Goal: Task Accomplishment & Management: Manage account settings

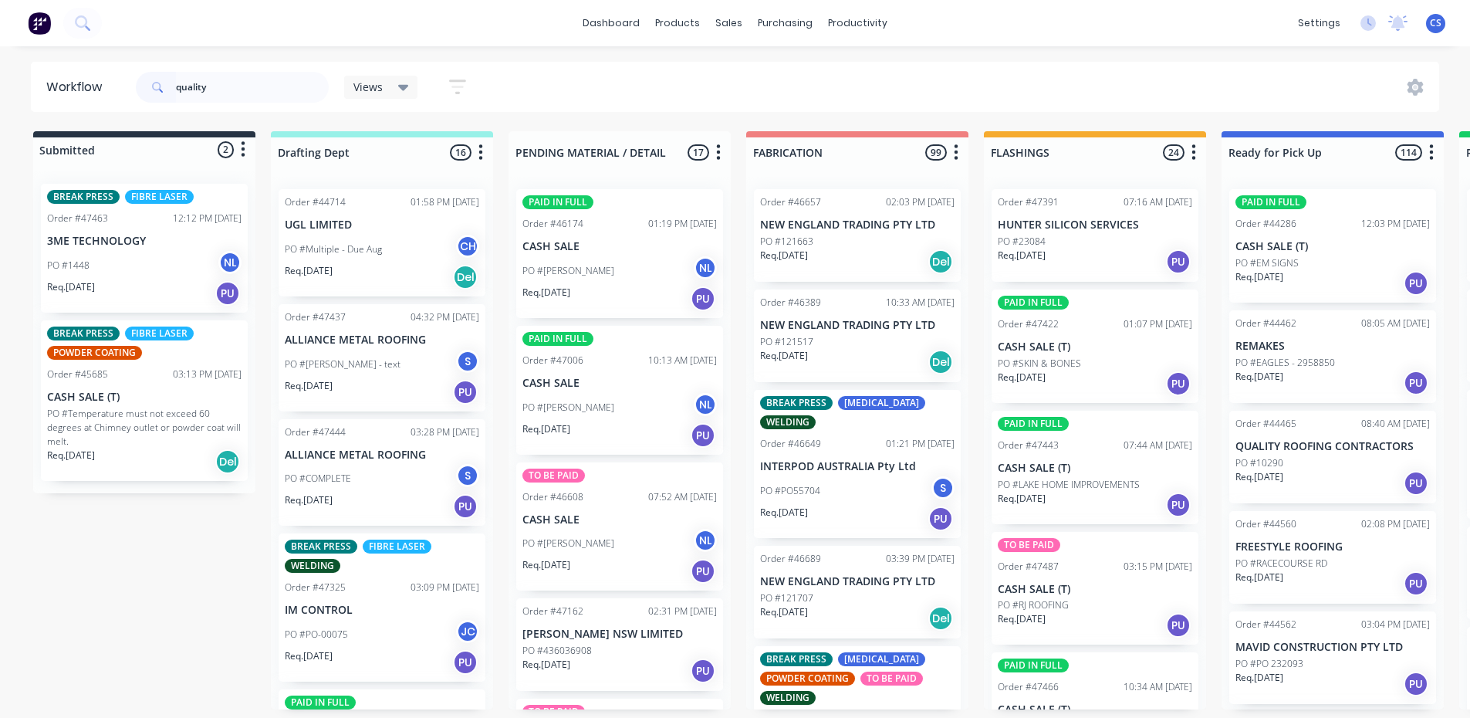
type input "quality"
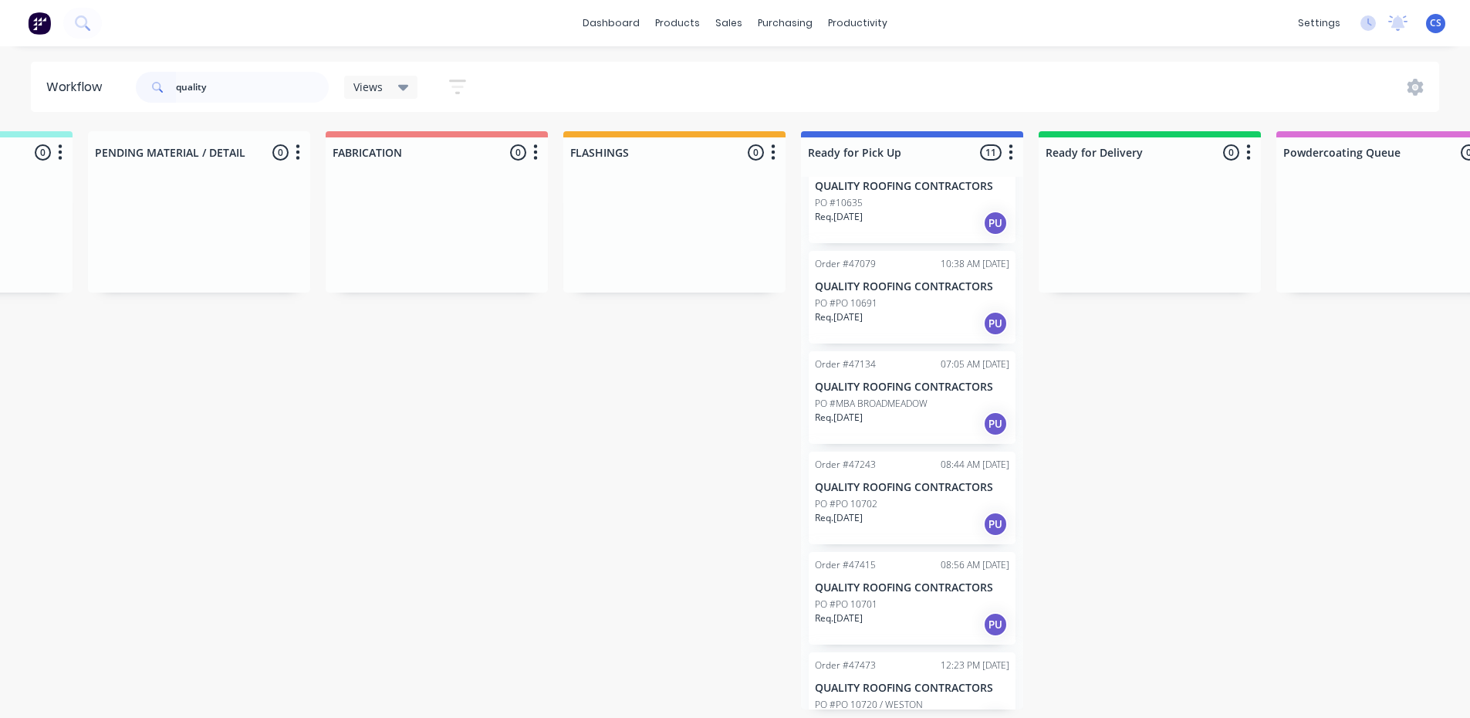
scroll to position [576, 0]
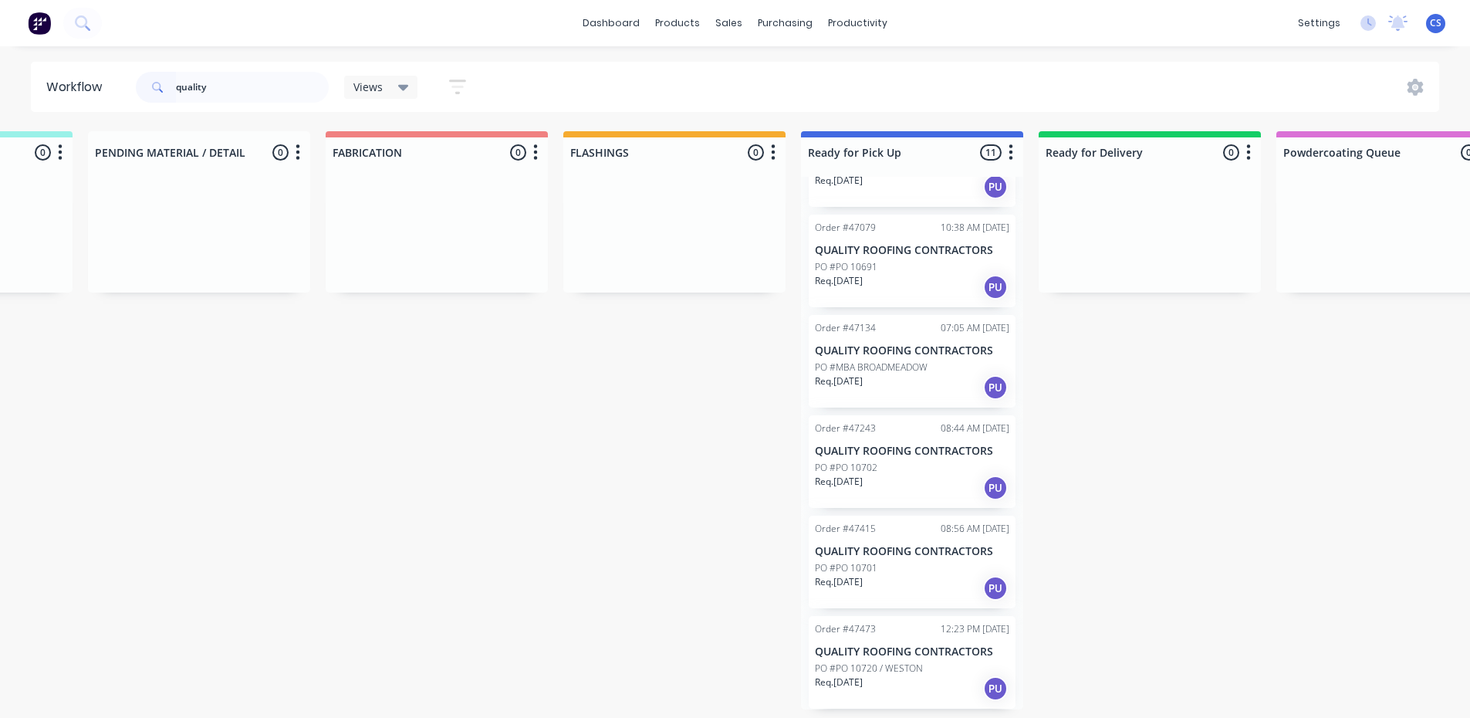
click at [918, 668] on p "PO #PO 10720 / WESTON" at bounding box center [869, 668] width 108 height 14
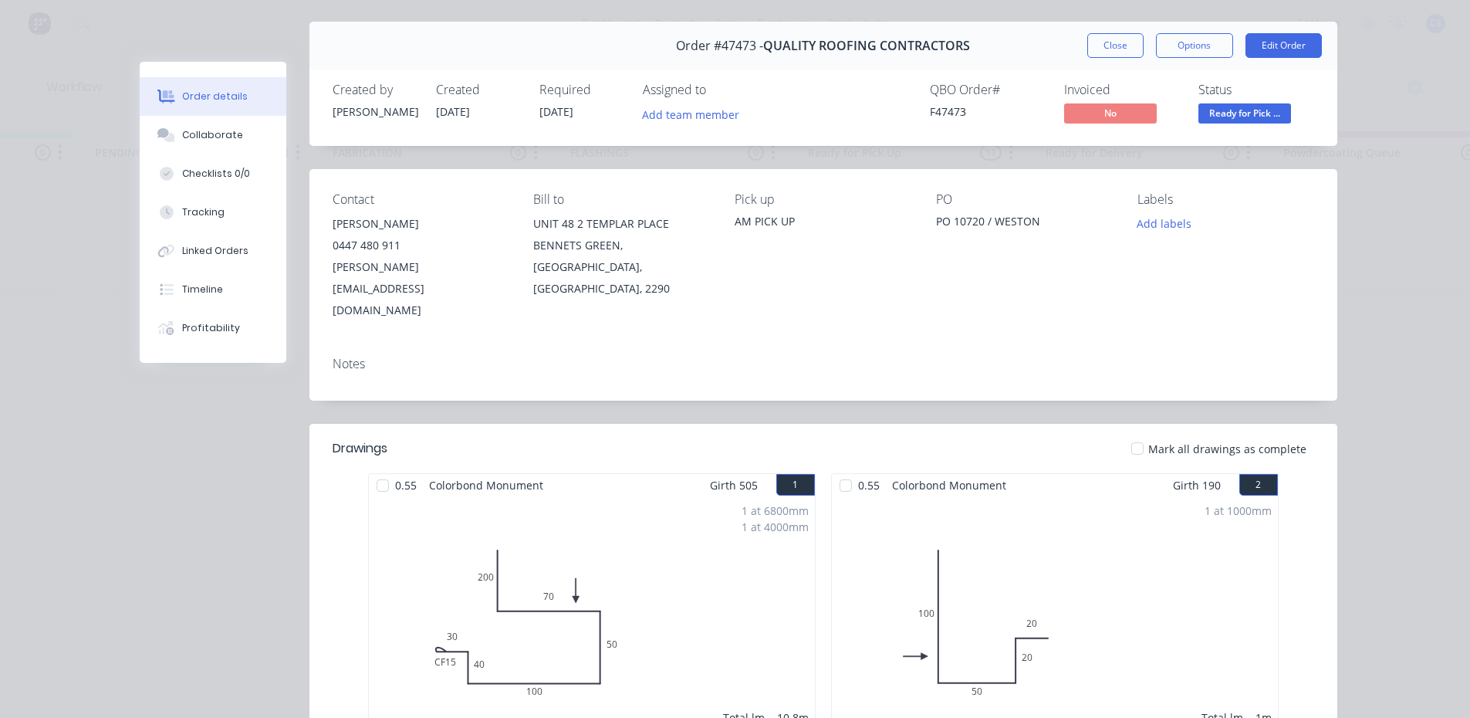
scroll to position [77, 0]
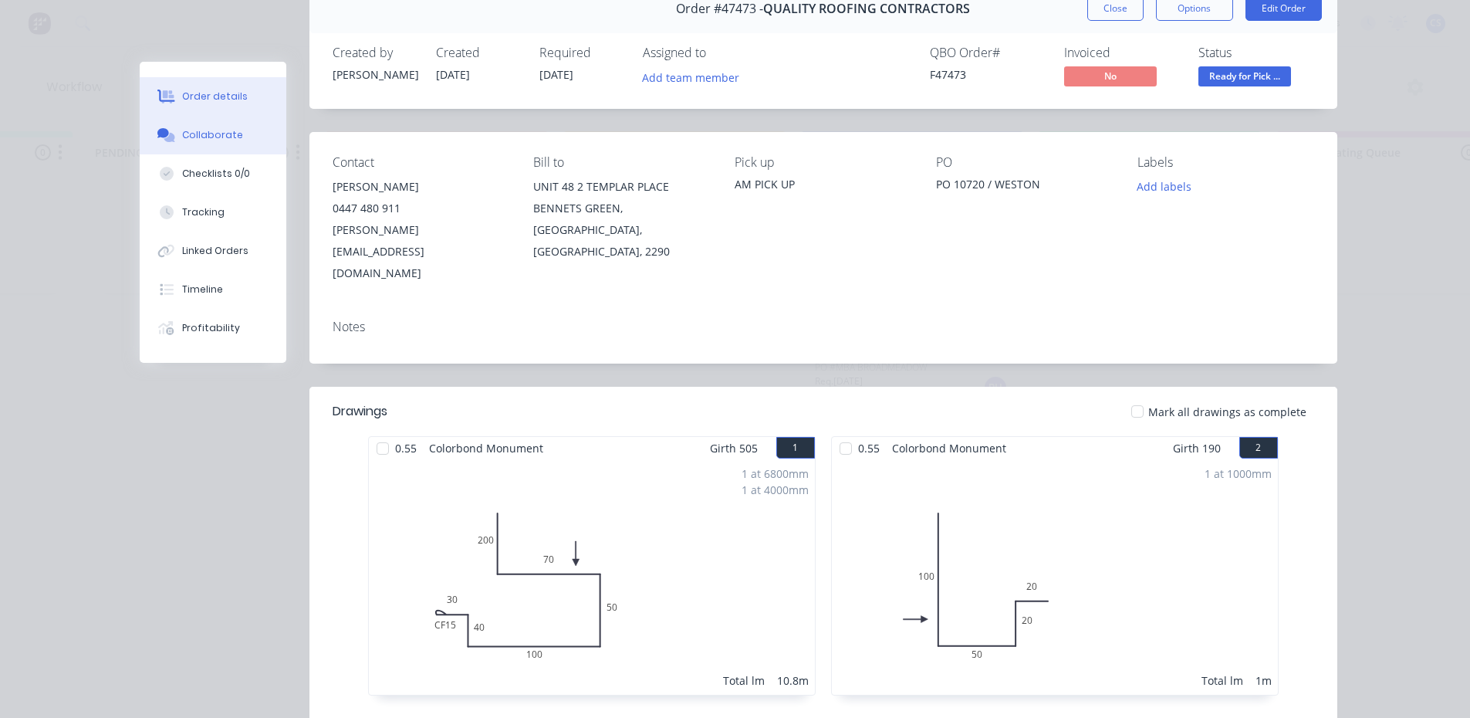
click at [212, 142] on button "Collaborate" at bounding box center [213, 135] width 147 height 39
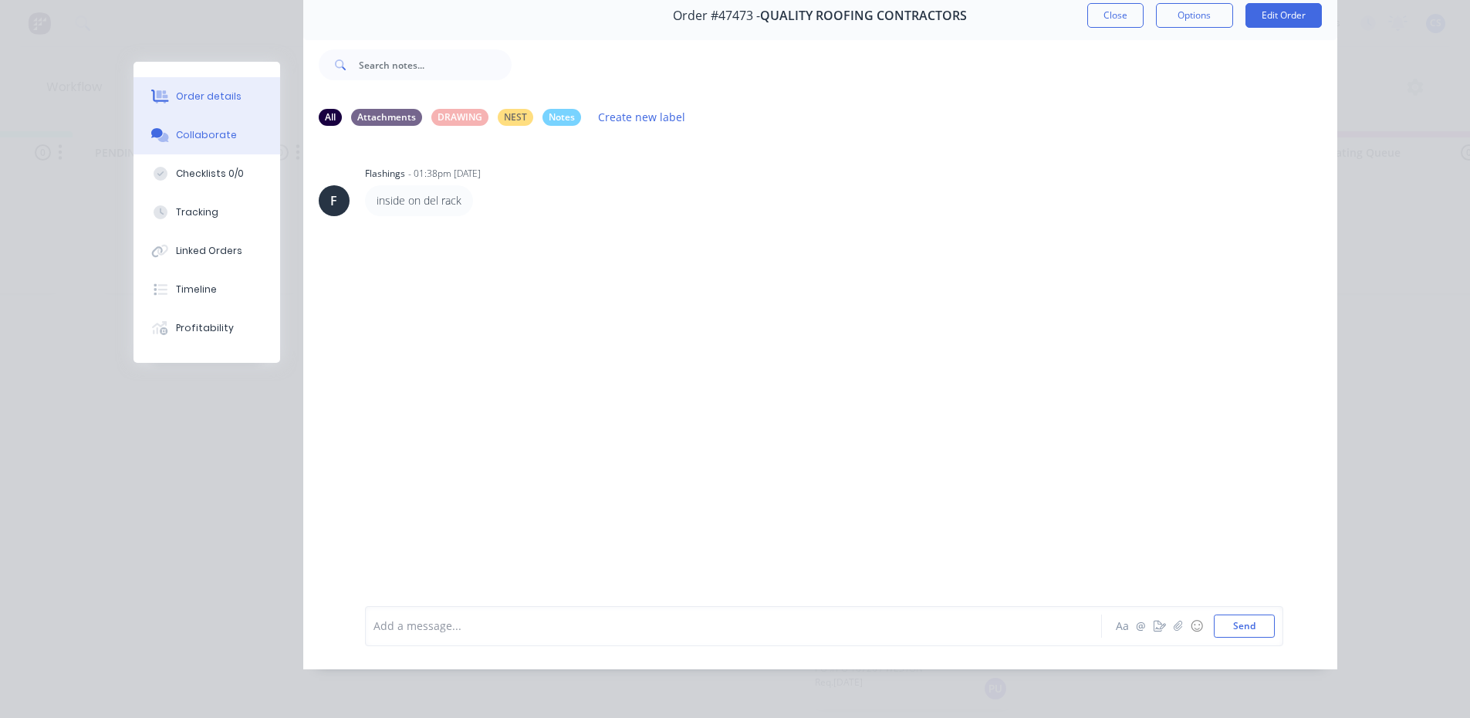
click at [214, 96] on div "Order details" at bounding box center [209, 96] width 66 height 14
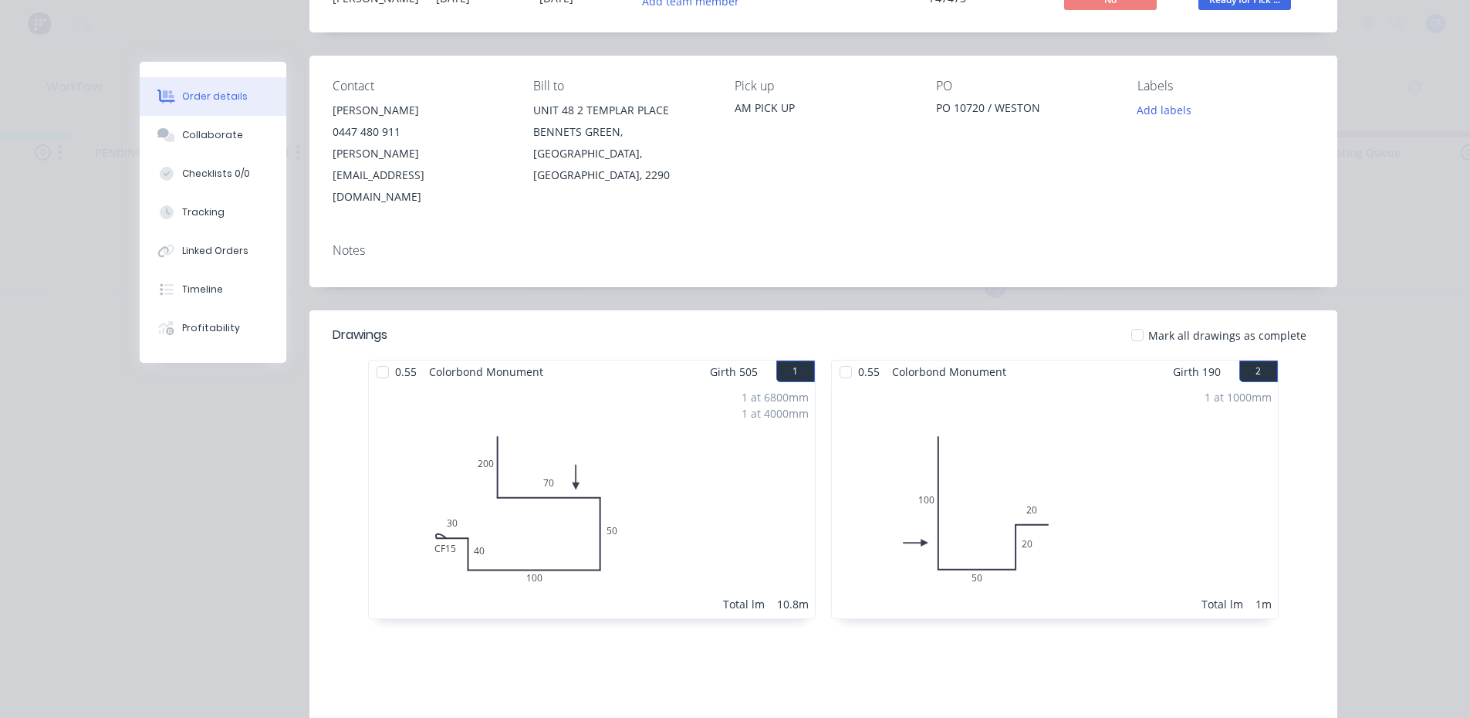
scroll to position [0, 0]
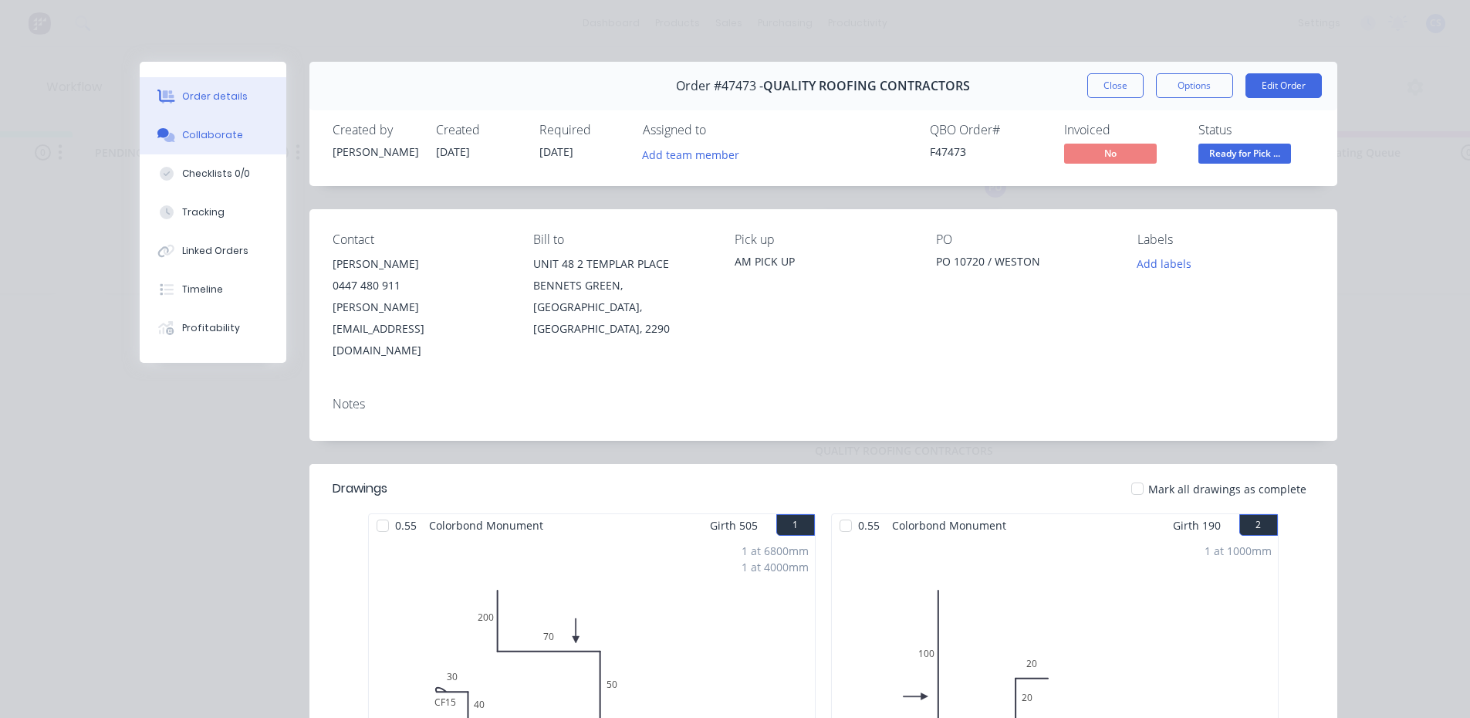
click at [204, 136] on div "Collaborate" at bounding box center [212, 135] width 61 height 14
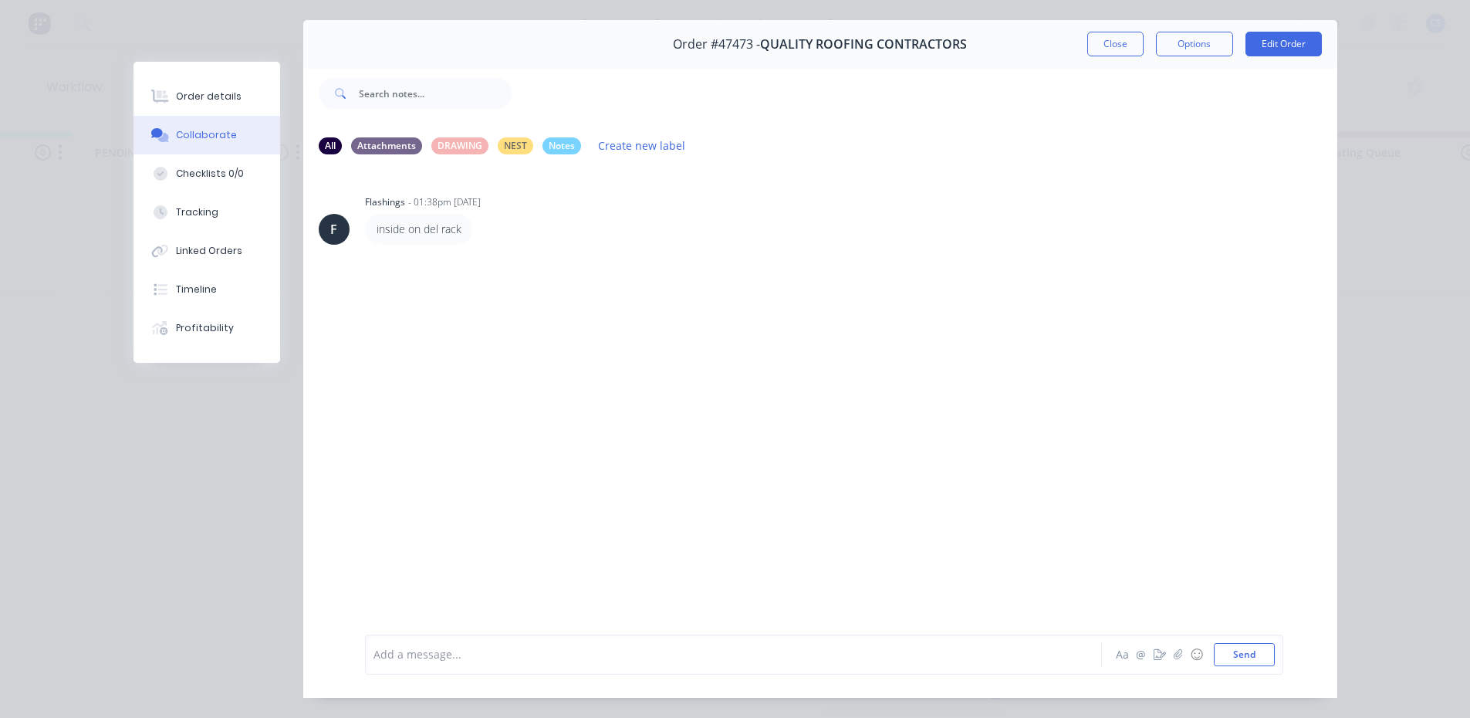
scroll to position [82, 0]
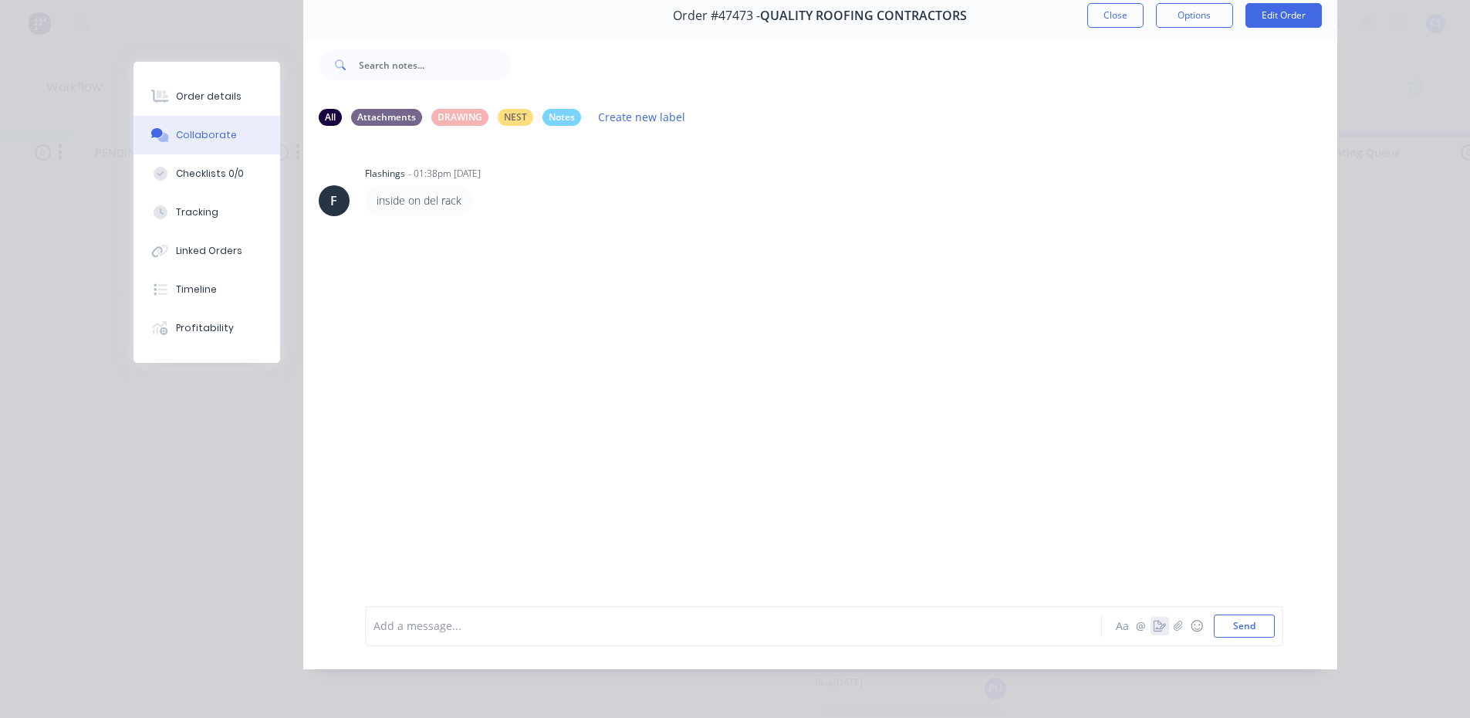
click at [1153, 630] on icon "button" at bounding box center [1159, 625] width 12 height 11
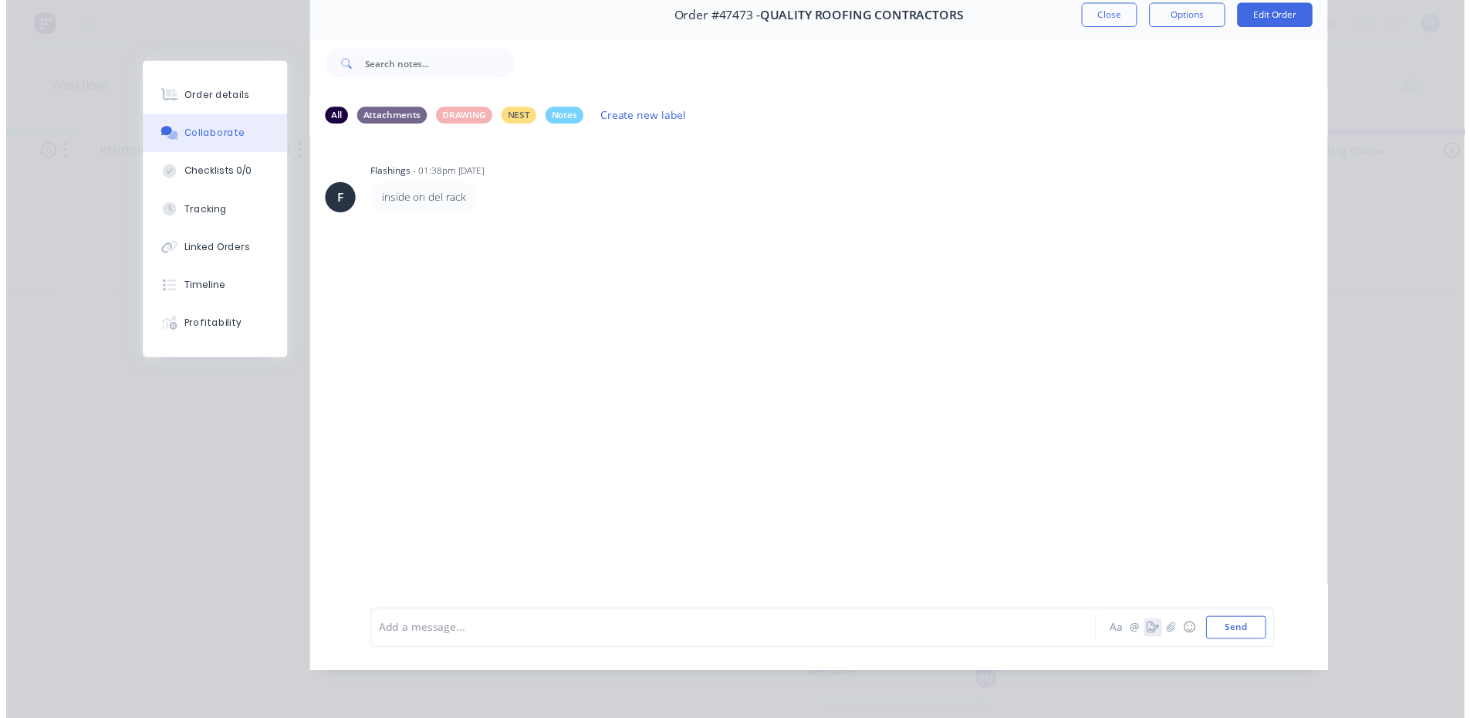
scroll to position [70, 0]
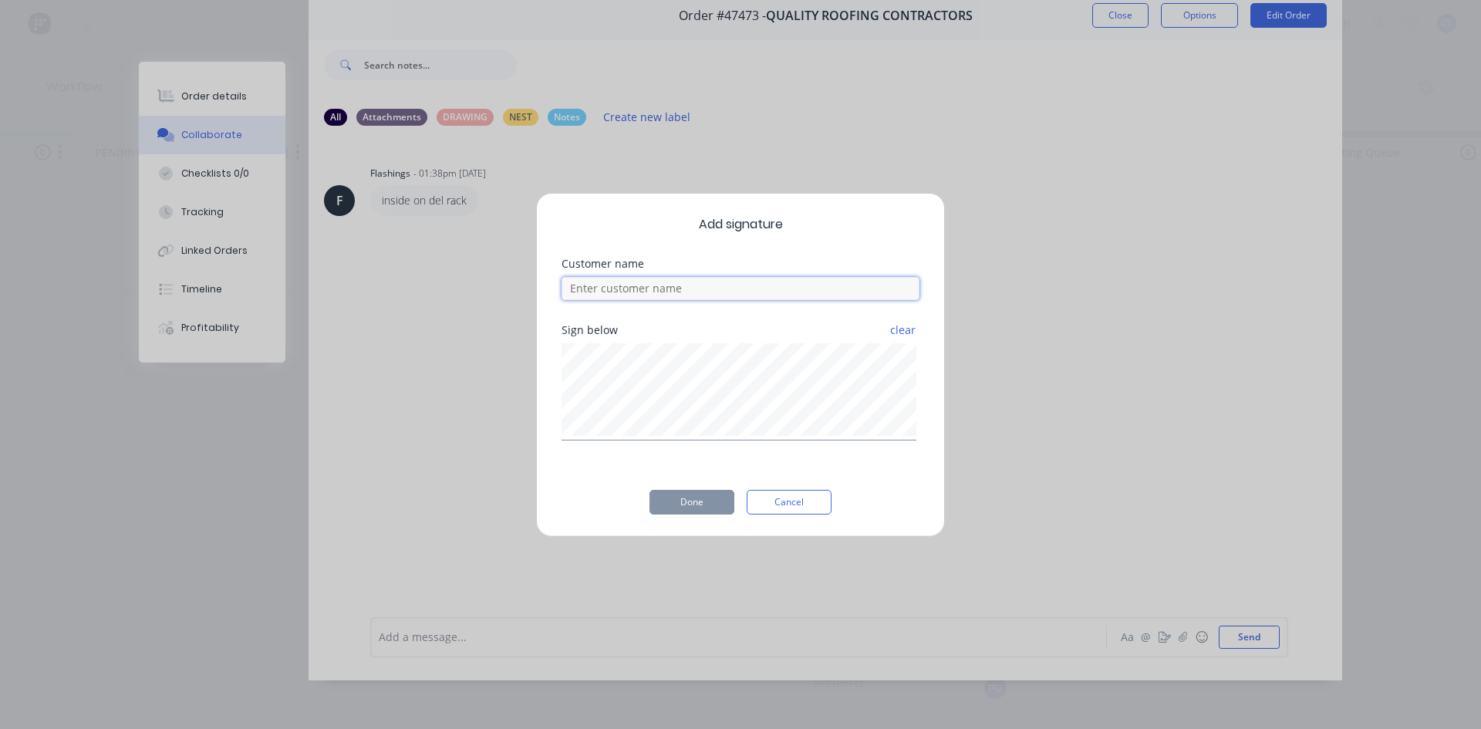
click at [604, 288] on input at bounding box center [741, 288] width 358 height 23
type input "[PERSON_NAME]"
click at [897, 466] on div "Add signature Customer name [PERSON_NAME] Sign below clear Done Cancel" at bounding box center [740, 365] width 409 height 344
click at [677, 496] on button "Done" at bounding box center [692, 502] width 85 height 25
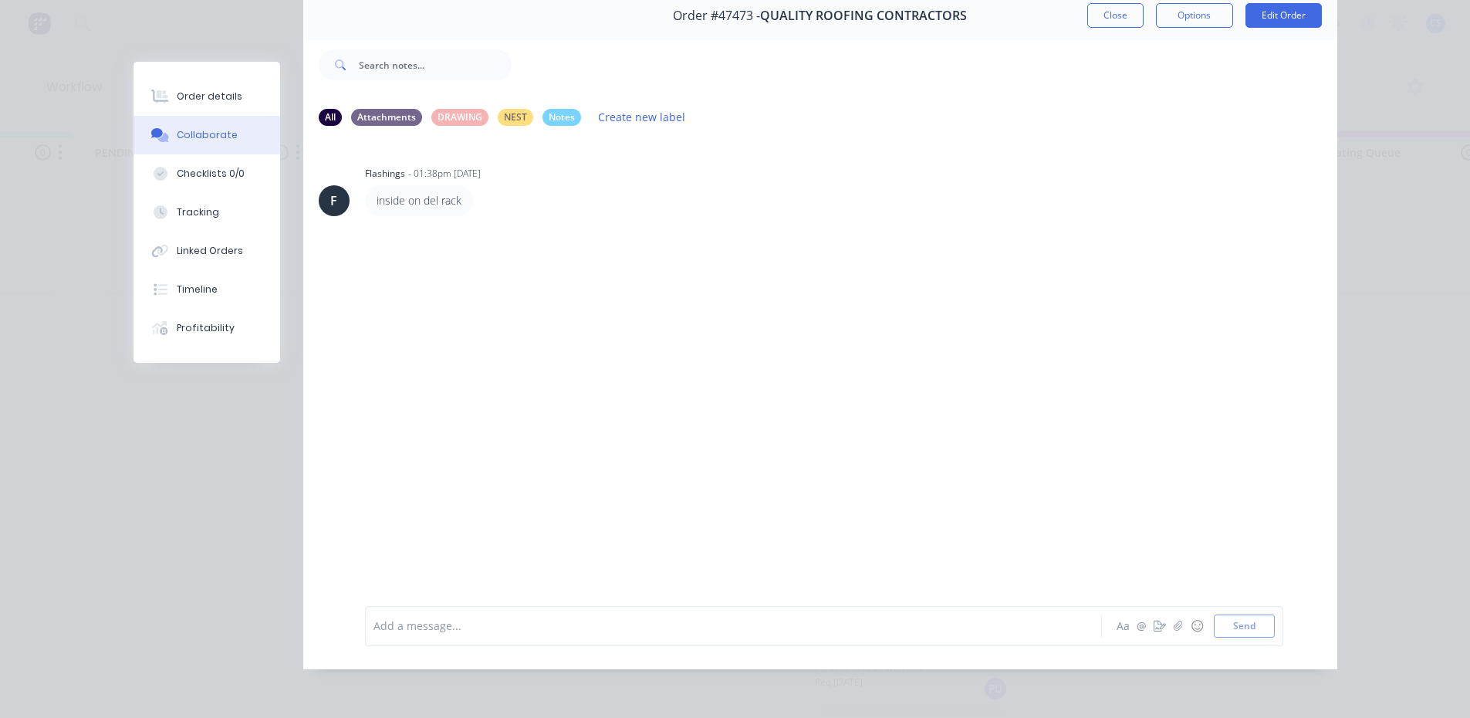
click at [697, 521] on div "F Flashings - 01:38pm [DATE] inside on del rack" at bounding box center [820, 361] width 1034 height 444
click at [201, 117] on button "Collaborate" at bounding box center [206, 135] width 147 height 39
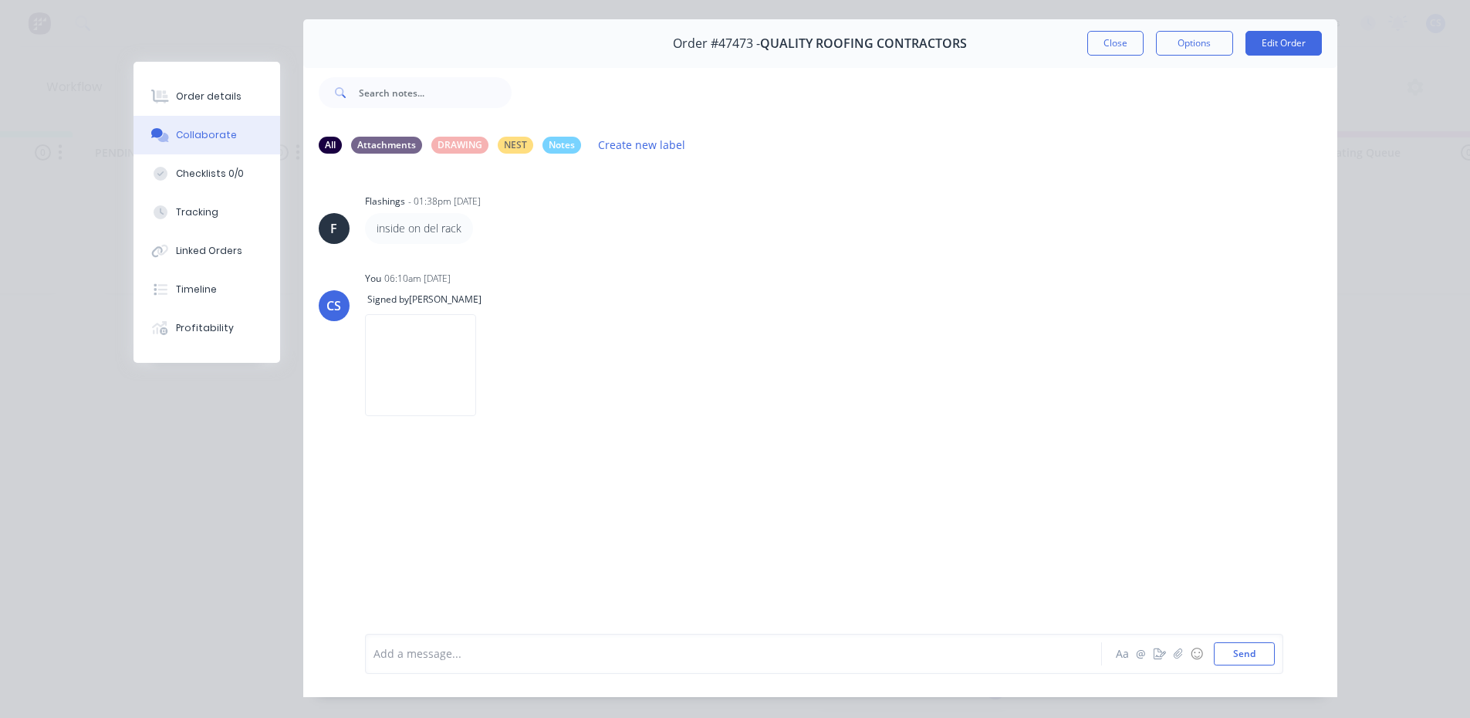
scroll to position [77, 0]
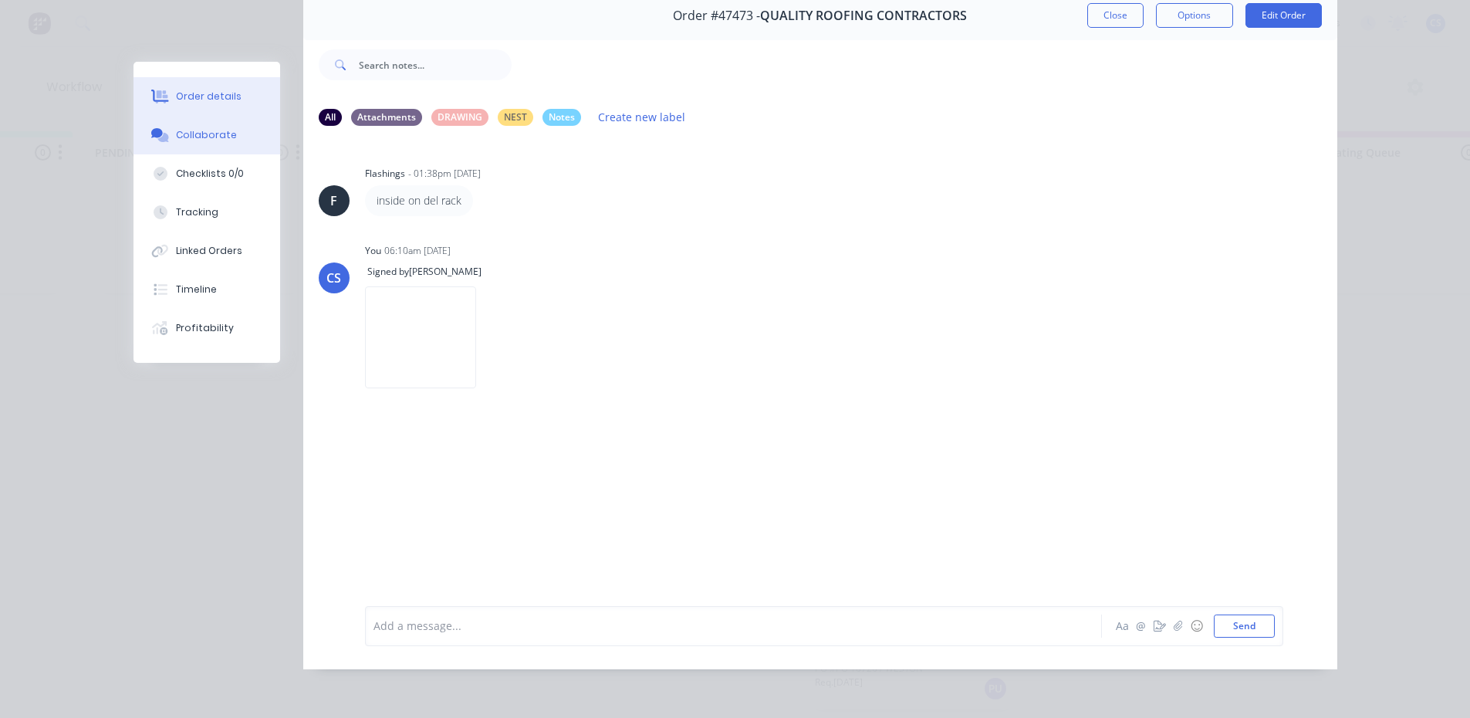
click at [189, 98] on div "Order details" at bounding box center [209, 96] width 66 height 14
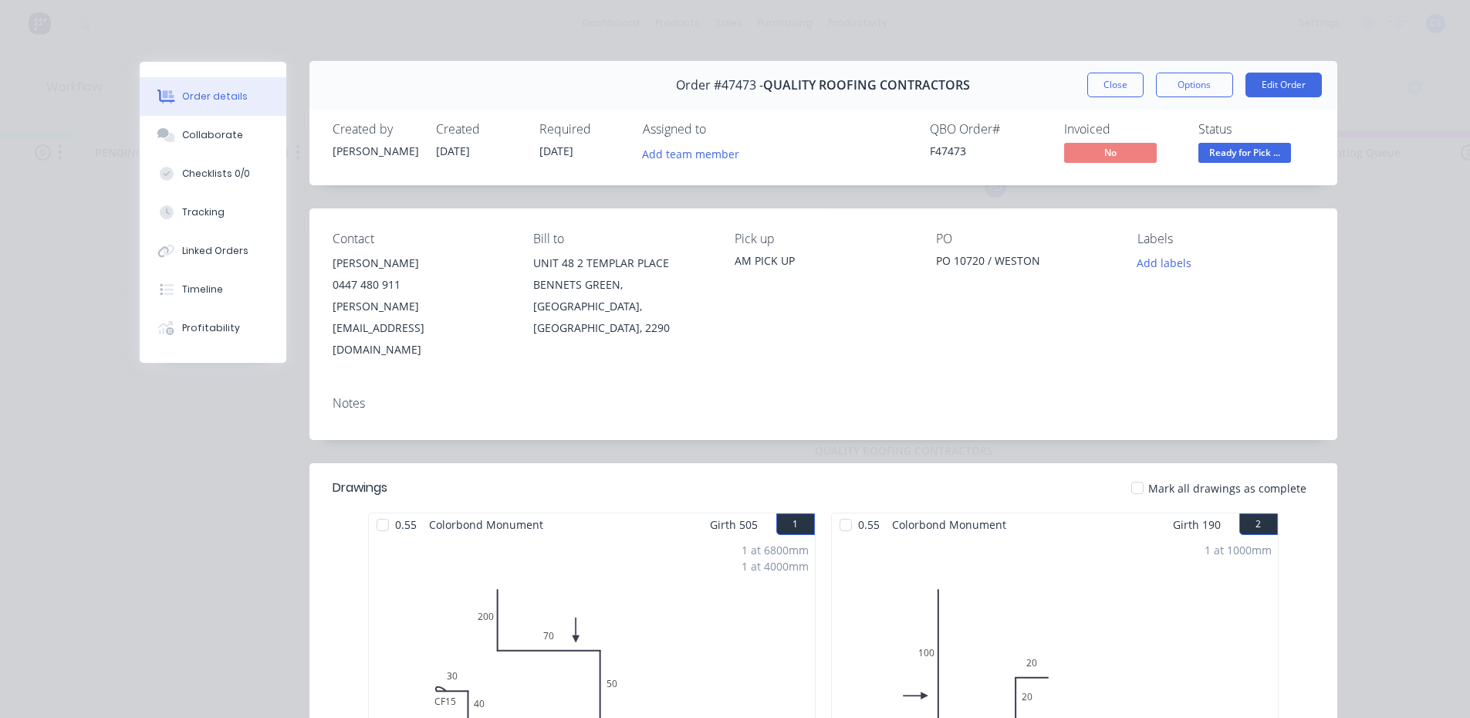
scroll to position [0, 0]
click at [1260, 160] on span "Ready for Pick ..." at bounding box center [1244, 153] width 93 height 19
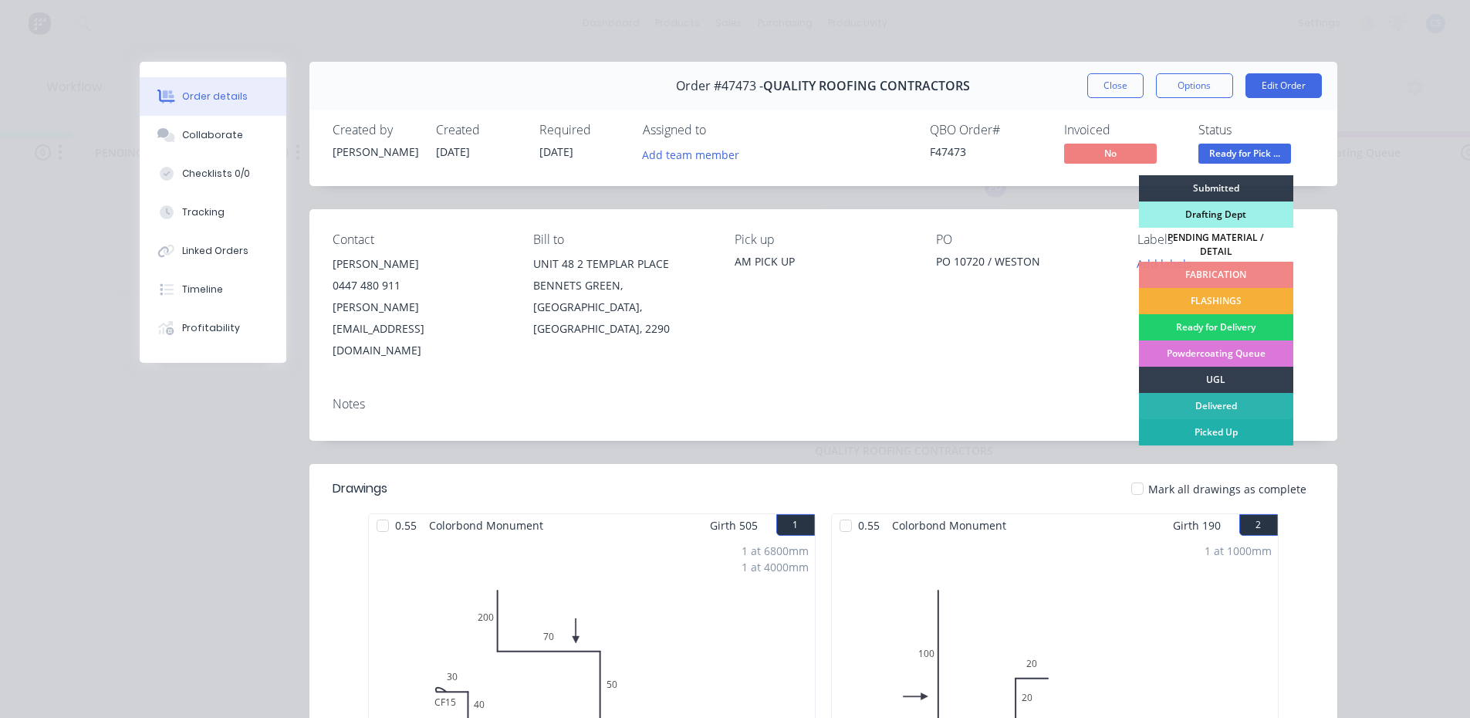
click at [1215, 420] on div "Picked Up" at bounding box center [1216, 432] width 154 height 26
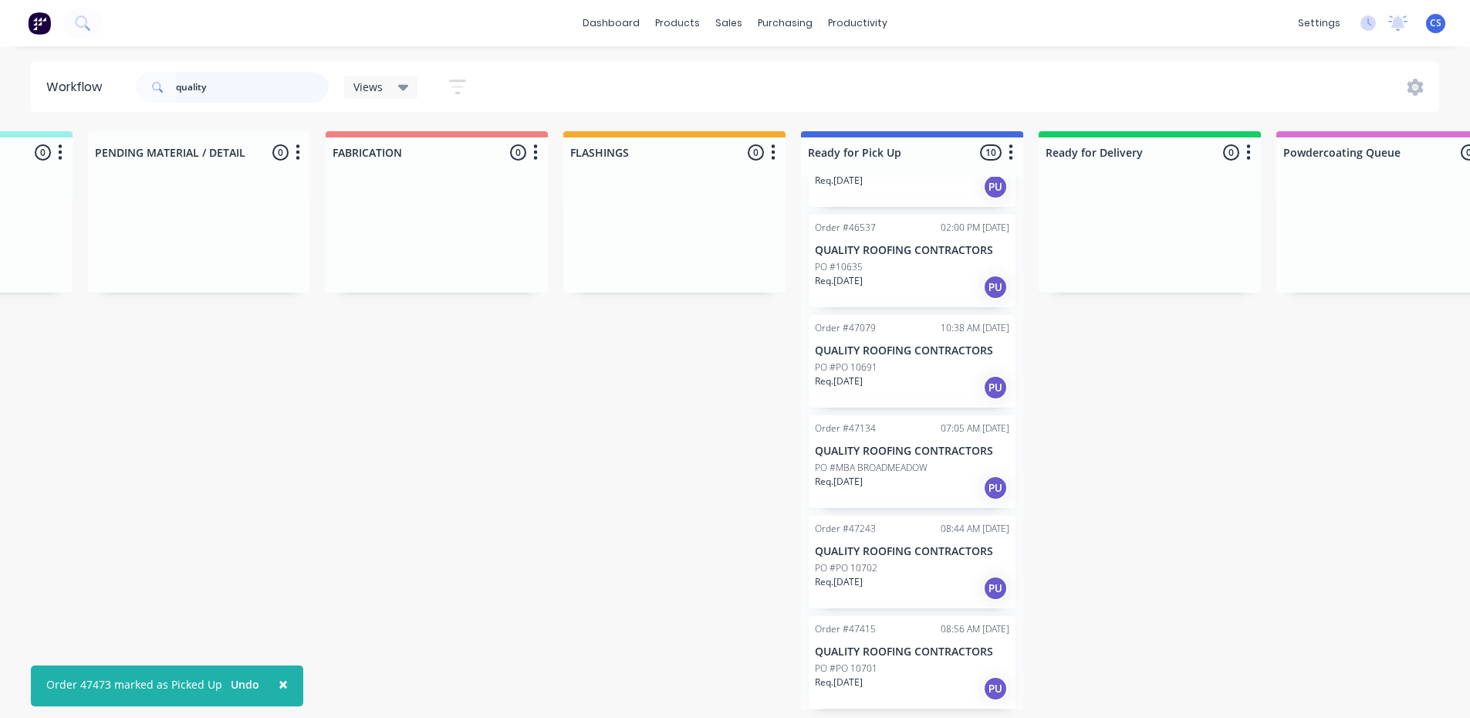
scroll to position [0, 420]
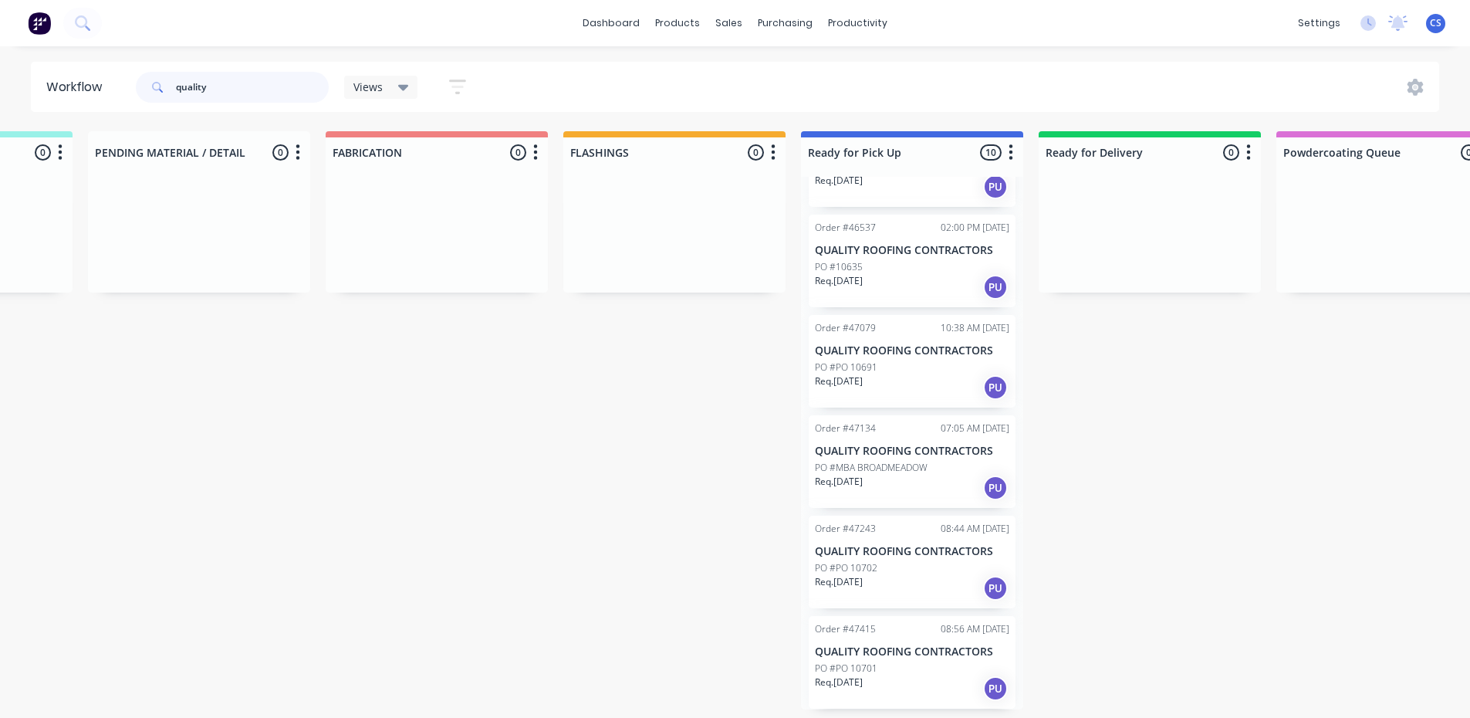
drag, startPoint x: 1180, startPoint y: 279, endPoint x: 230, endPoint y: 76, distance: 971.3
click at [230, 76] on input "quality" at bounding box center [252, 87] width 153 height 31
drag, startPoint x: 229, startPoint y: 75, endPoint x: 219, endPoint y: 77, distance: 10.3
click at [221, 76] on input "quality" at bounding box center [252, 87] width 153 height 31
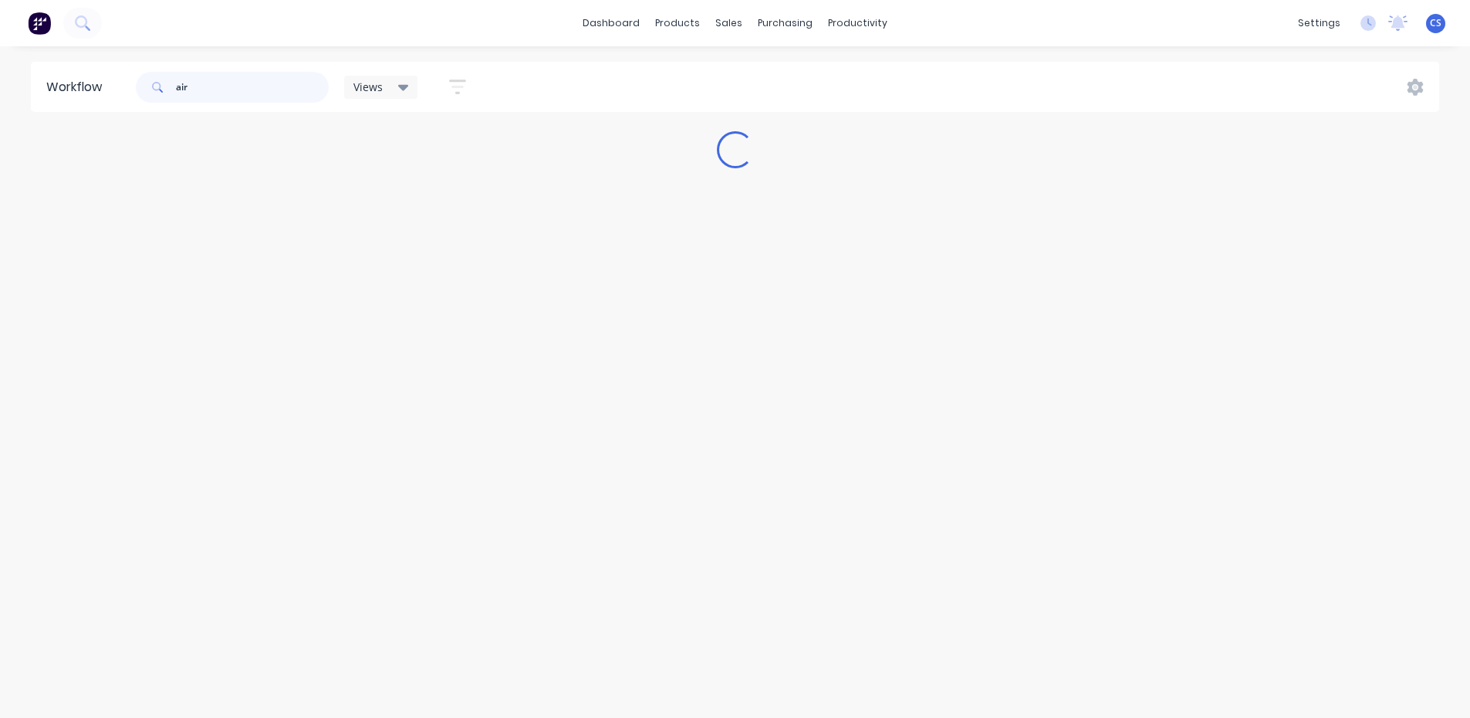
scroll to position [0, 0]
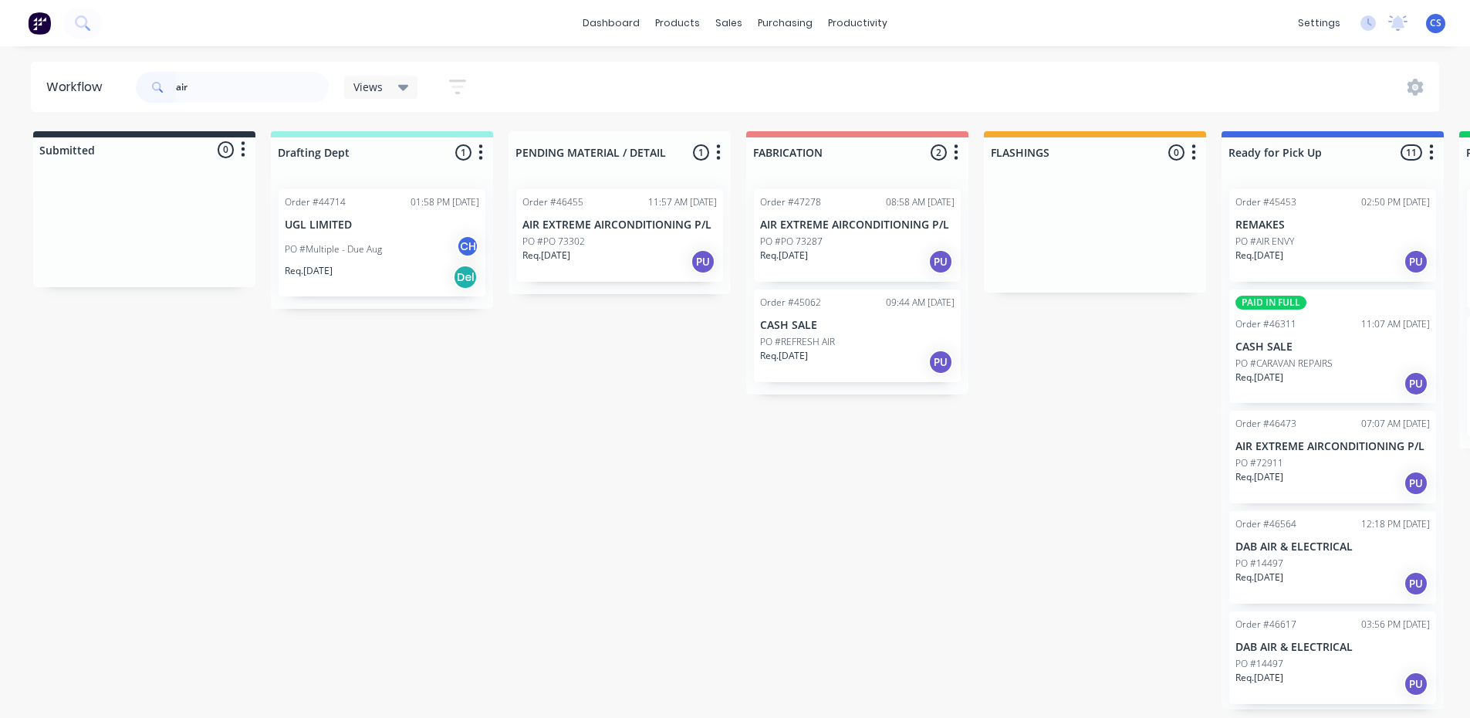
click at [643, 236] on div "PO #PO 73302" at bounding box center [619, 242] width 194 height 14
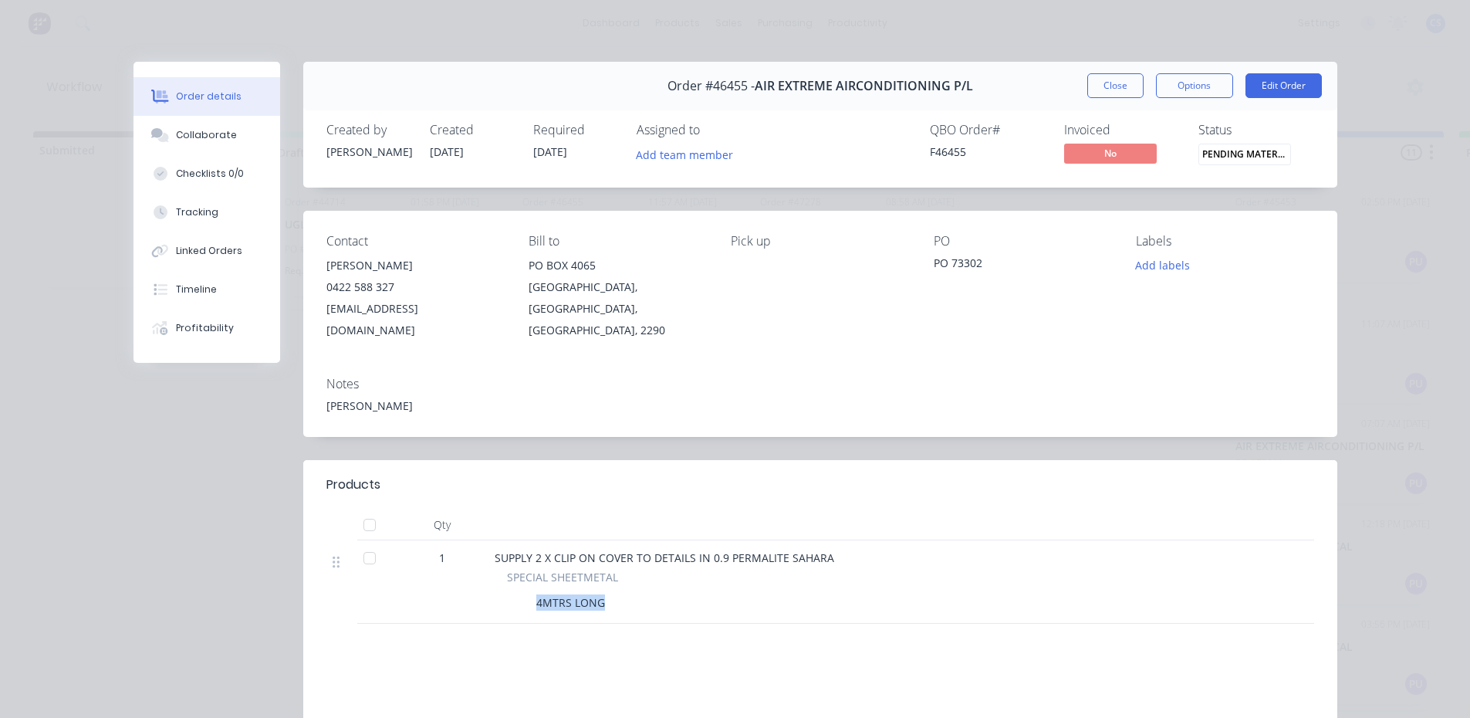
drag, startPoint x: 596, startPoint y: 586, endPoint x: 525, endPoint y: 579, distance: 71.4
click at [530, 591] on div "4MTRS LONG" at bounding box center [570, 602] width 81 height 22
click at [942, 370] on div "Notes [PERSON_NAME]" at bounding box center [820, 400] width 1034 height 73
click at [447, 397] on div "[PERSON_NAME]" at bounding box center [820, 405] width 988 height 16
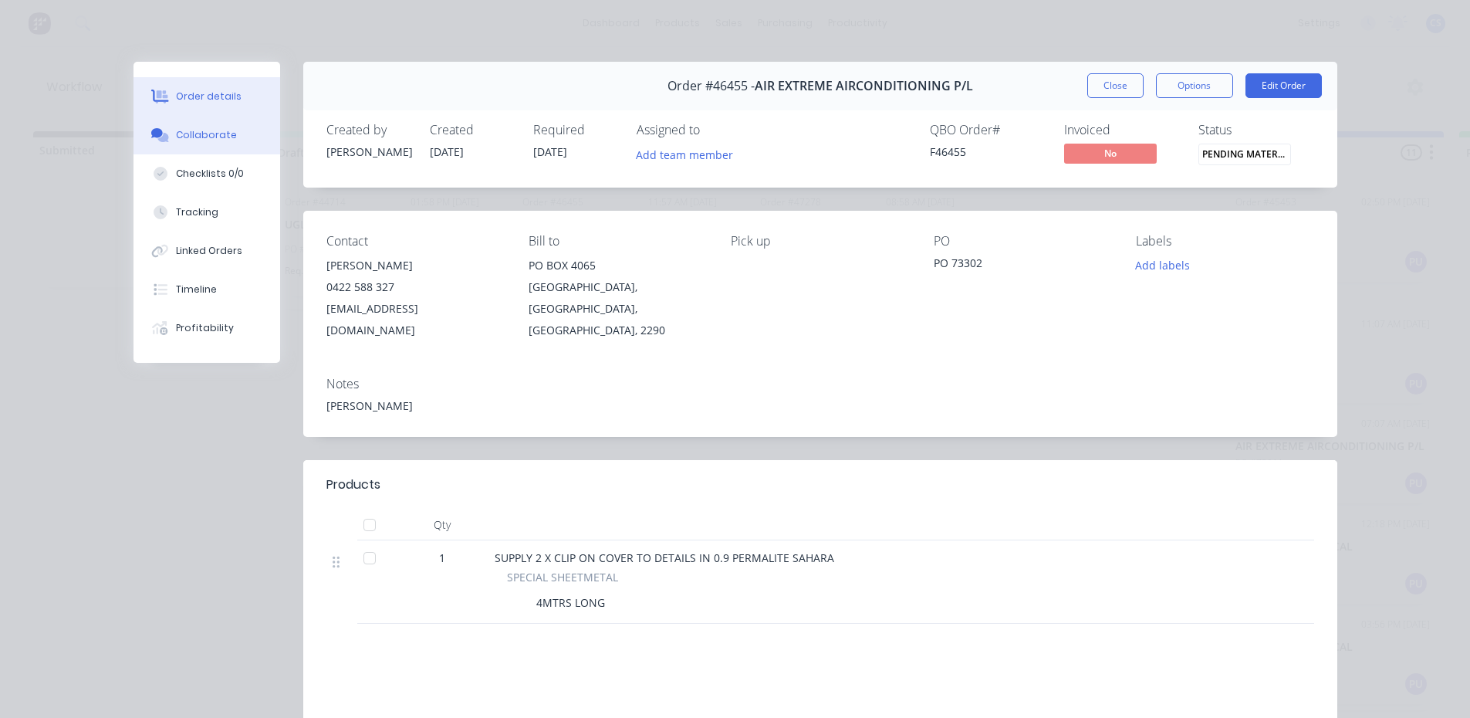
click at [256, 154] on button "Collaborate" at bounding box center [206, 135] width 147 height 39
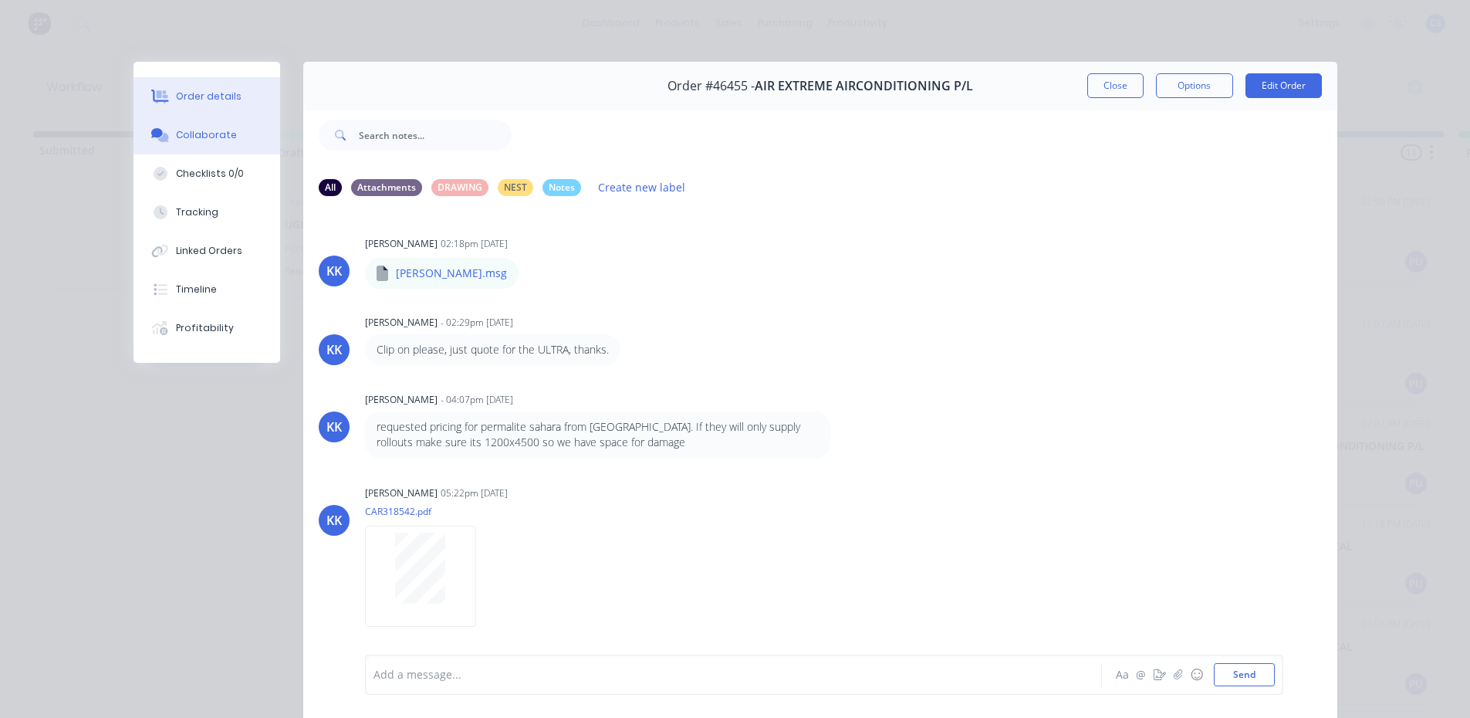
click at [218, 108] on button "Order details" at bounding box center [206, 96] width 147 height 39
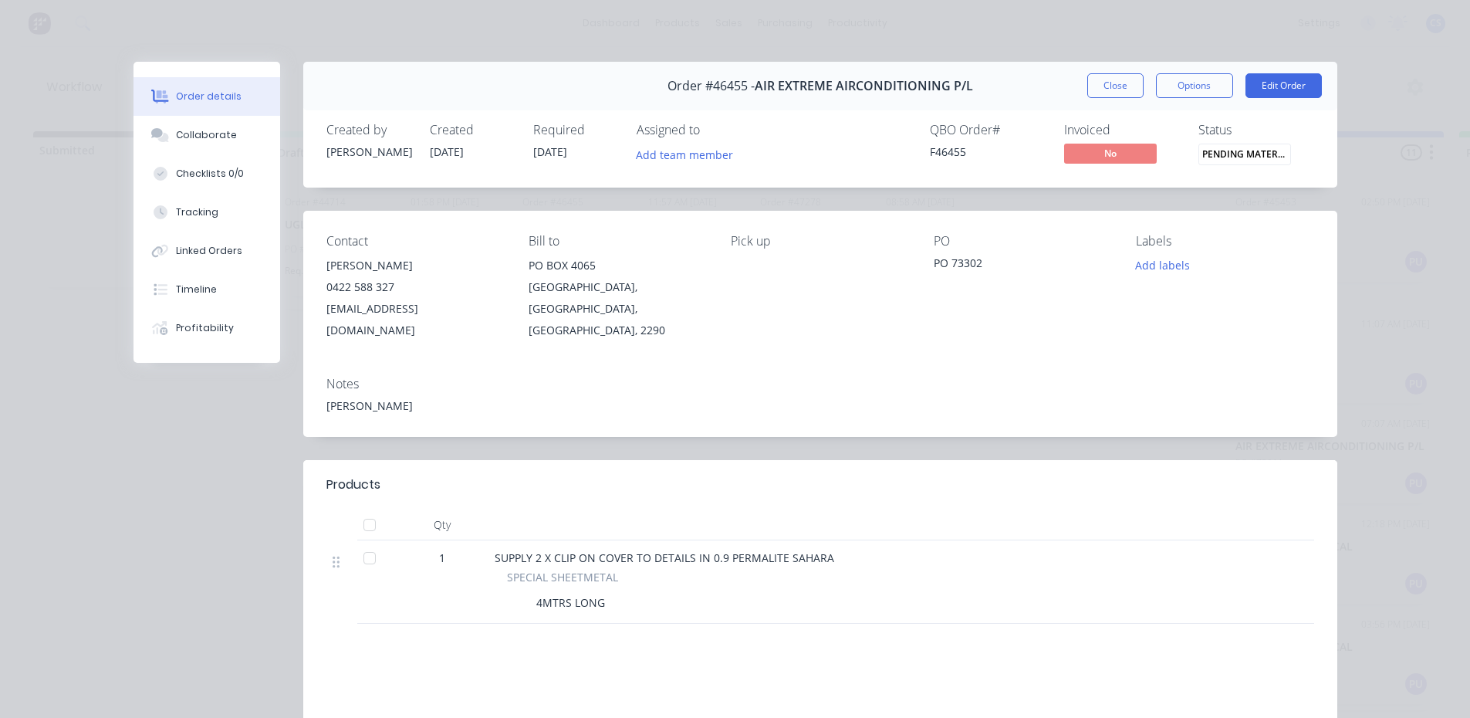
click at [1130, 545] on div "SUPPLY 2 X CLIP ON COVER TO DETAILS IN 0.9 PERMALITE SAHARA SPECIAL SHEETMETAL …" at bounding box center [874, 581] width 772 height 83
click at [191, 146] on button "Collaborate" at bounding box center [206, 135] width 147 height 39
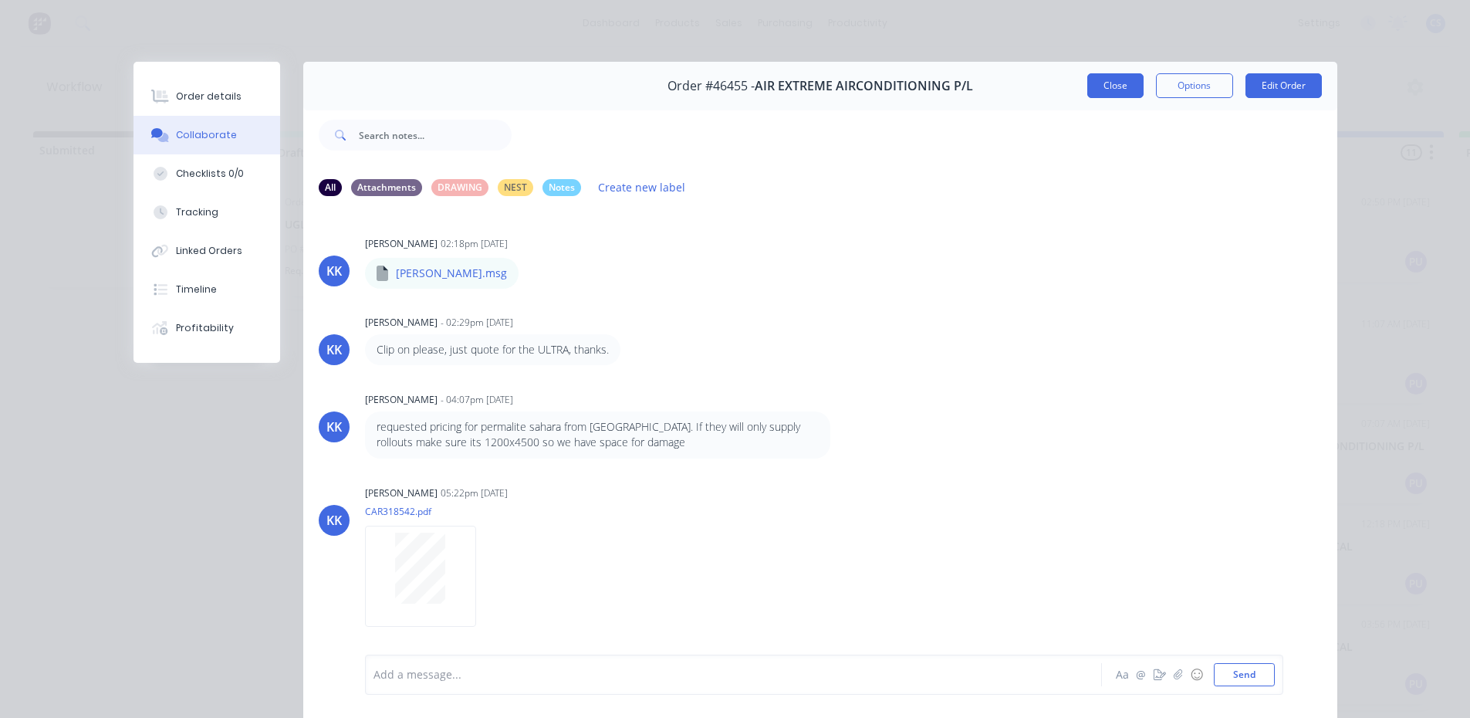
click at [1087, 76] on button "Close" at bounding box center [1115, 85] width 56 height 25
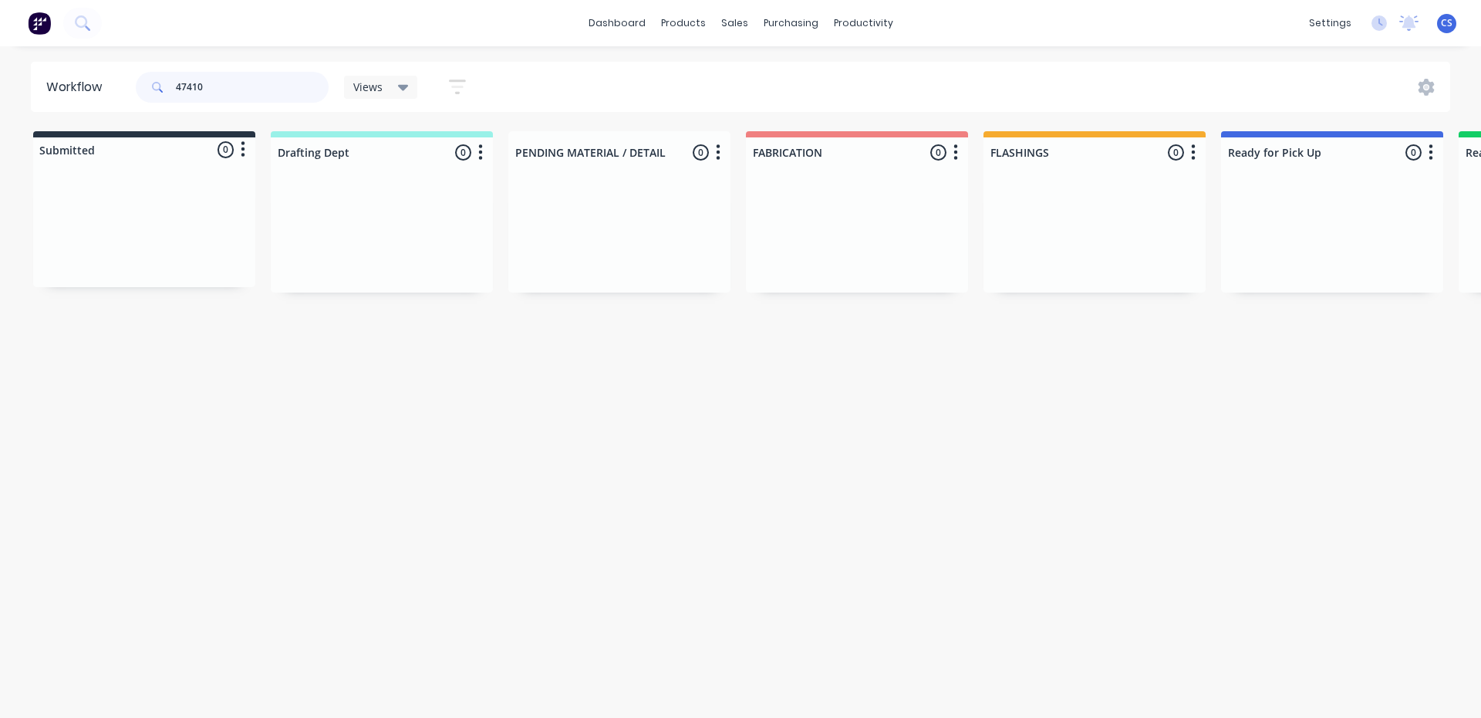
type input "47410"
click at [1246, 236] on p "PO #PO-C566-S1-206" at bounding box center [1280, 242] width 91 height 14
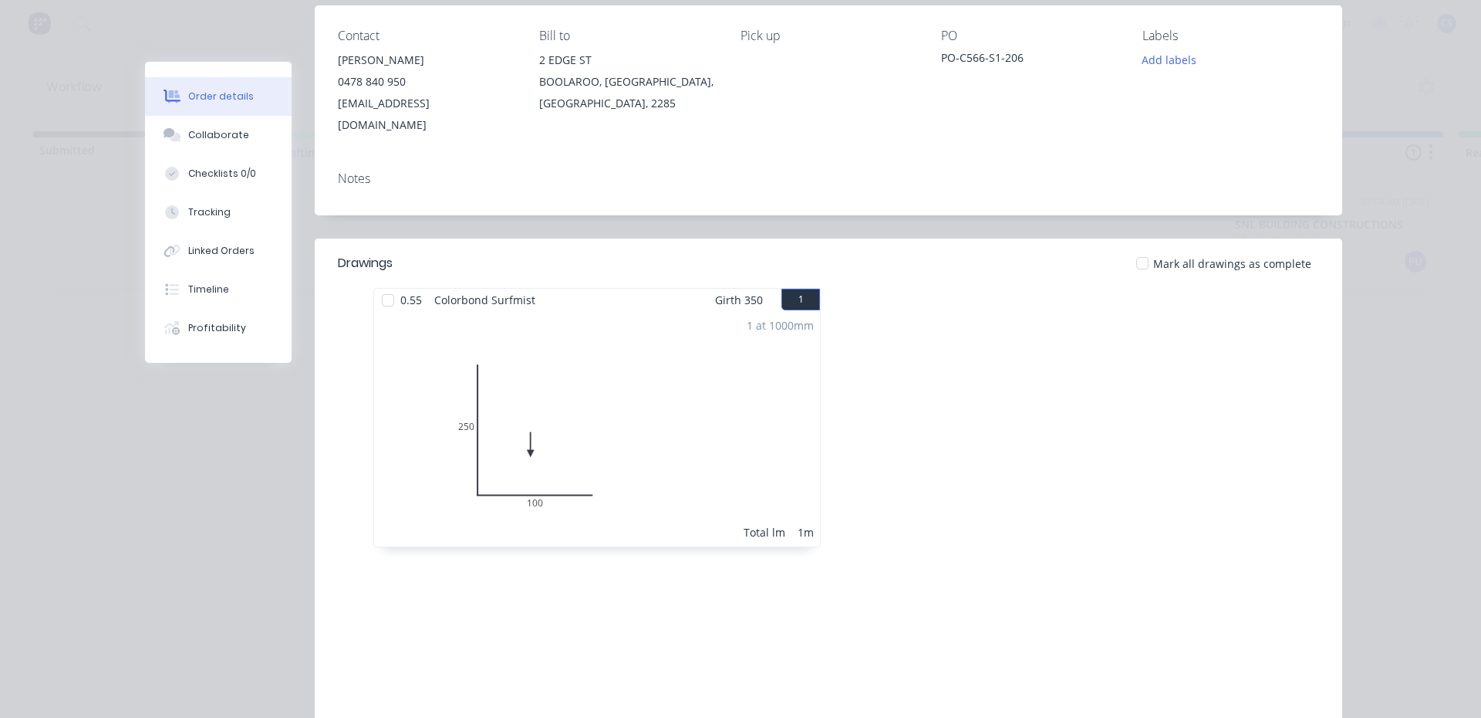
scroll to position [231, 0]
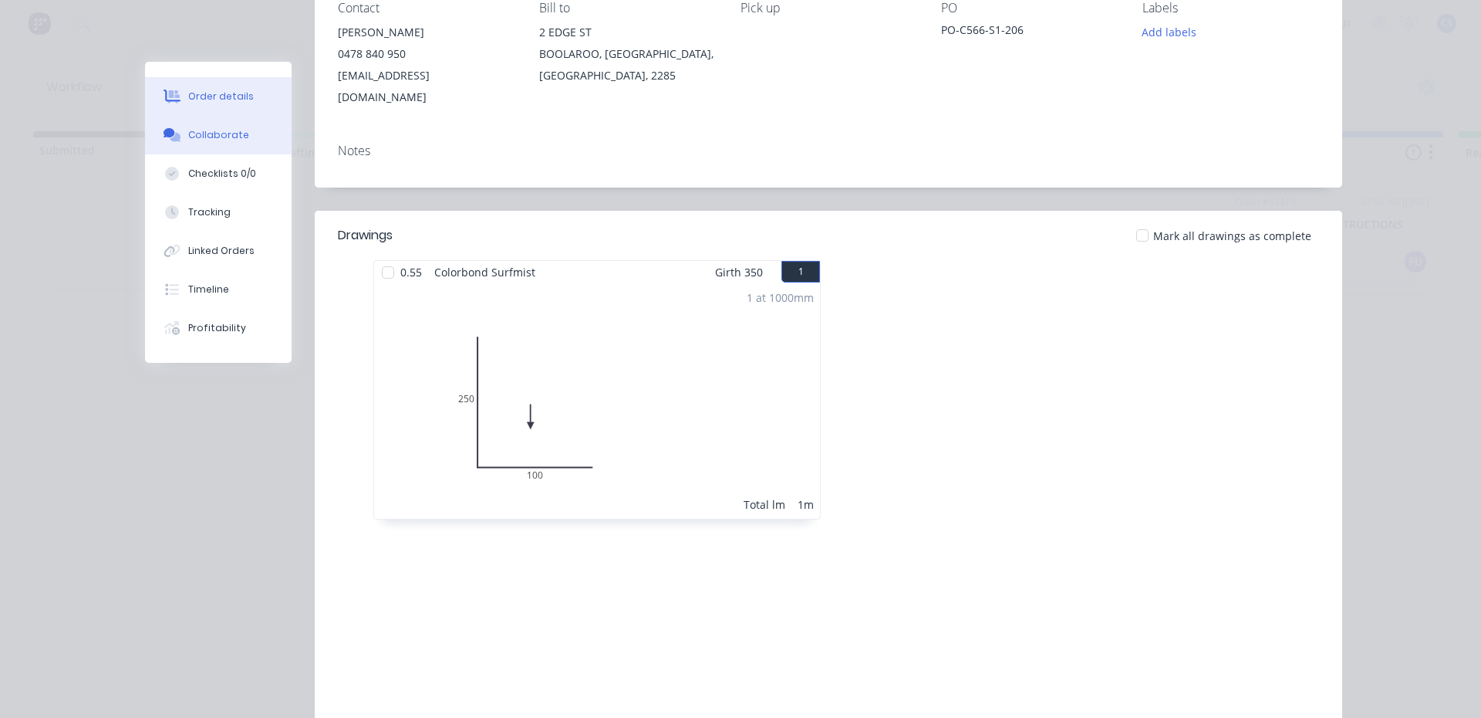
click at [242, 137] on button "Collaborate" at bounding box center [218, 135] width 147 height 39
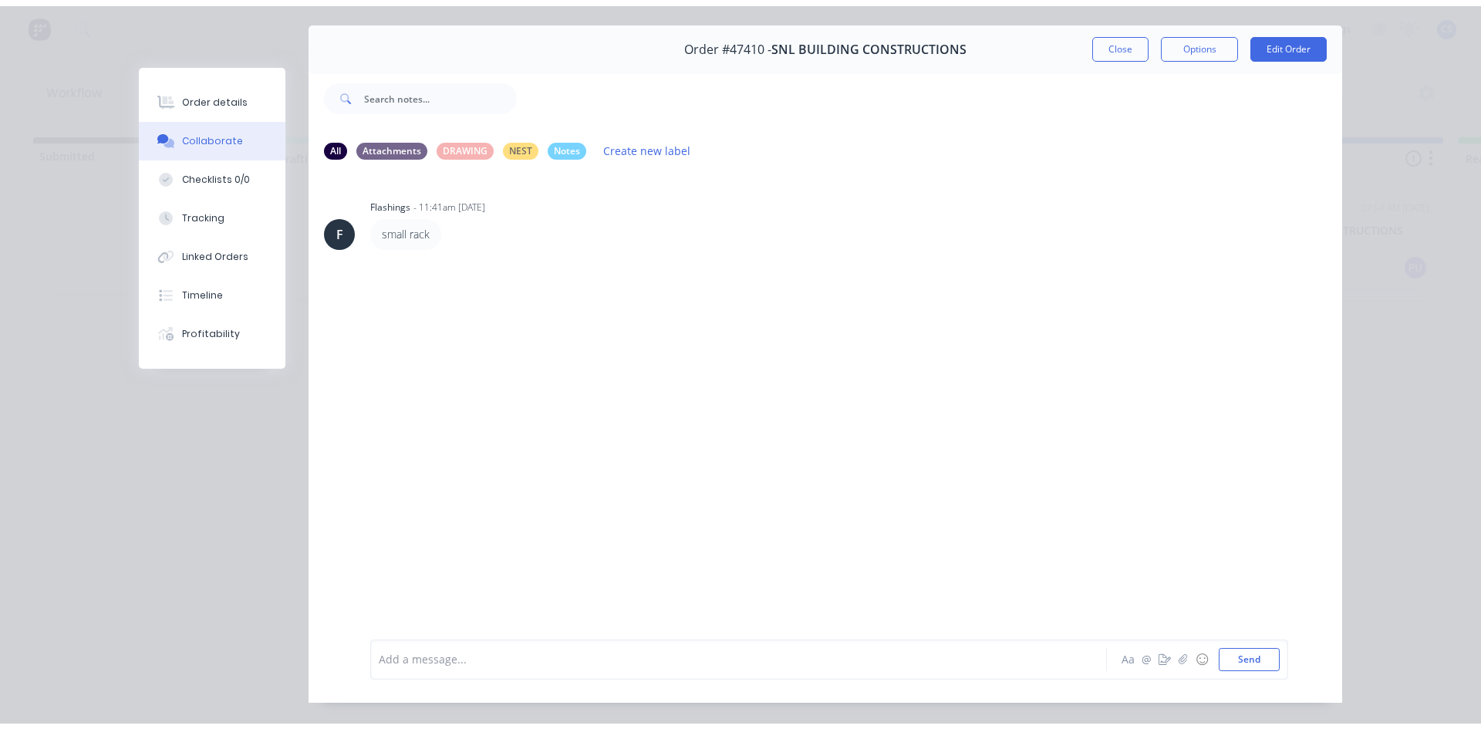
scroll to position [77, 0]
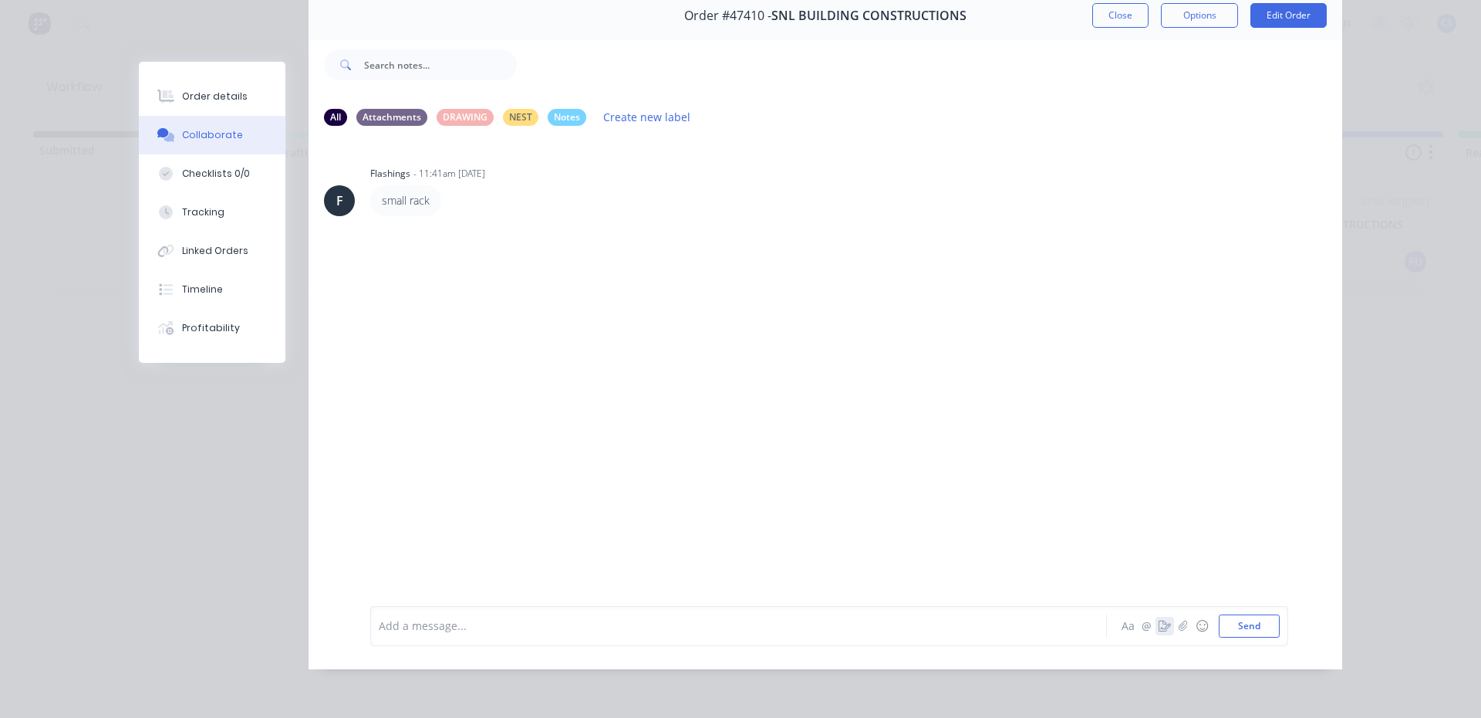
click at [1162, 631] on icon "button" at bounding box center [1165, 625] width 12 height 11
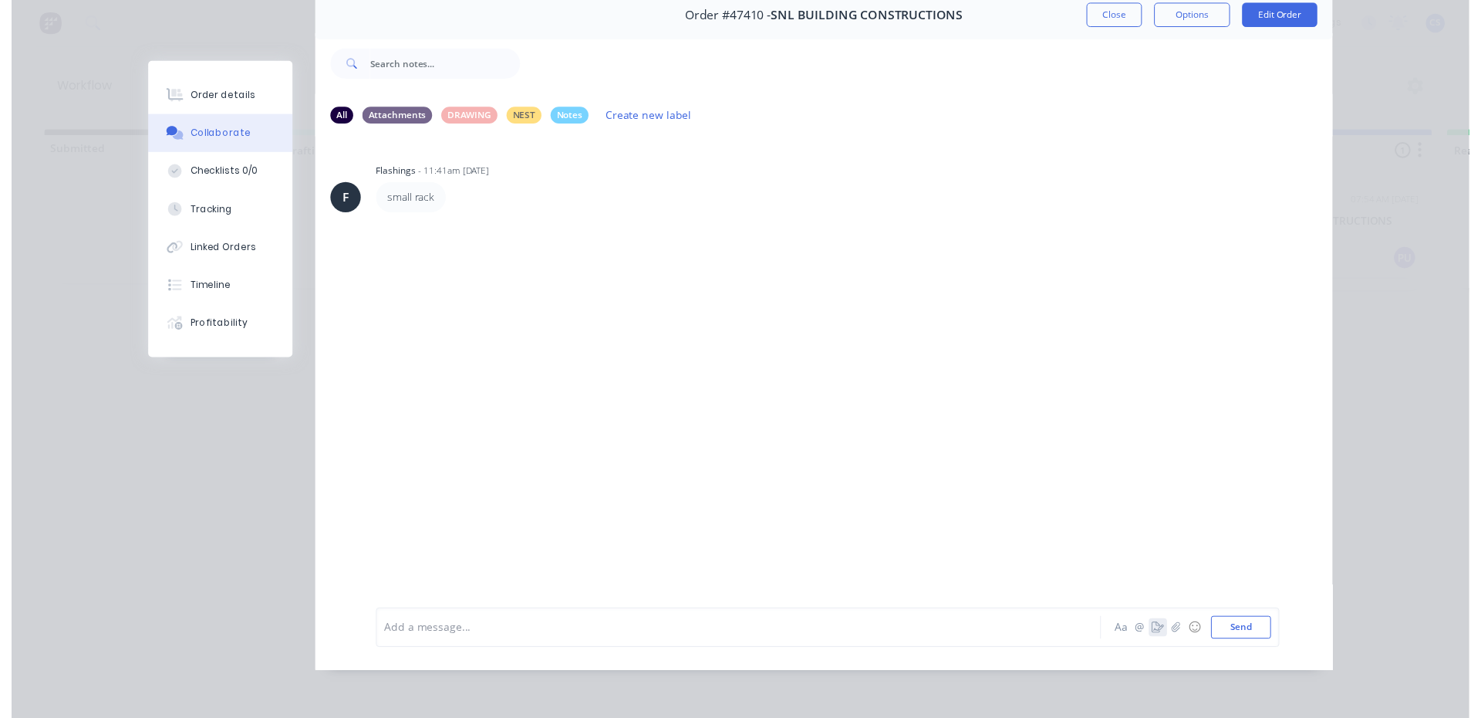
scroll to position [70, 0]
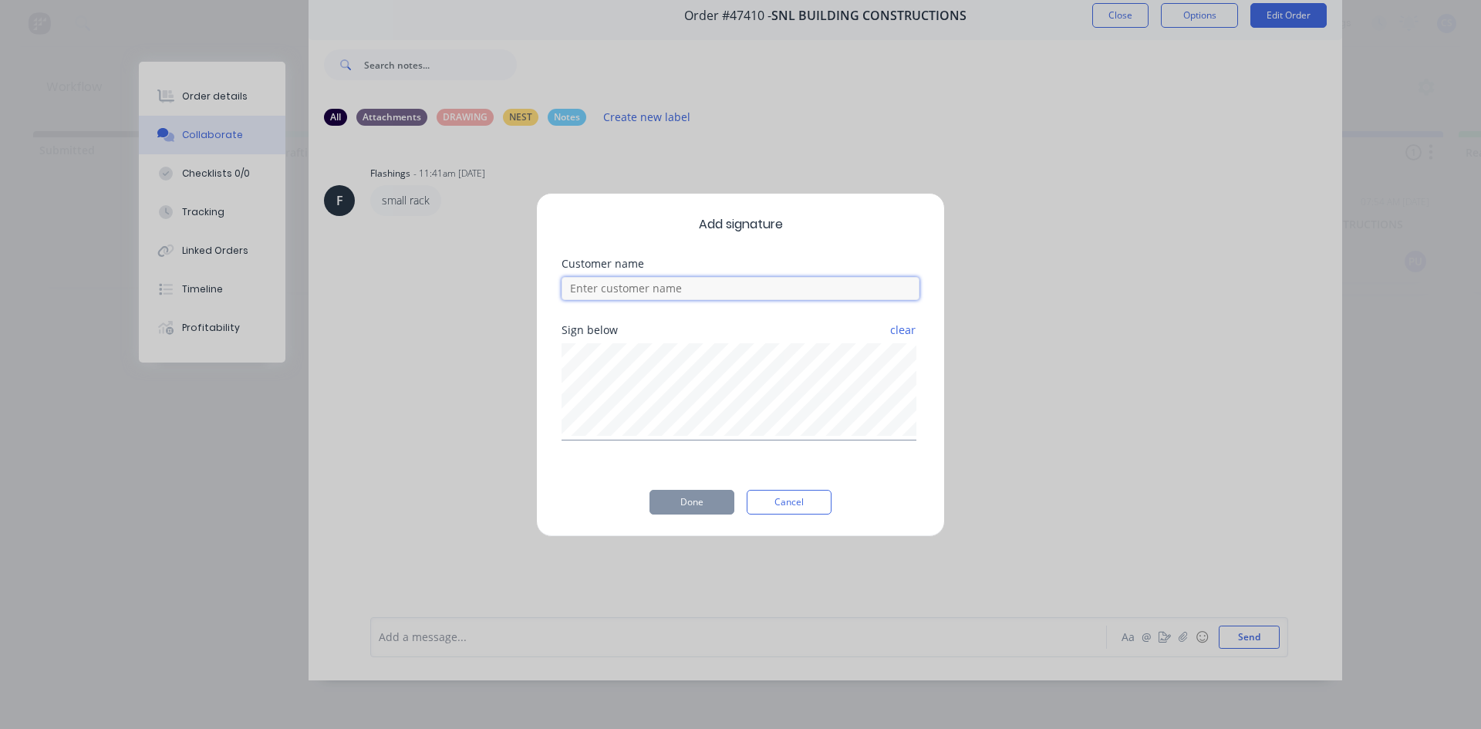
click at [663, 281] on input at bounding box center [741, 288] width 358 height 23
type input "[PERSON_NAME]"
click at [703, 502] on button "Done" at bounding box center [692, 502] width 85 height 25
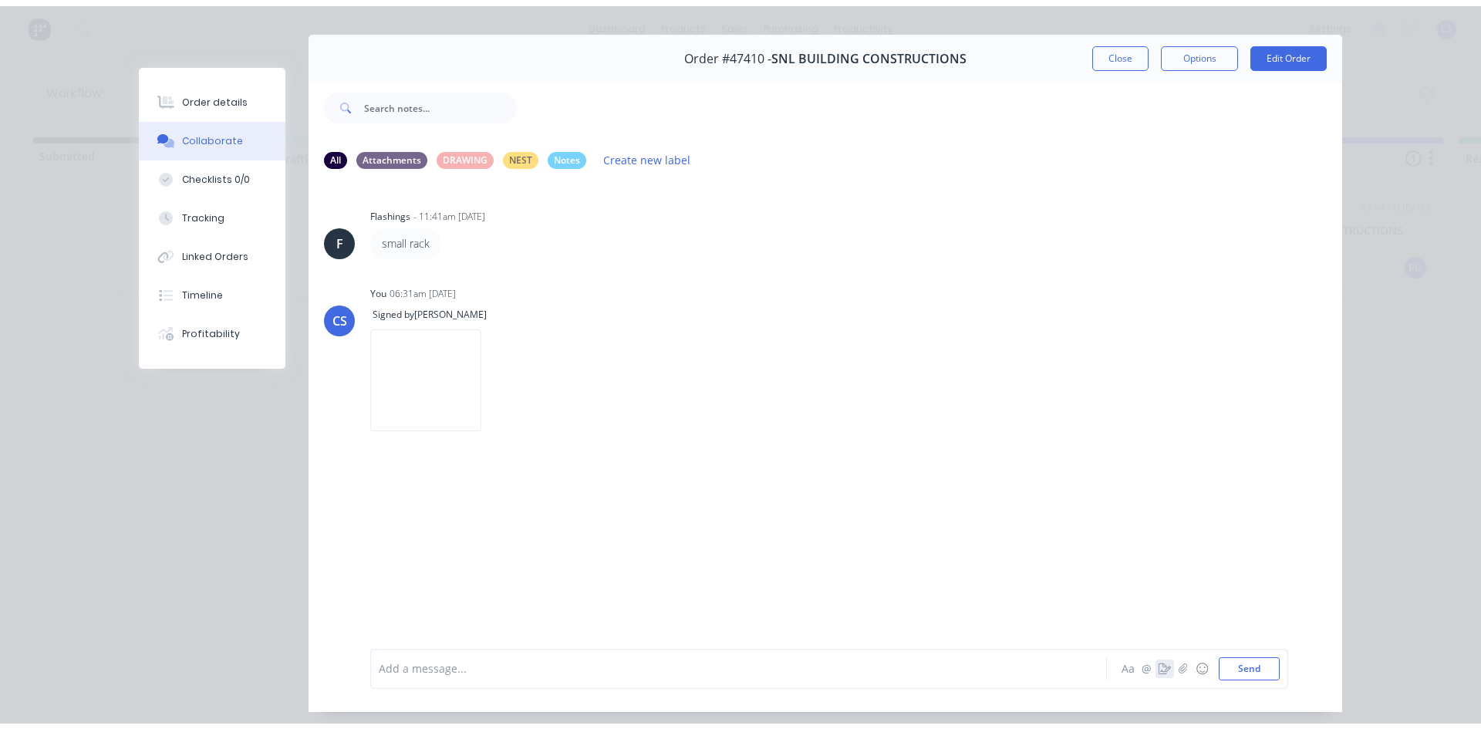
scroll to position [0, 0]
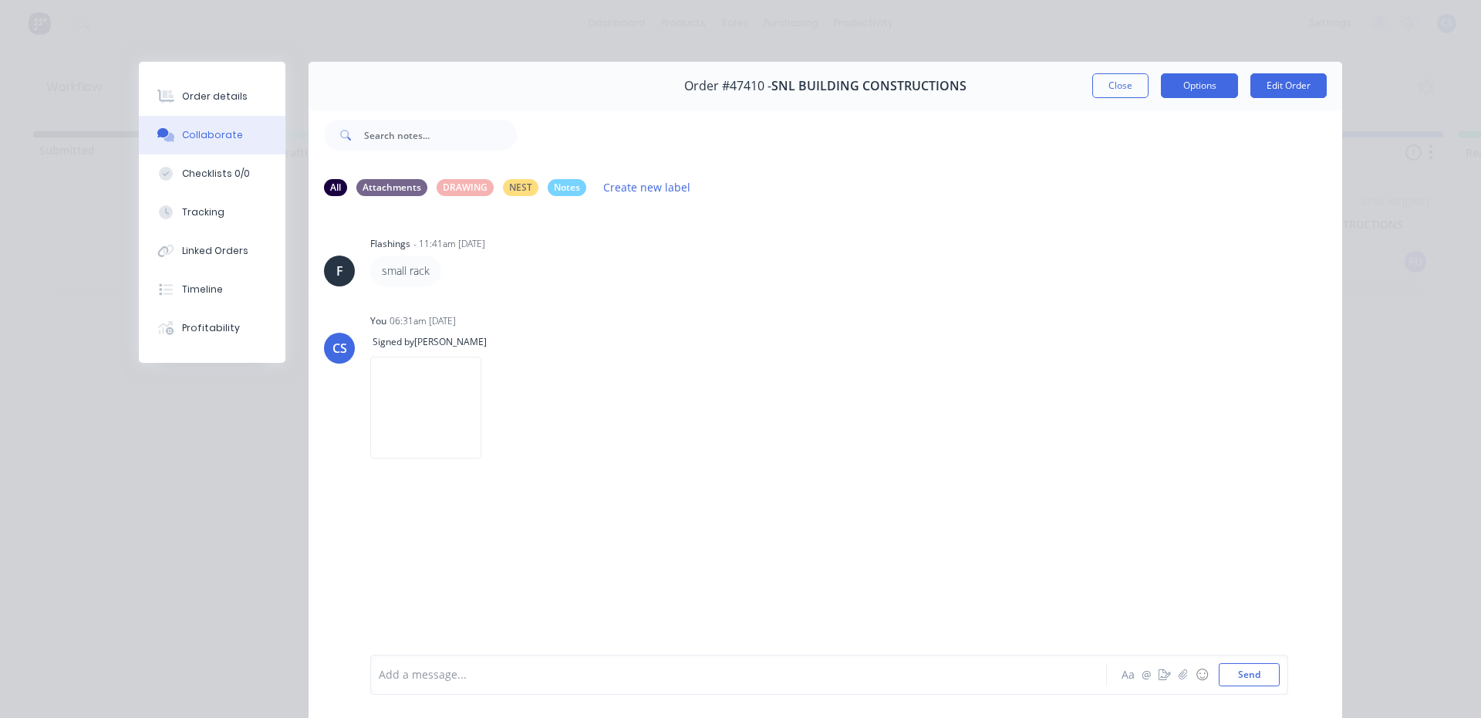
click at [1164, 92] on button "Options" at bounding box center [1199, 85] width 77 height 25
click at [1320, 184] on div "All Attachments DRAWING NEST Notes Create new label" at bounding box center [825, 187] width 1003 height 21
click at [182, 93] on div "Order details" at bounding box center [215, 96] width 66 height 14
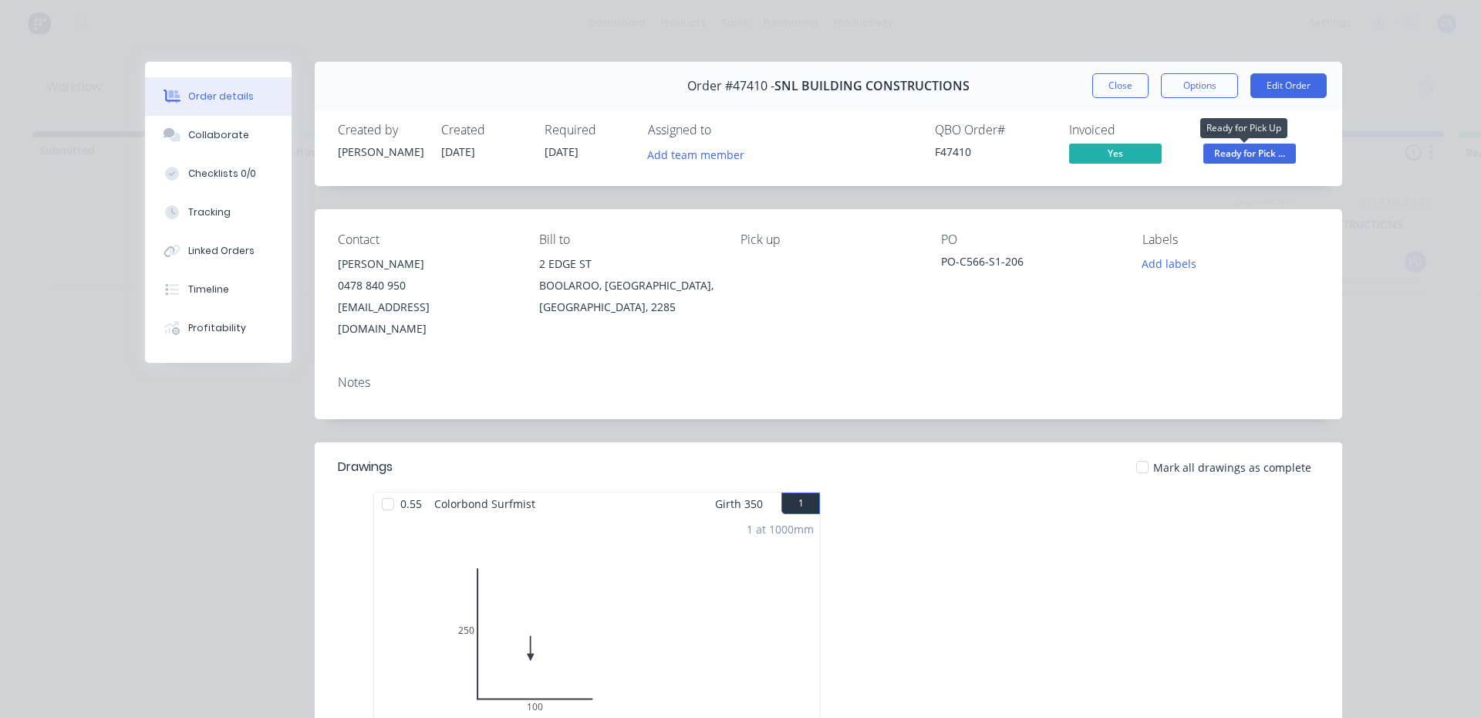
click at [1240, 151] on span "Ready for Pick ..." at bounding box center [1250, 153] width 93 height 19
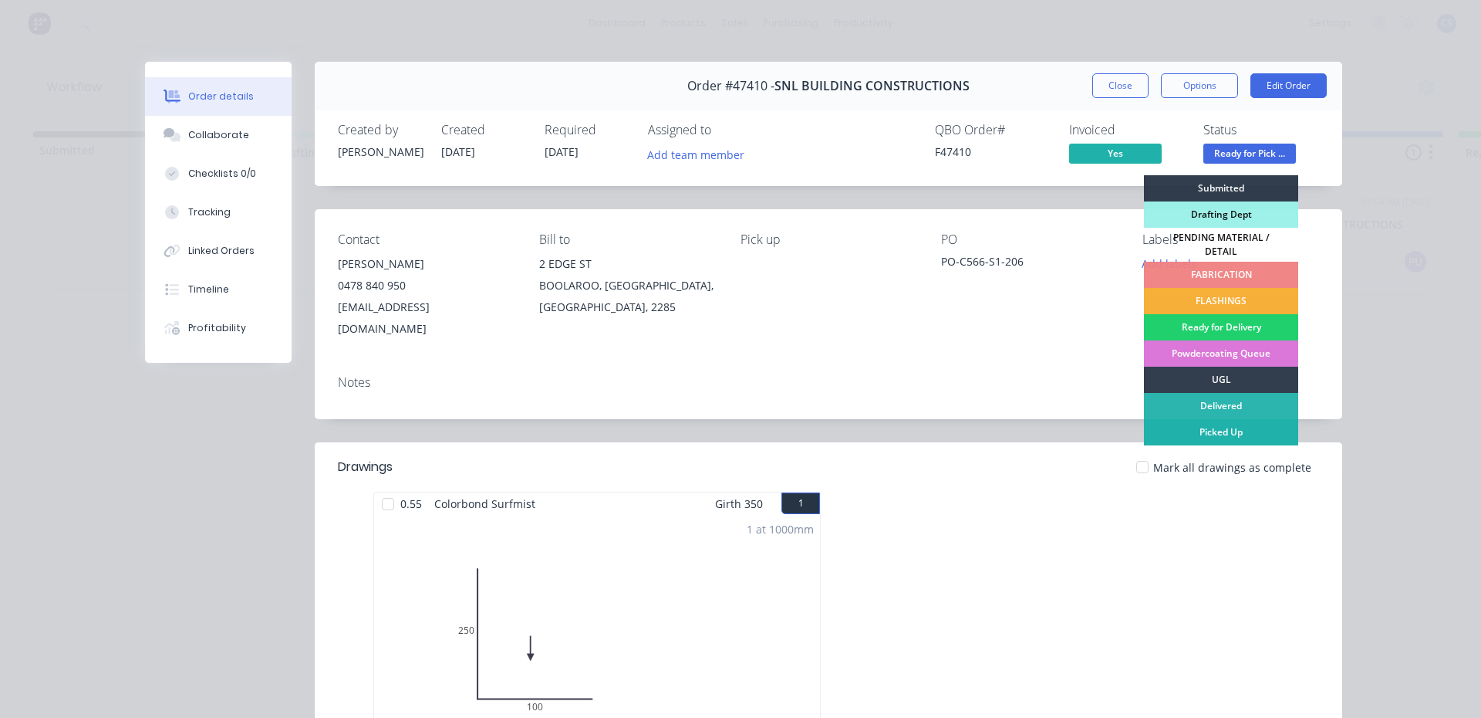
click at [1211, 420] on div "Picked Up" at bounding box center [1221, 432] width 154 height 26
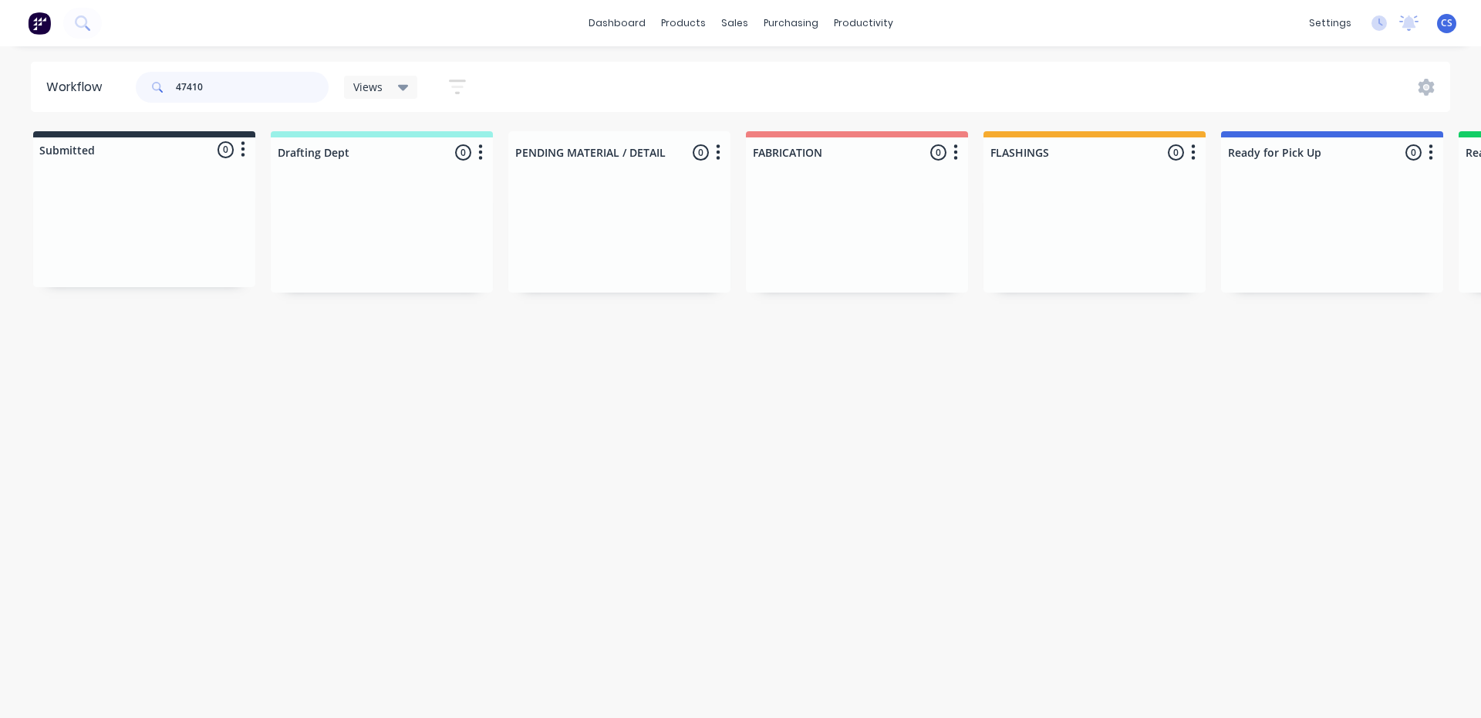
click at [229, 96] on input "47410" at bounding box center [252, 87] width 153 height 31
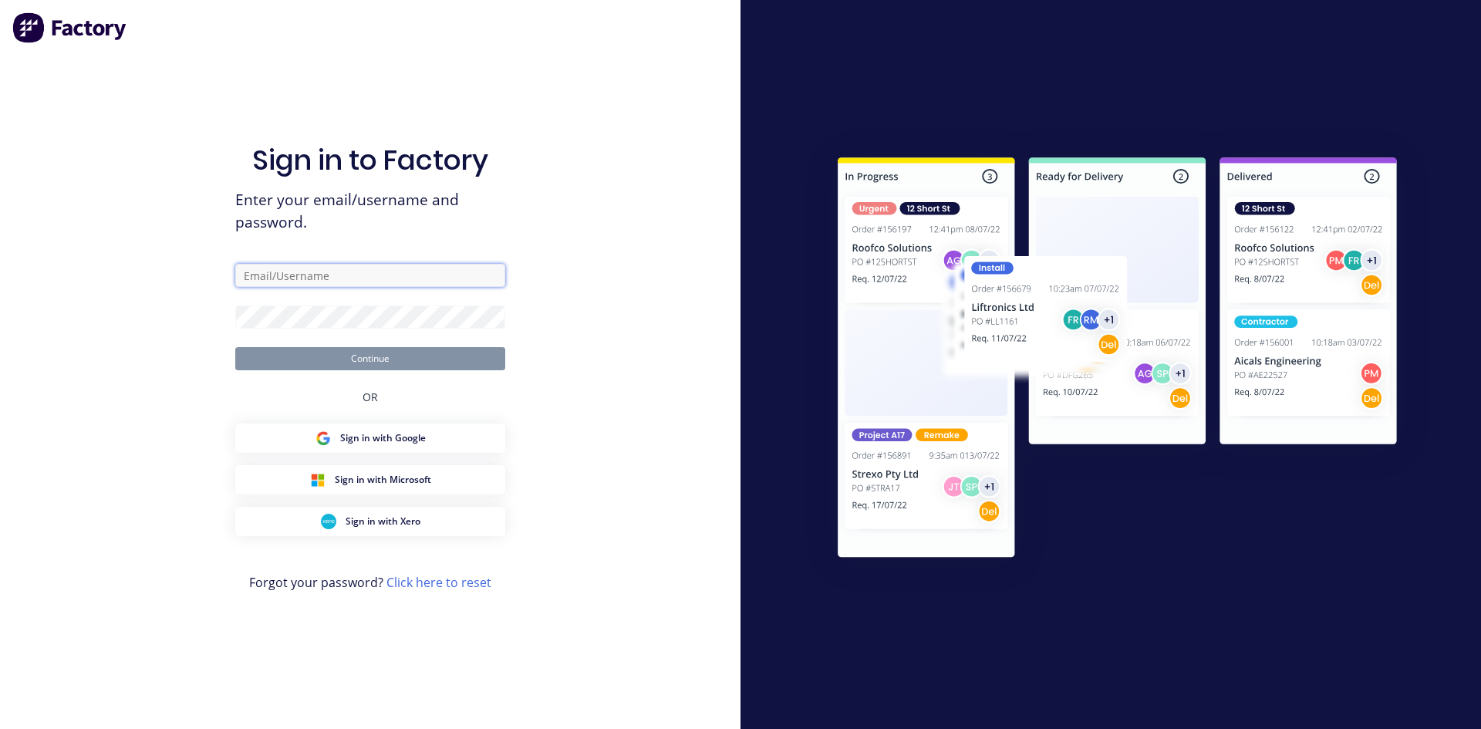
type input "[EMAIL_ADDRESS][DOMAIN_NAME]"
click at [446, 365] on button "Continue" at bounding box center [370, 358] width 270 height 23
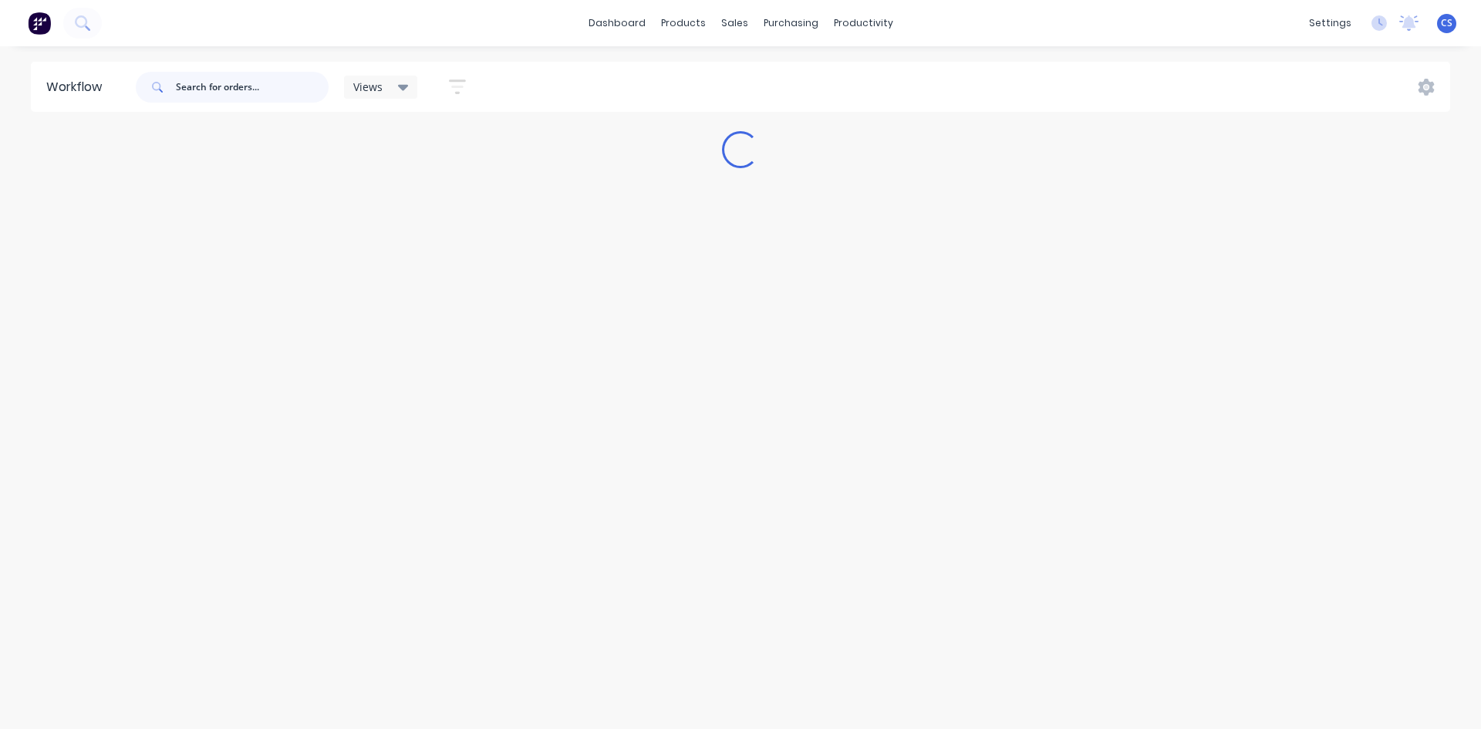
click at [306, 91] on input "text" at bounding box center [252, 87] width 153 height 31
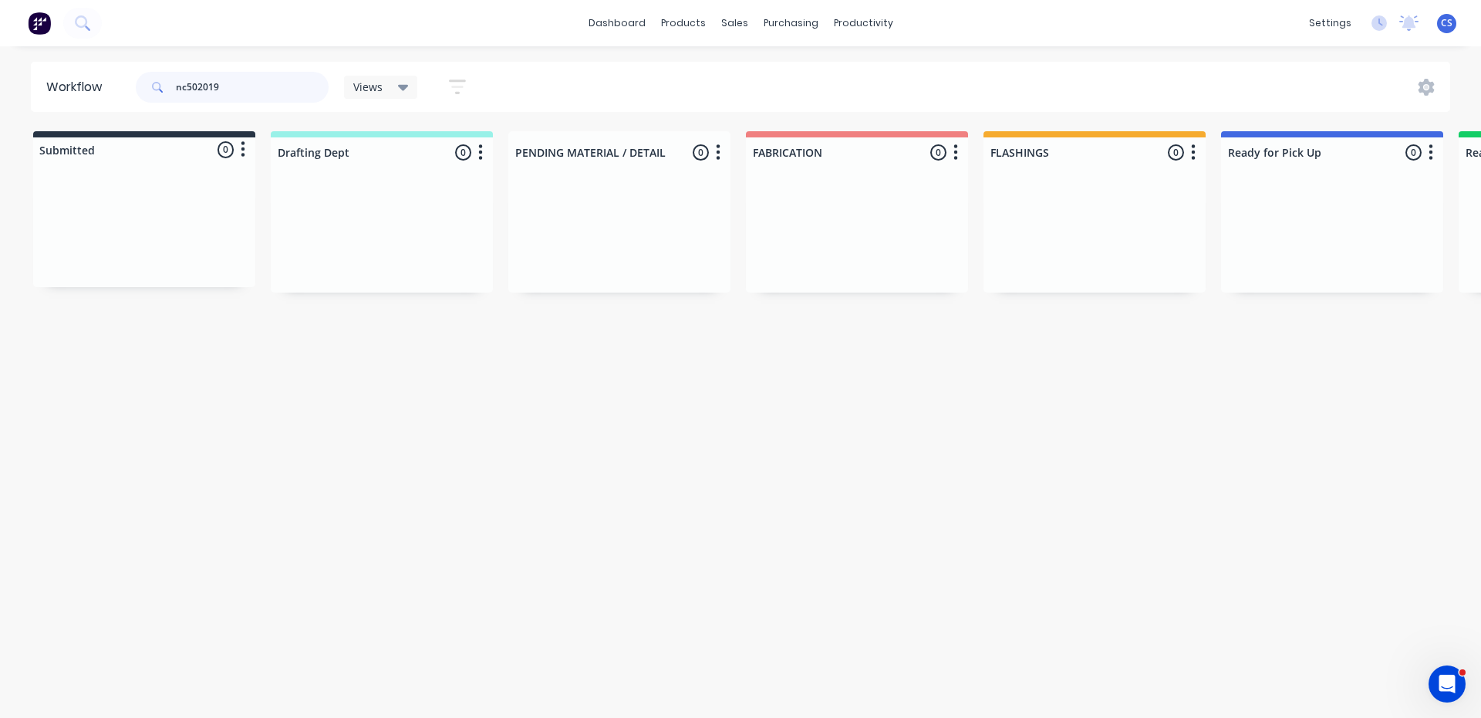
drag, startPoint x: 312, startPoint y: 91, endPoint x: 114, endPoint y: 122, distance: 200.7
click at [114, 122] on div "Workflow nc502019 Views Save new view None (Default) edit Nilesh edit Productio…" at bounding box center [740, 374] width 1481 height 625
type input "nc502019"
click at [81, 30] on button at bounding box center [82, 23] width 39 height 31
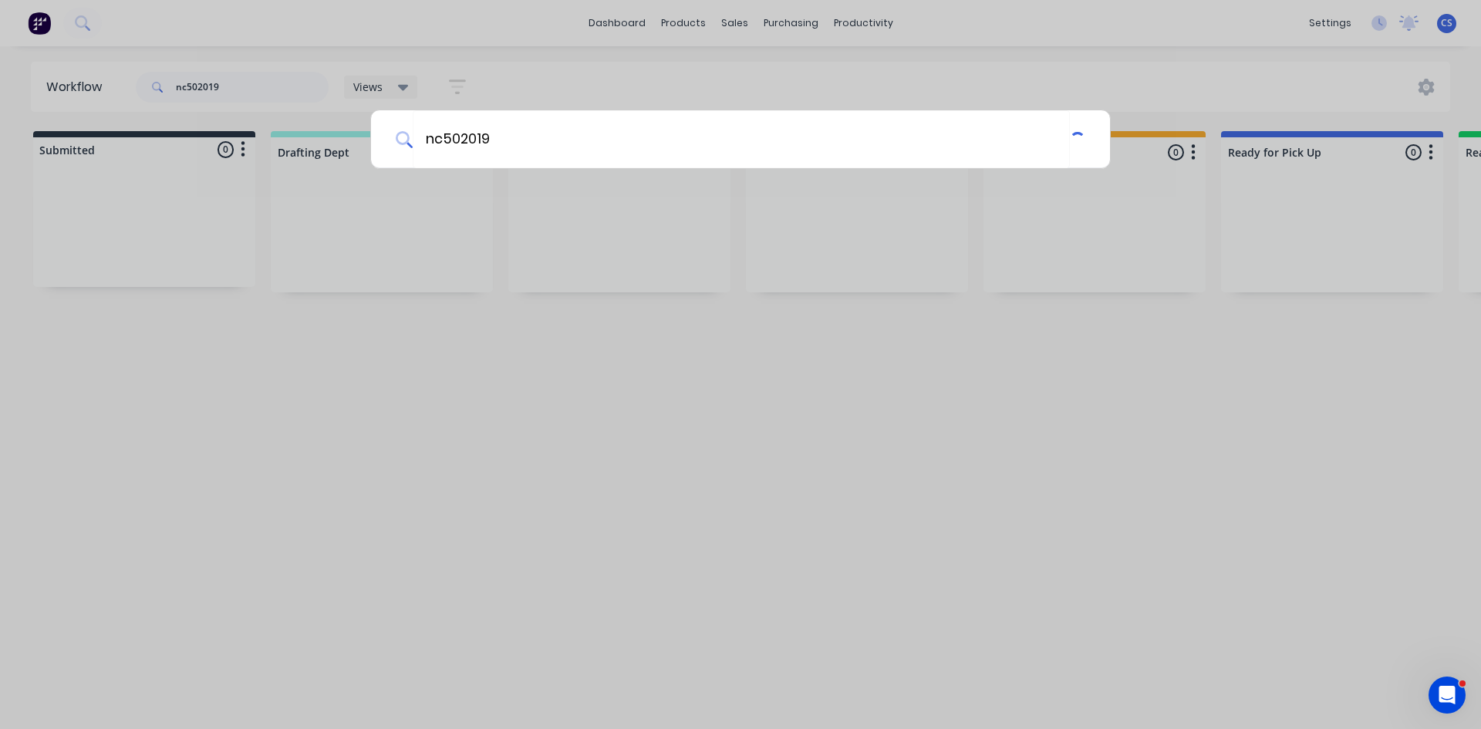
type input "nc502019"
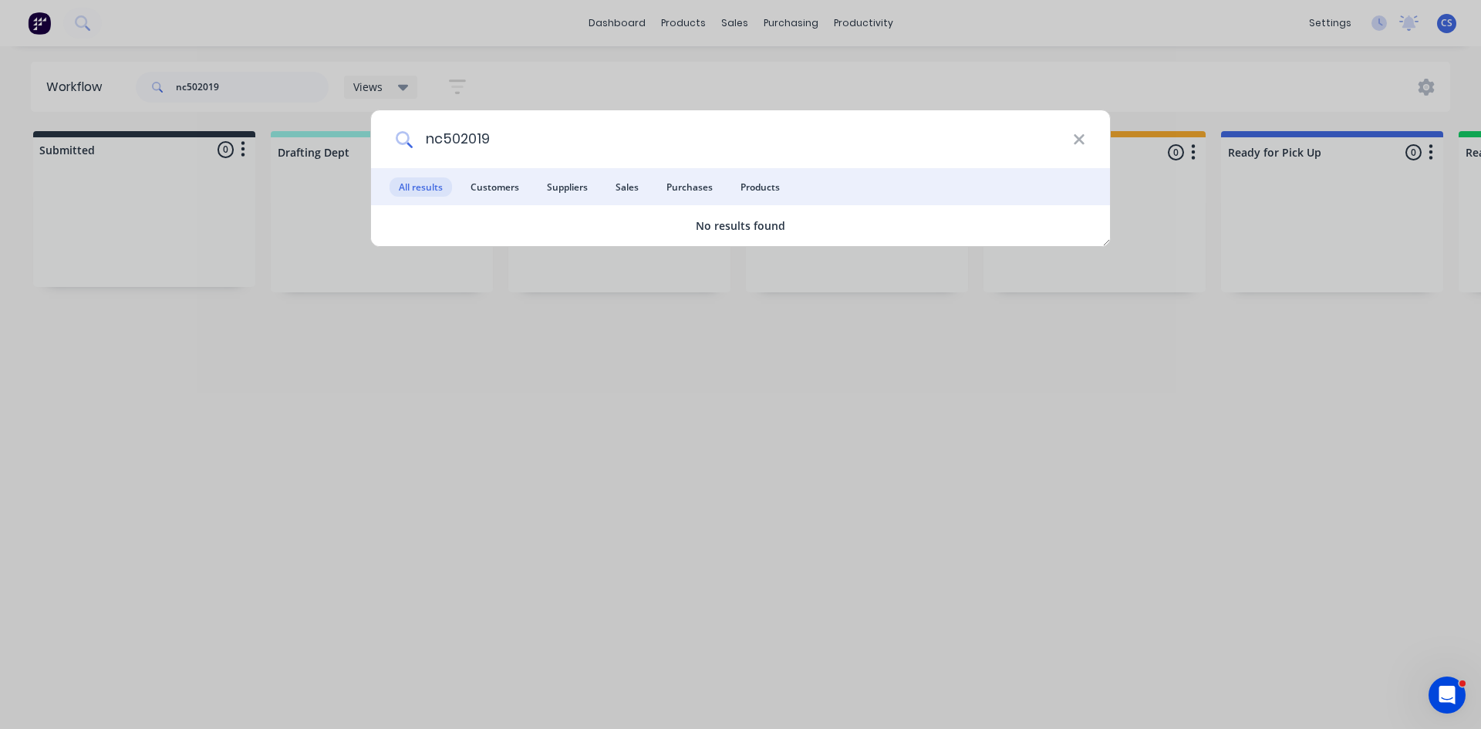
click at [520, 137] on input "nc502019" at bounding box center [743, 139] width 660 height 58
click at [508, 183] on span "Customers" at bounding box center [494, 186] width 67 height 19
click at [1083, 139] on icon at bounding box center [1079, 139] width 12 height 17
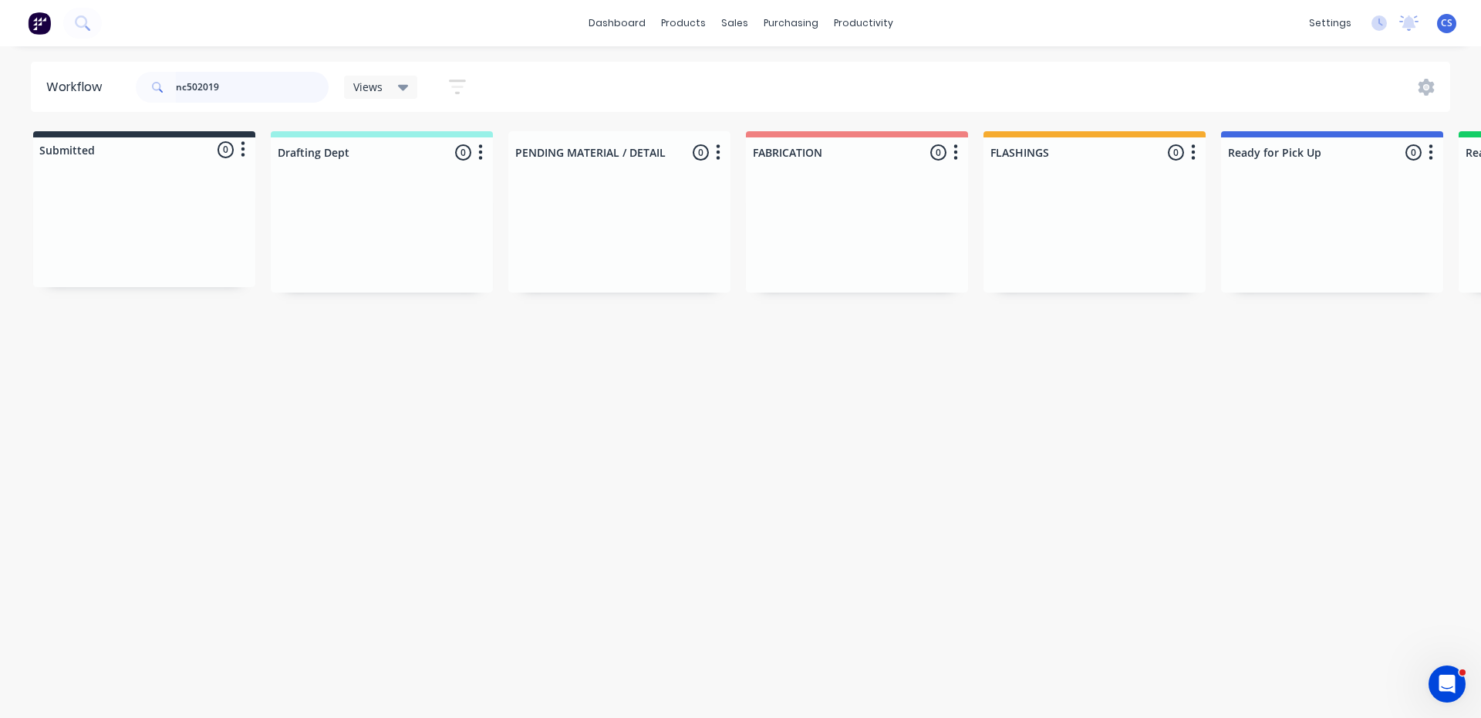
click at [300, 96] on input "nc502019" at bounding box center [252, 87] width 153 height 31
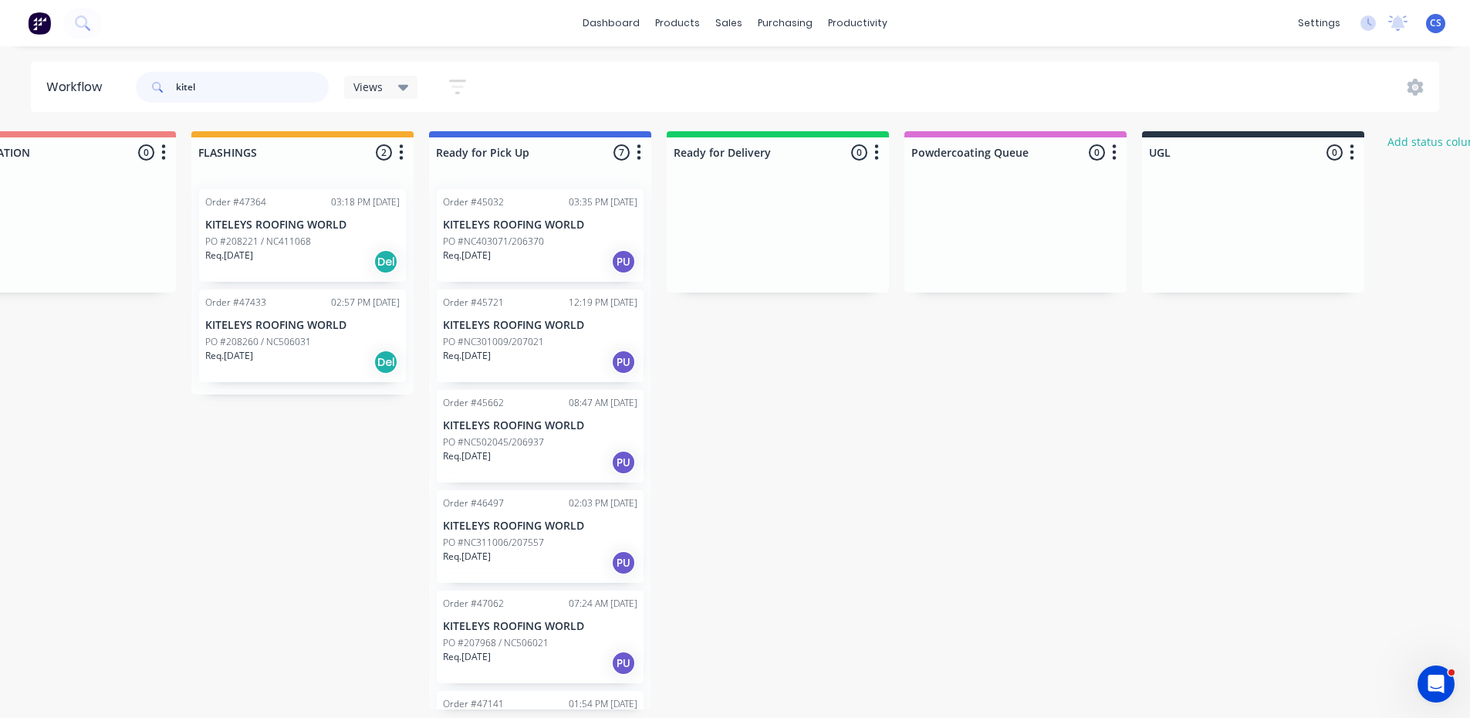
scroll to position [3, 792]
click at [775, 464] on div "Submitted 0 Status colour #273444 hex #273444 Save Cancel Summaries Total order…" at bounding box center [482, 420] width 2573 height 578
click at [213, 90] on input "kitel" at bounding box center [252, 87] width 153 height 31
type input "k"
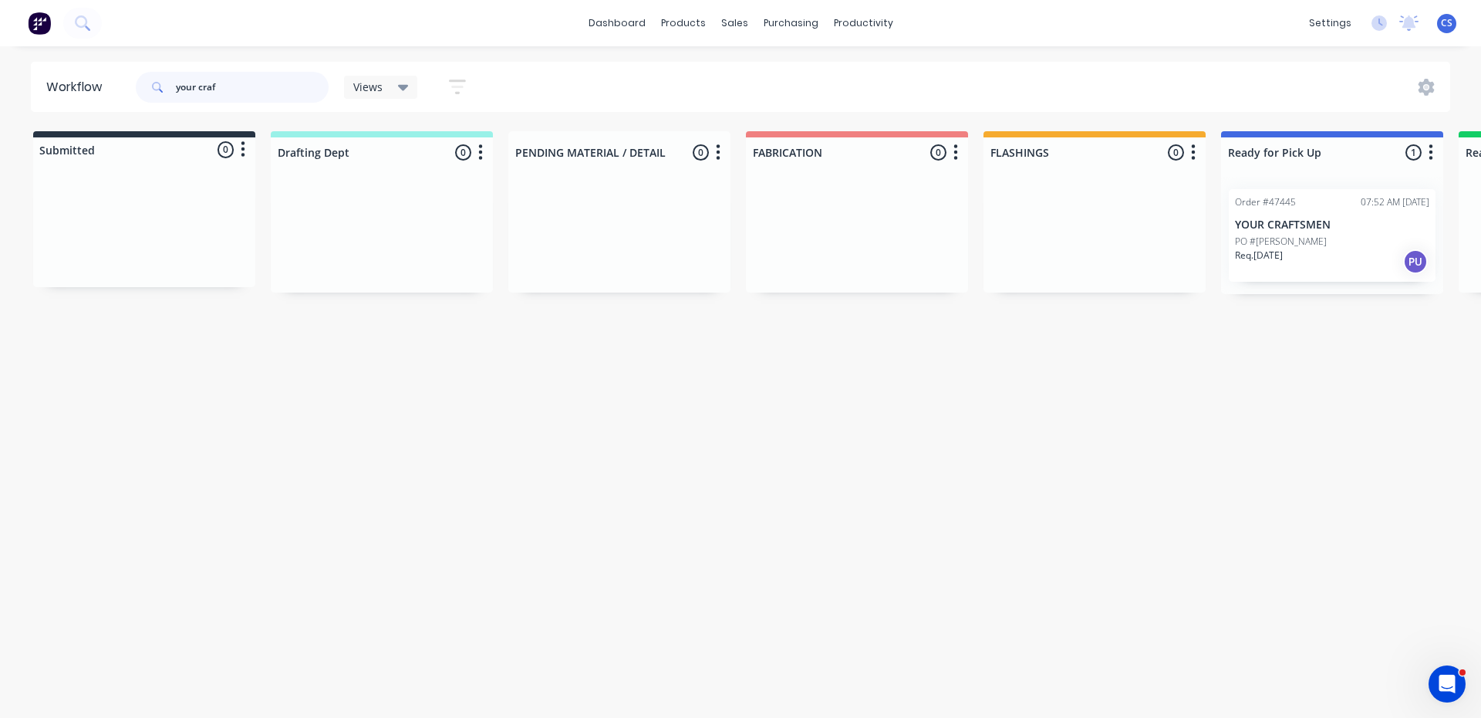
type input "your craf"
click at [1313, 245] on div "PO #[PERSON_NAME]" at bounding box center [1332, 242] width 194 height 14
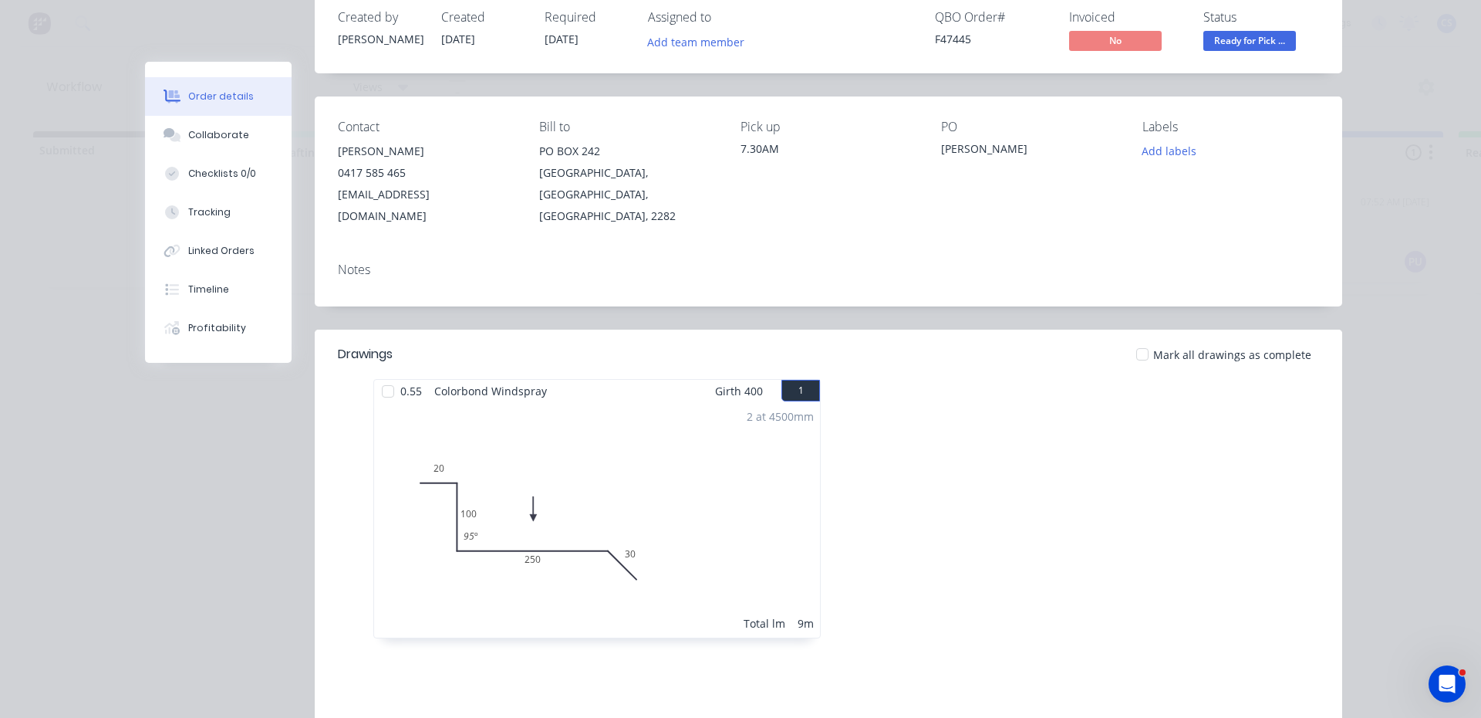
scroll to position [231, 0]
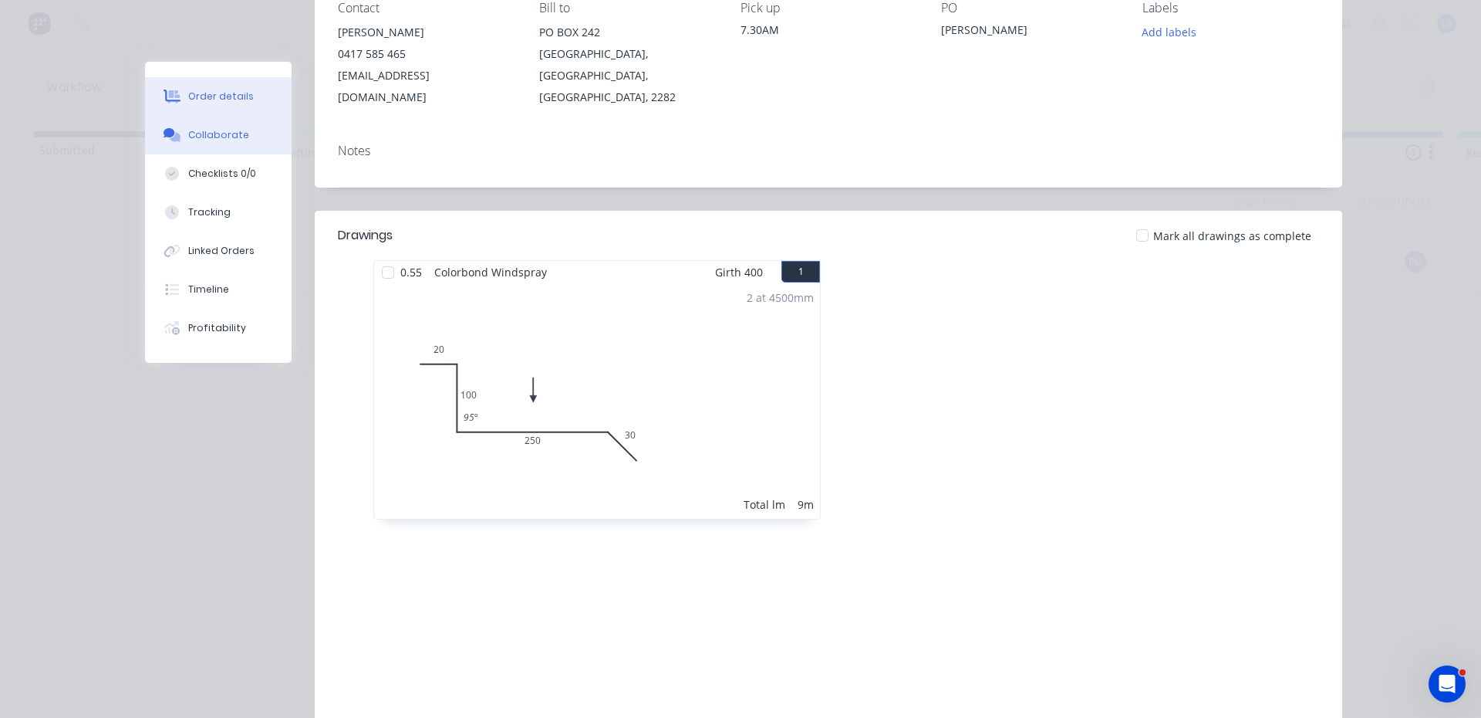
click at [225, 144] on button "Collaborate" at bounding box center [218, 135] width 147 height 39
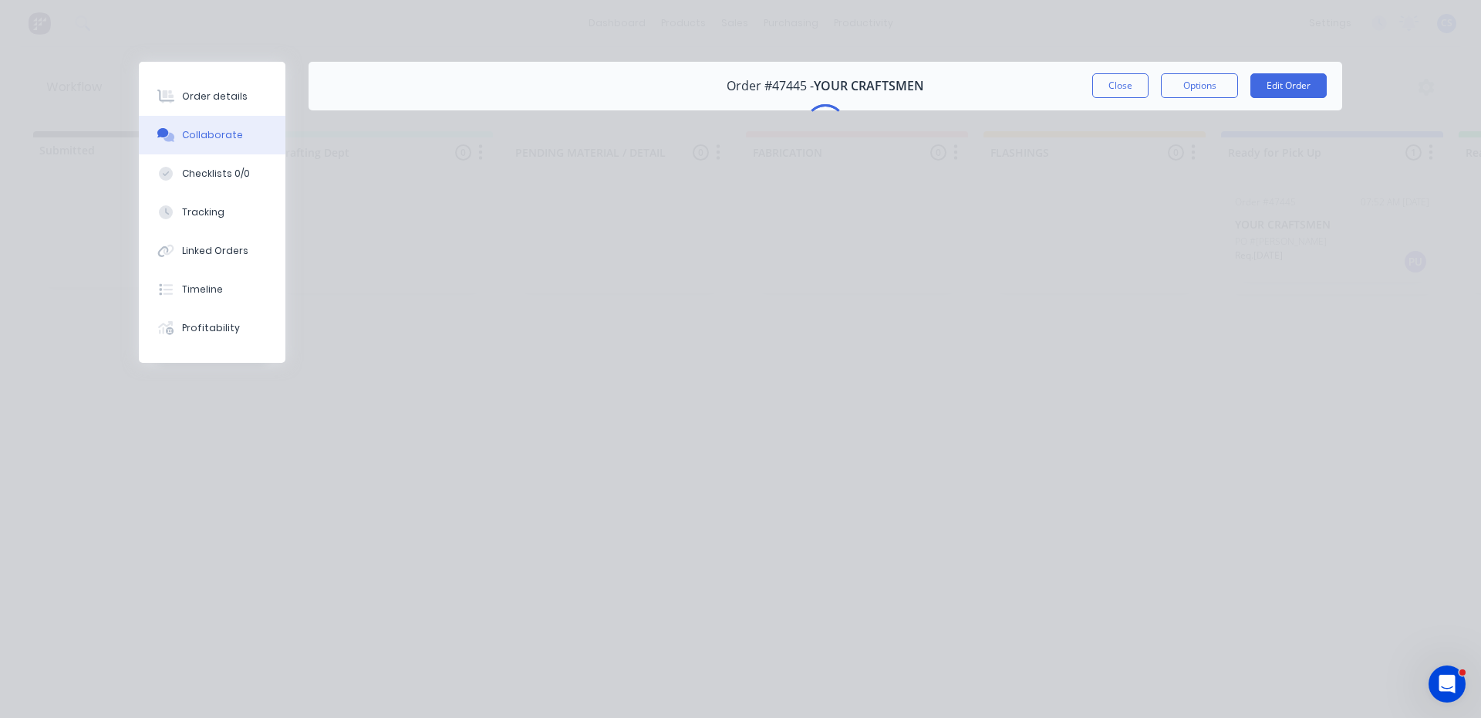
scroll to position [0, 0]
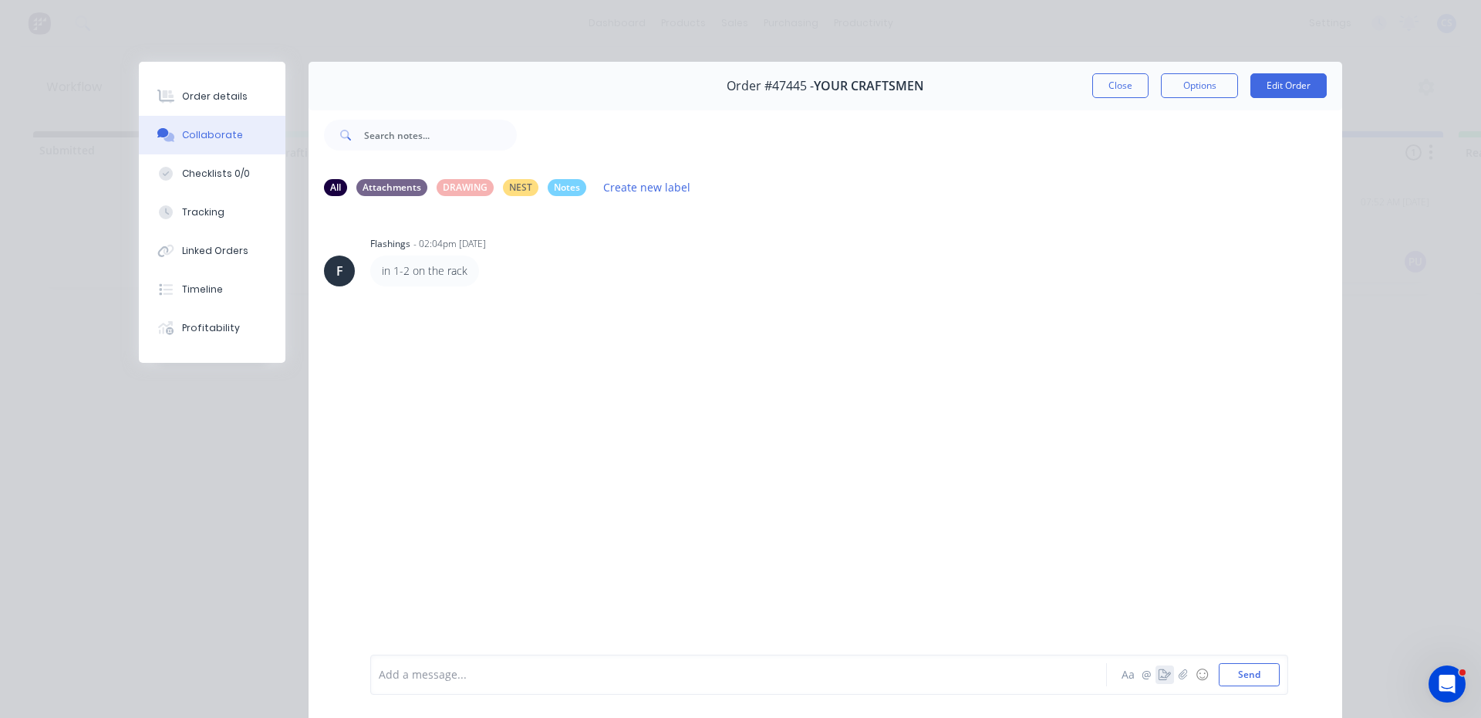
click at [1159, 672] on icon "button" at bounding box center [1165, 674] width 12 height 11
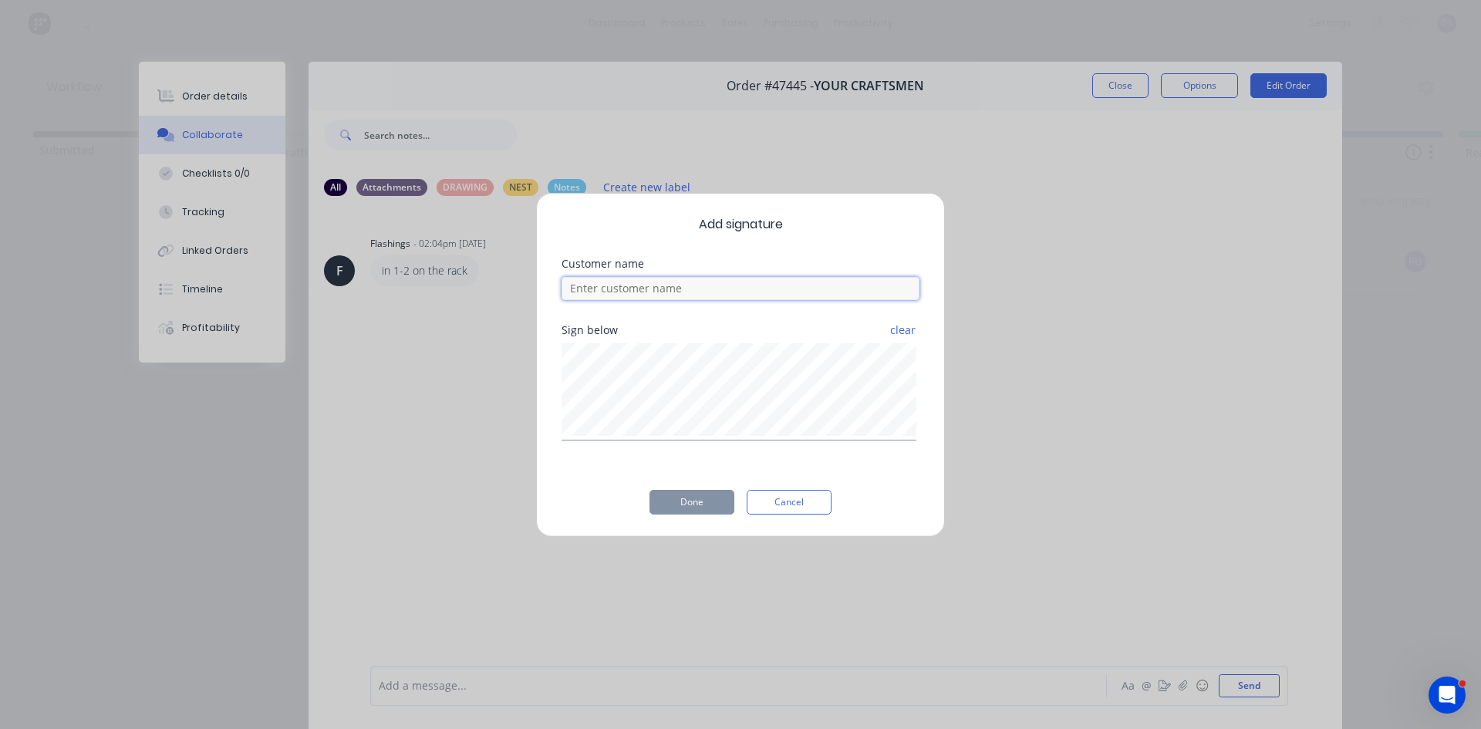
click at [684, 293] on input at bounding box center [741, 288] width 358 height 23
type input "[PERSON_NAME]"
click at [711, 495] on button "Done" at bounding box center [692, 502] width 85 height 25
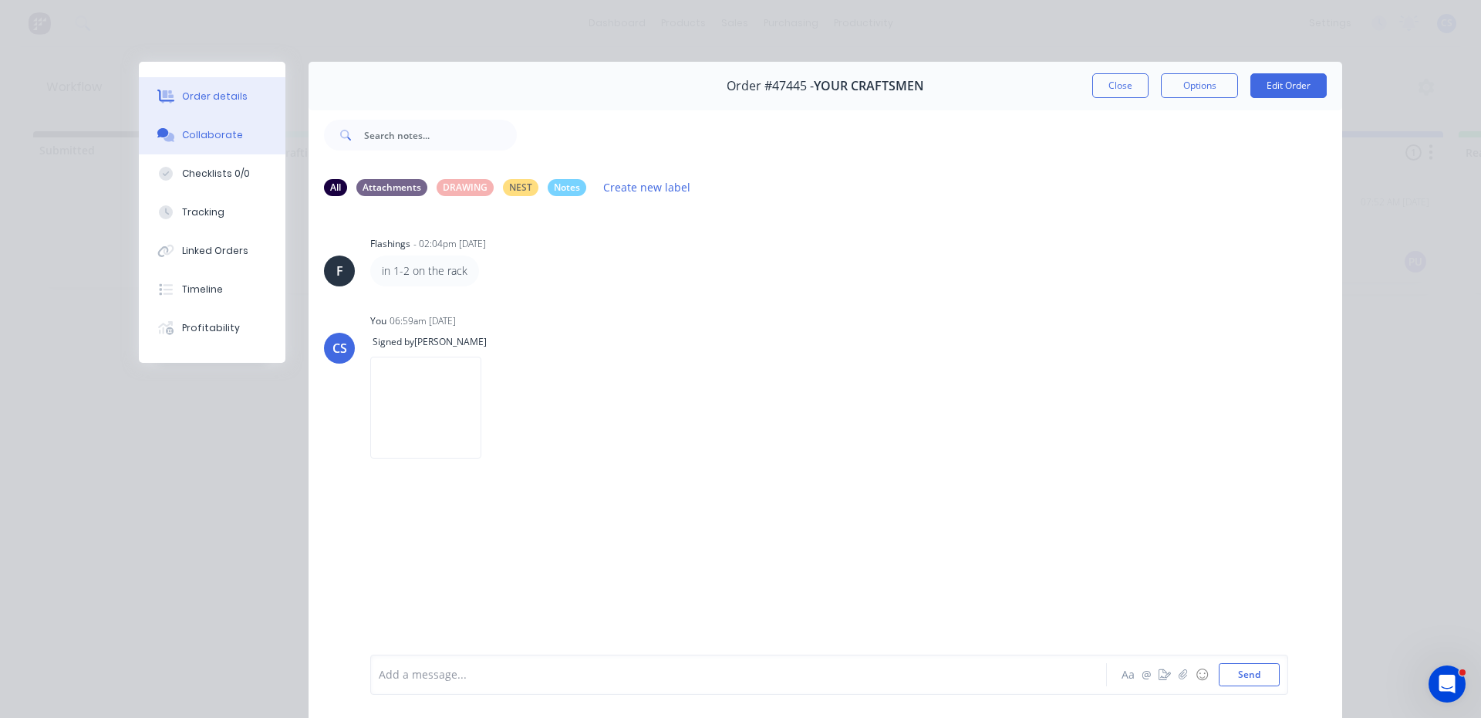
click at [233, 83] on button "Order details" at bounding box center [212, 96] width 147 height 39
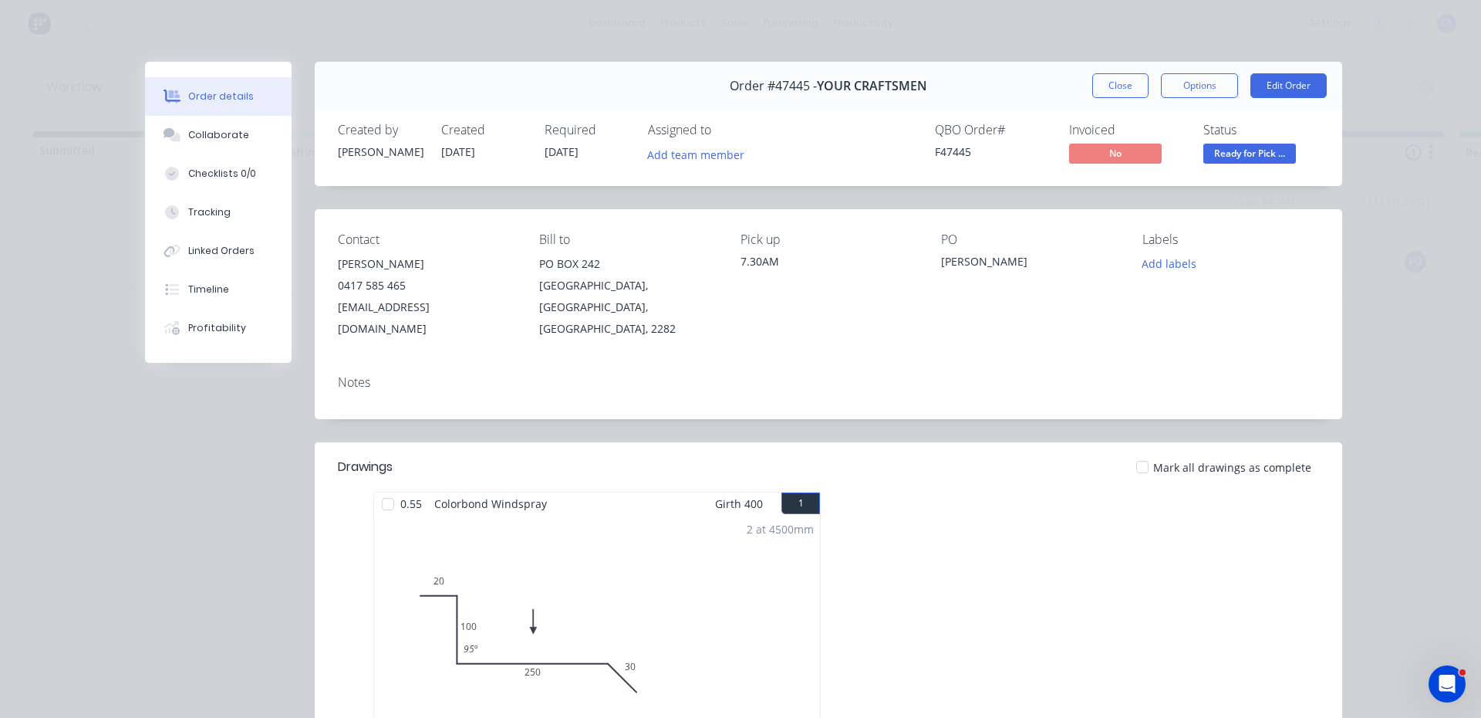
click at [1255, 159] on span "Ready for Pick ..." at bounding box center [1250, 153] width 93 height 19
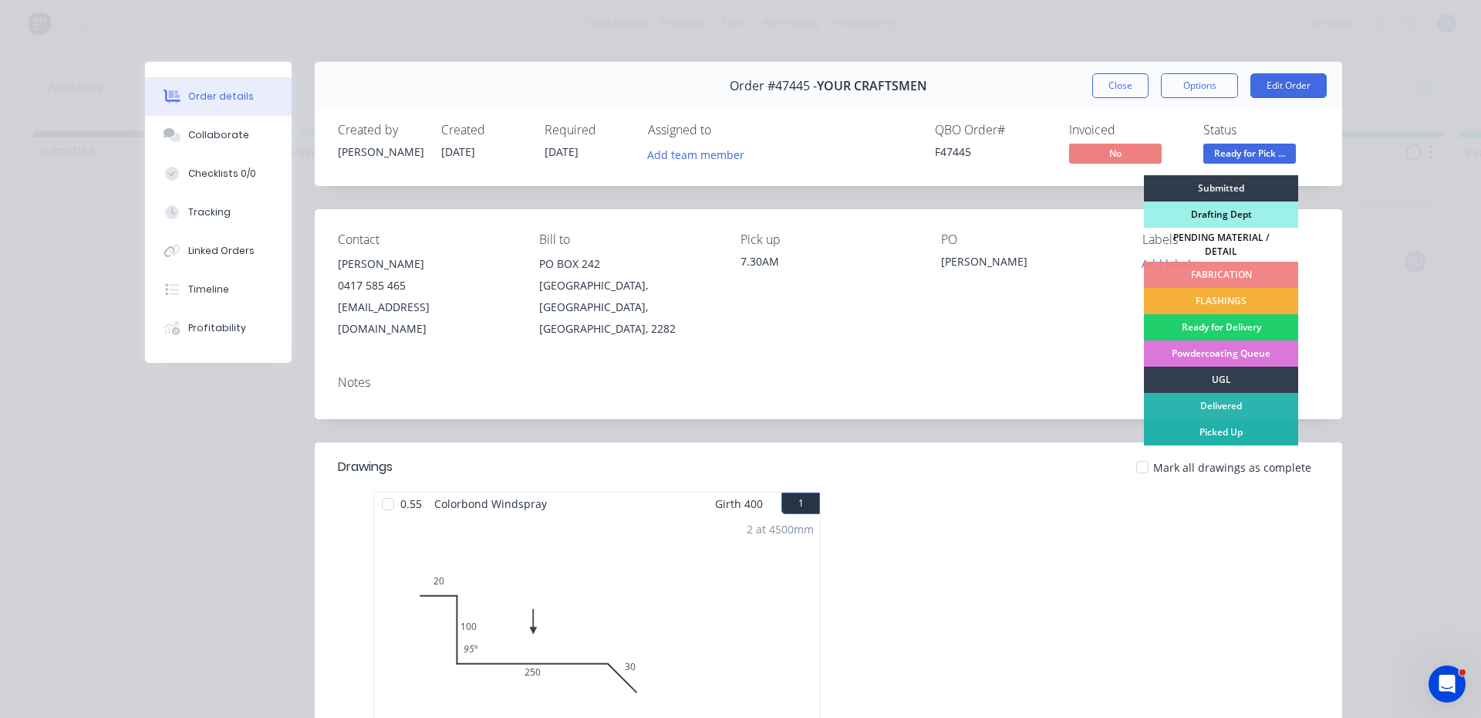
click at [1214, 424] on div "Picked Up" at bounding box center [1221, 432] width 154 height 26
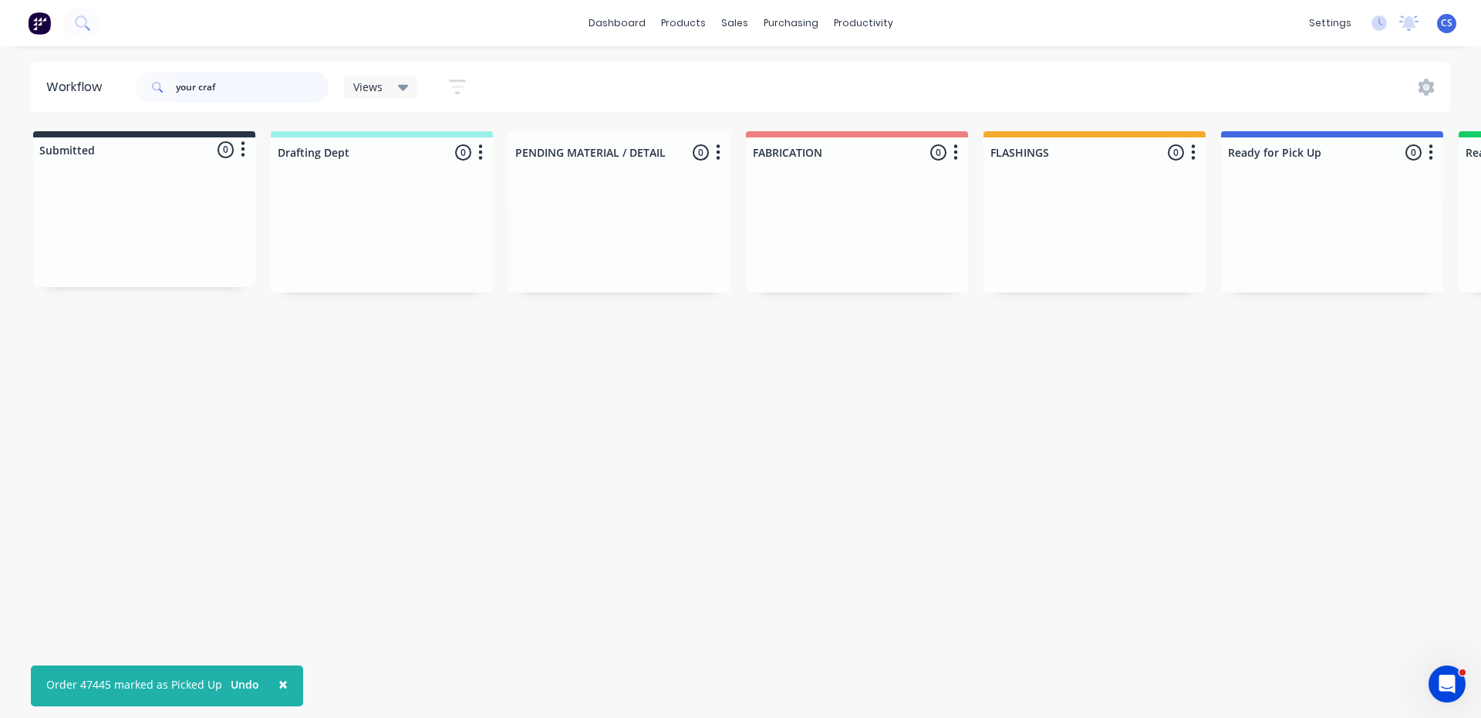
drag, startPoint x: 225, startPoint y: 79, endPoint x: 23, endPoint y: 25, distance: 208.5
click at [23, 25] on div "× Order 47445 marked as Picked Up Undo dashboard products sales purchasing prod…" at bounding box center [740, 312] width 1481 height 625
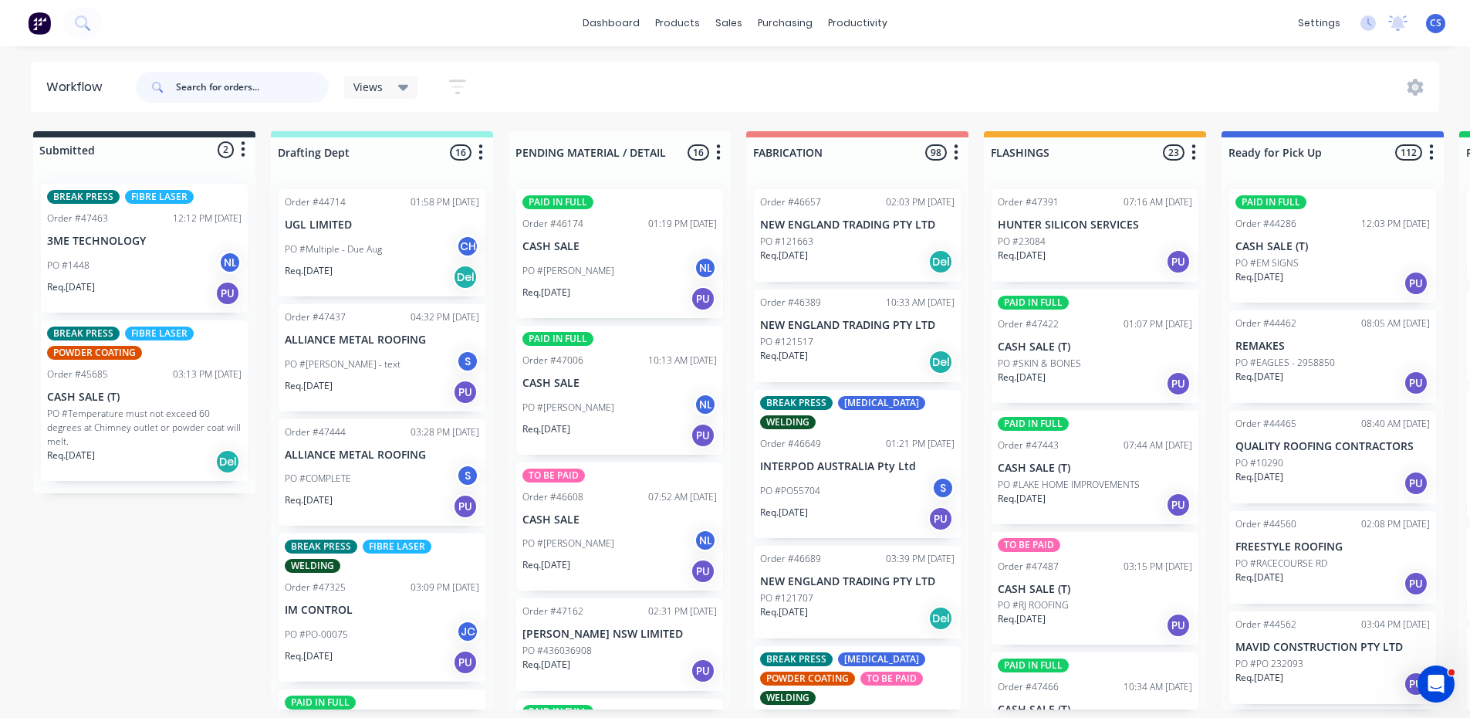
type input "+"
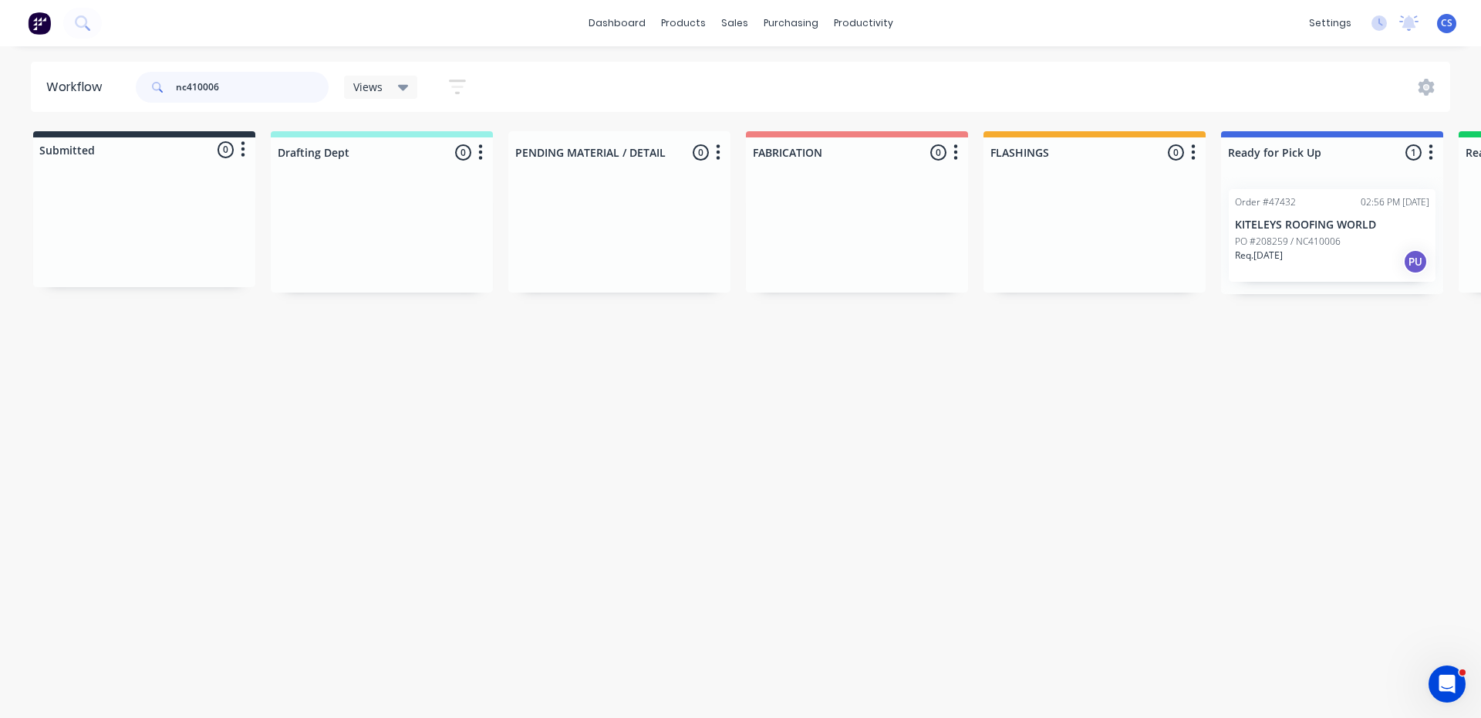
type input "nc410006"
click at [1281, 248] on p "Req. [DATE]" at bounding box center [1259, 255] width 48 height 14
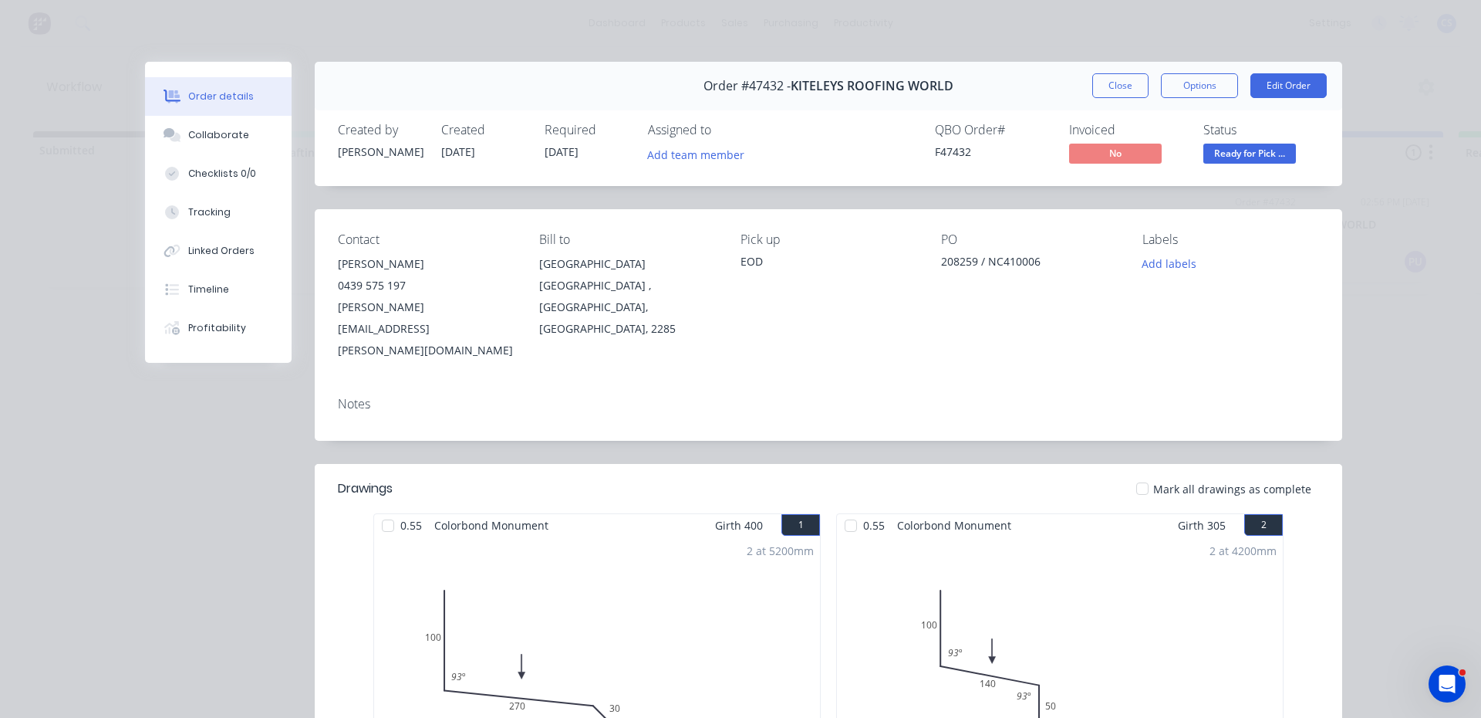
scroll to position [316, 0]
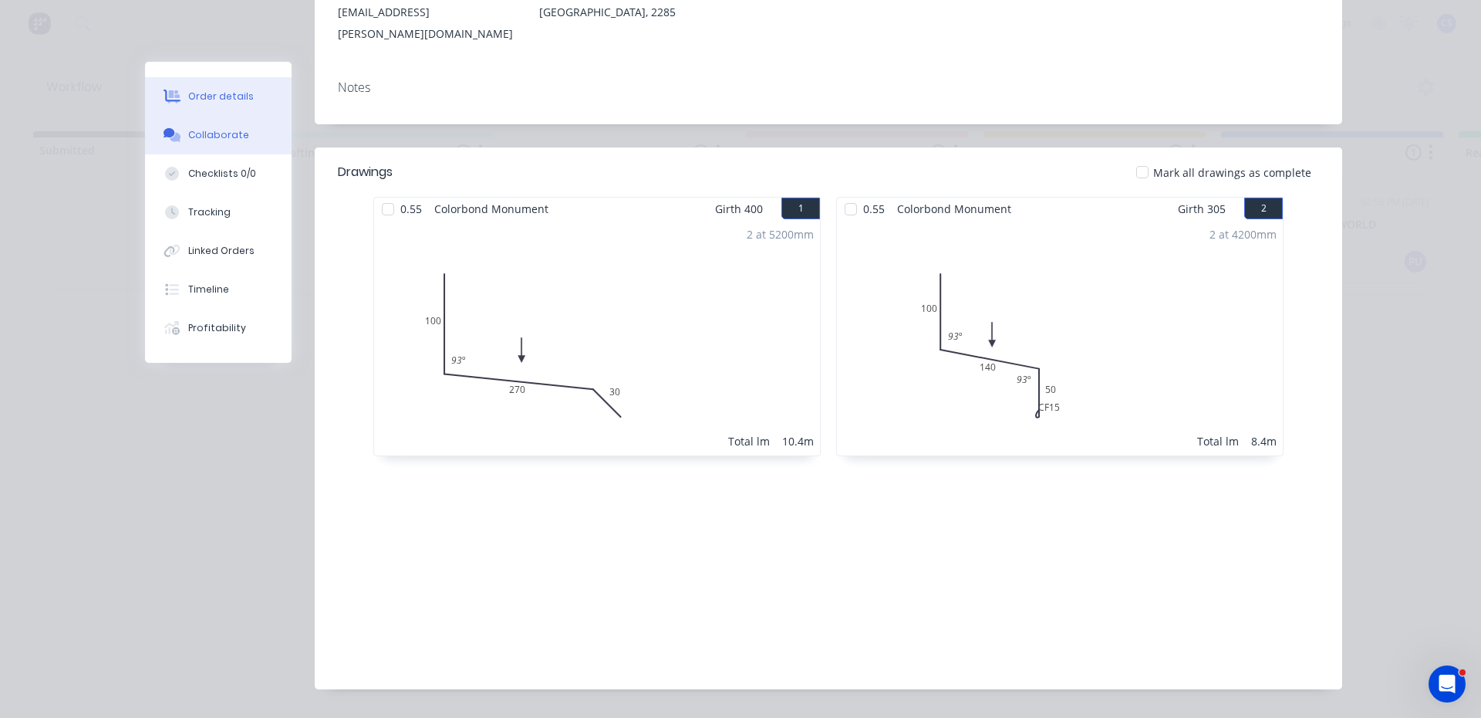
click at [171, 126] on button "Collaborate" at bounding box center [218, 135] width 147 height 39
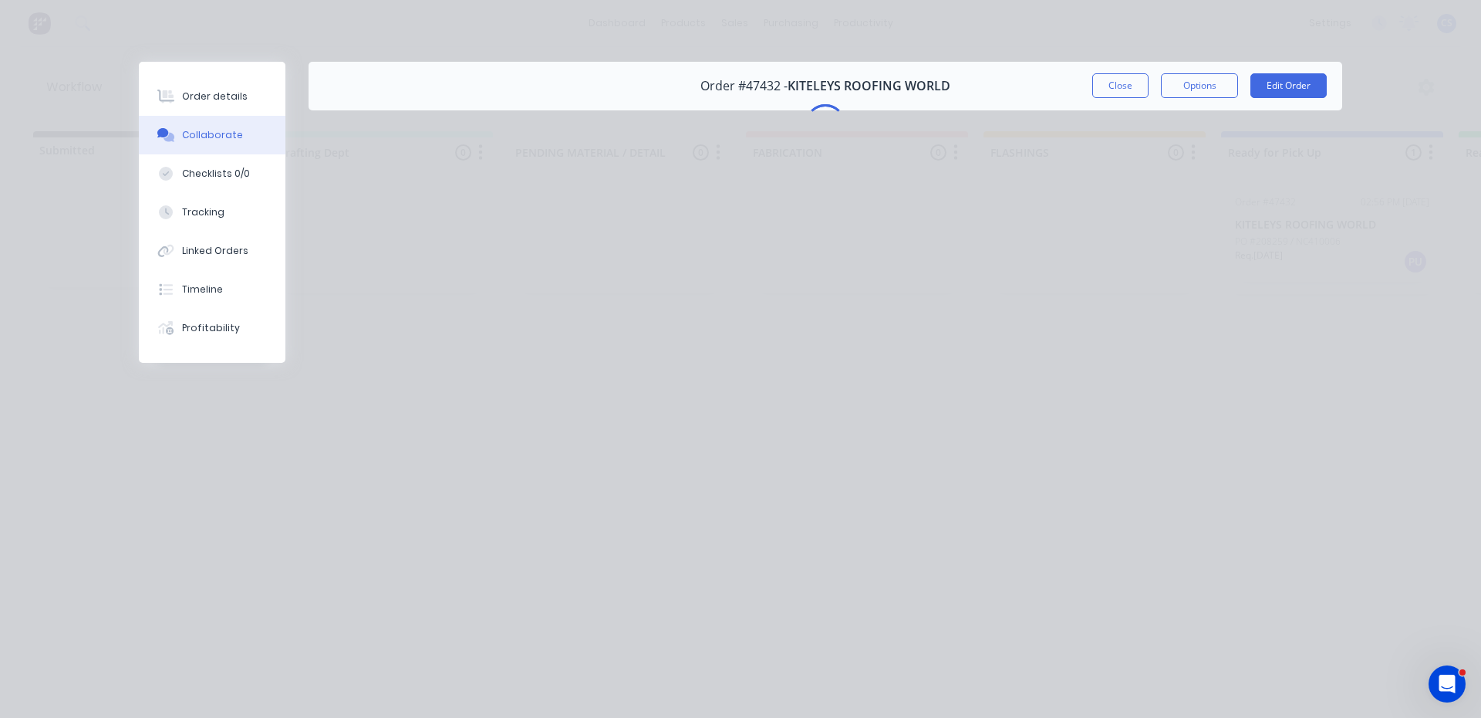
scroll to position [0, 0]
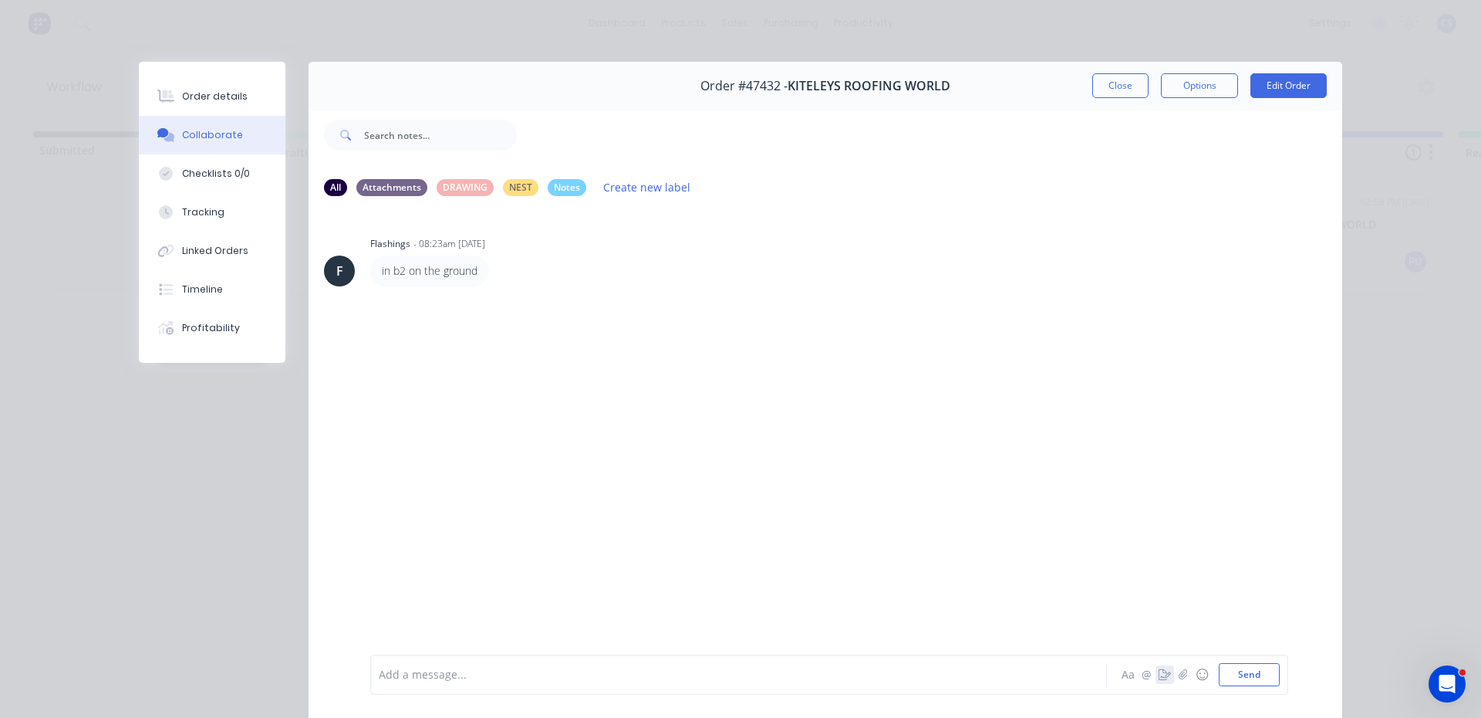
click at [1160, 673] on icon "button" at bounding box center [1165, 674] width 12 height 11
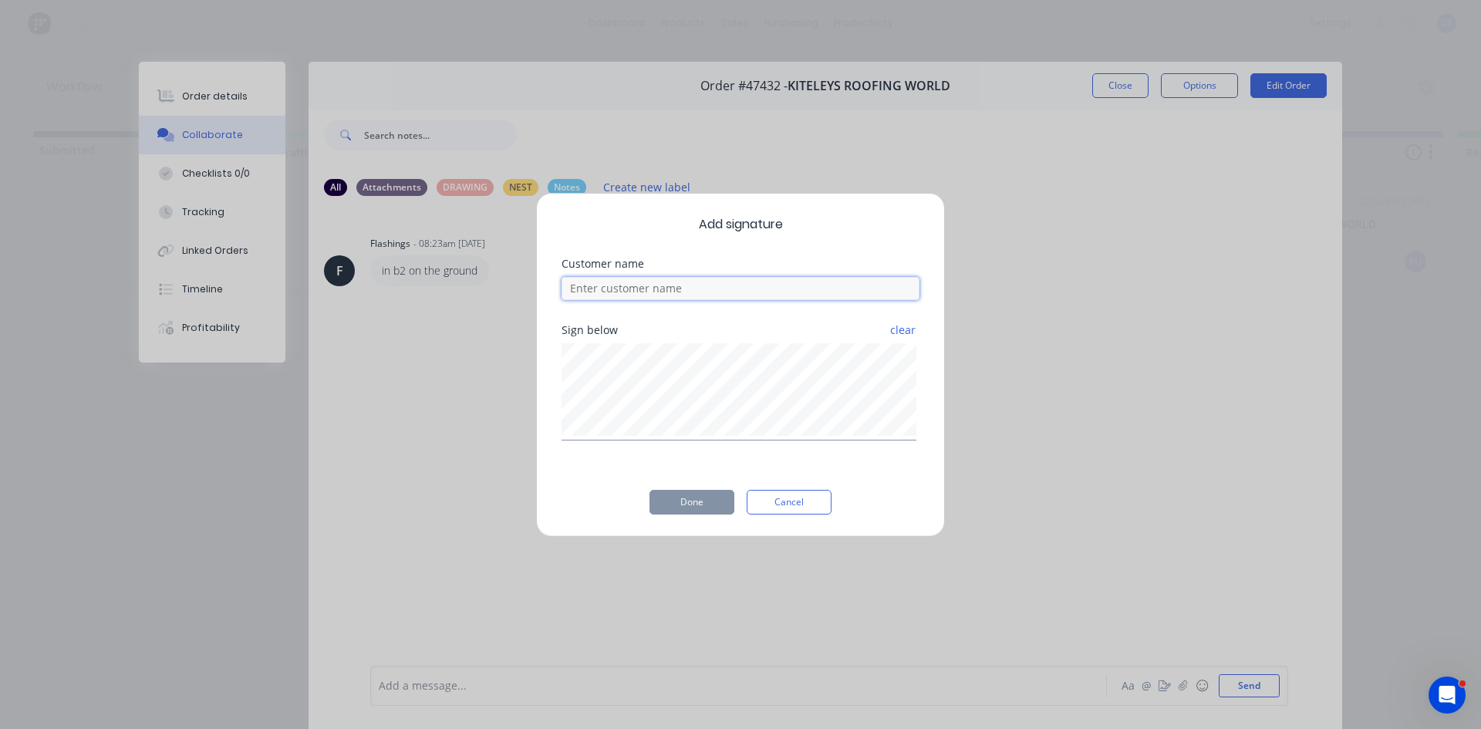
click at [606, 292] on input at bounding box center [741, 288] width 358 height 23
type input "[PERSON_NAME]"
click at [683, 492] on button "Done" at bounding box center [692, 502] width 85 height 25
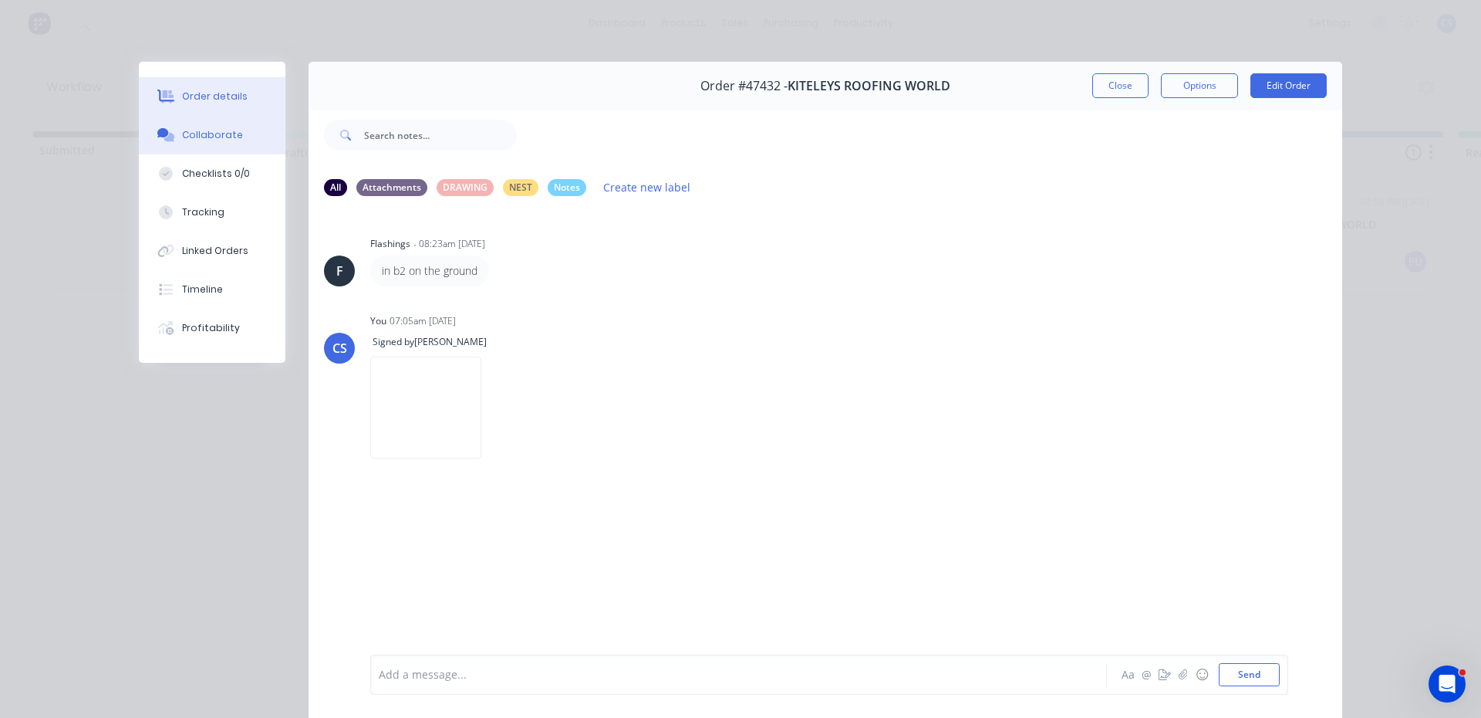
click at [208, 105] on button "Order details" at bounding box center [212, 96] width 147 height 39
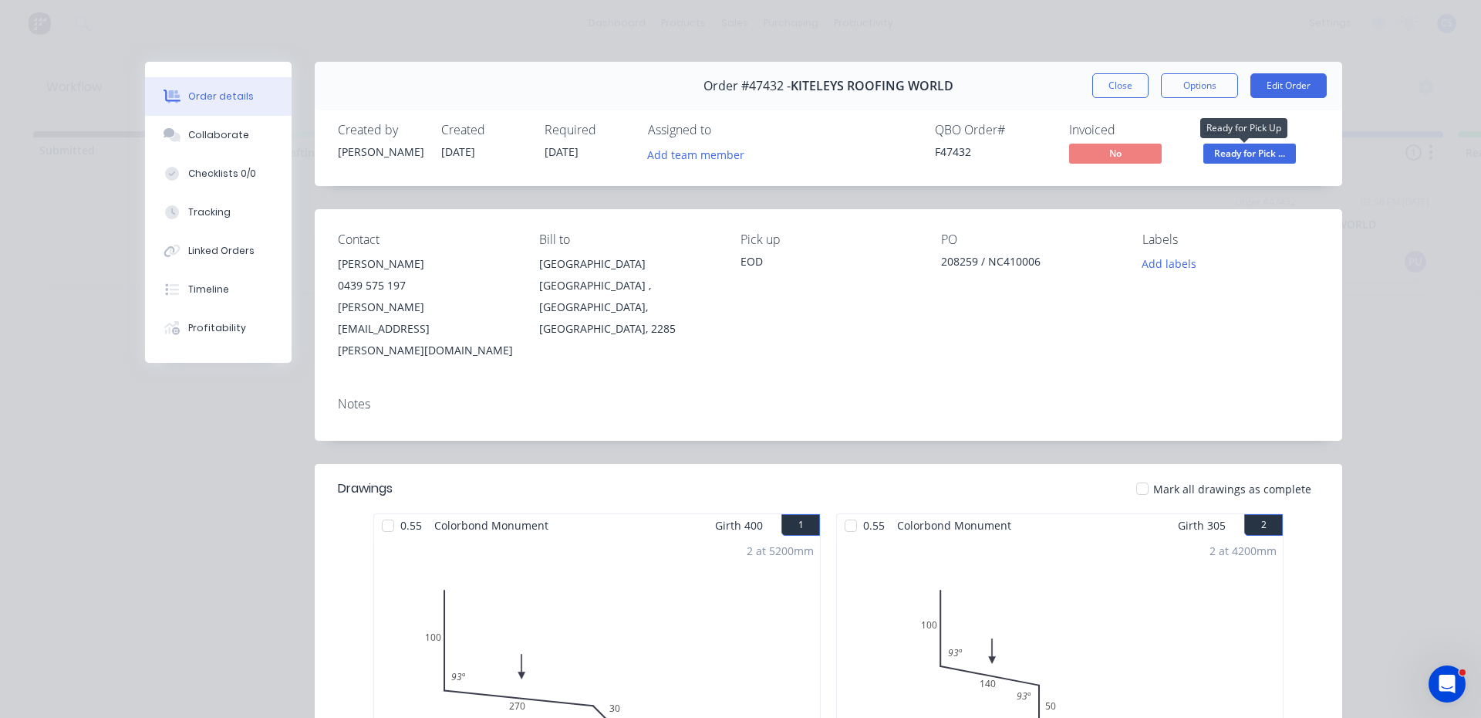
click at [1240, 157] on span "Ready for Pick ..." at bounding box center [1250, 153] width 93 height 19
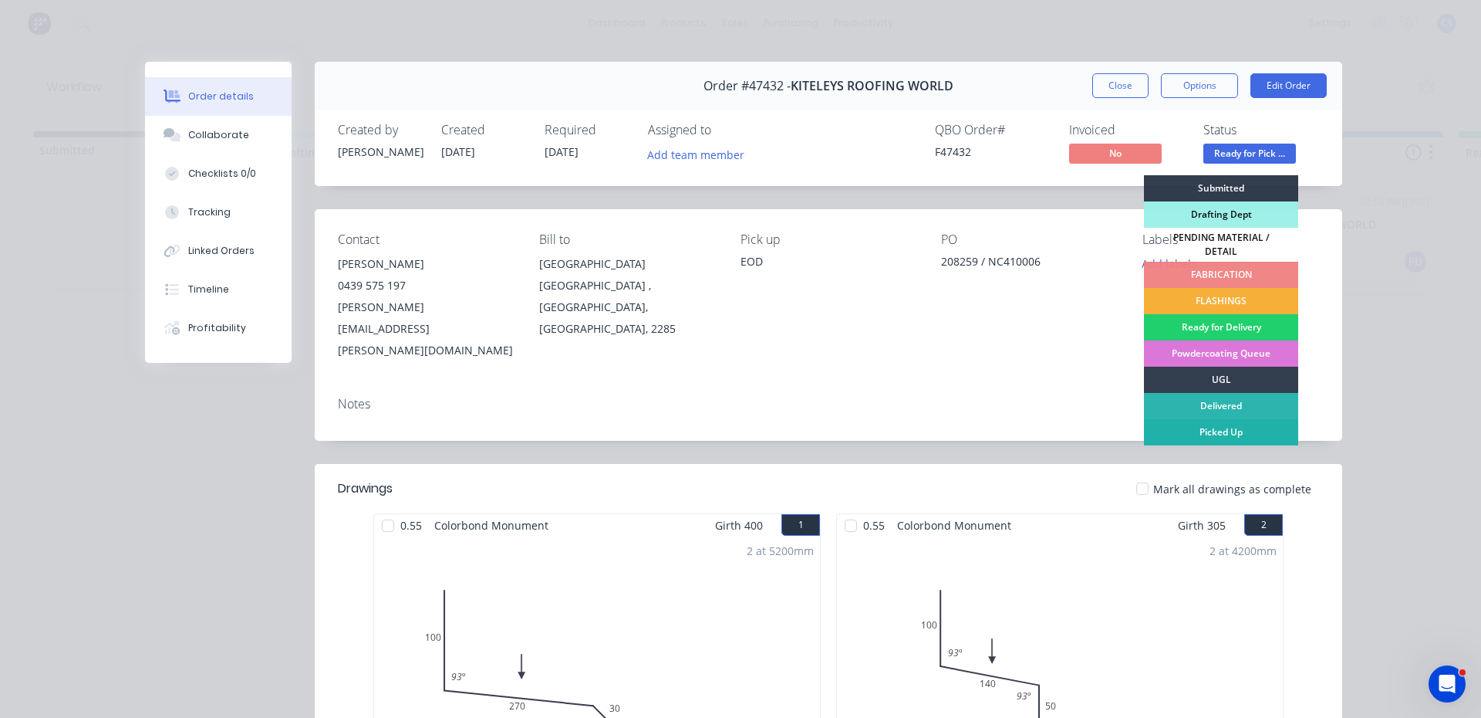
click at [1180, 431] on div "Picked Up" at bounding box center [1221, 432] width 154 height 26
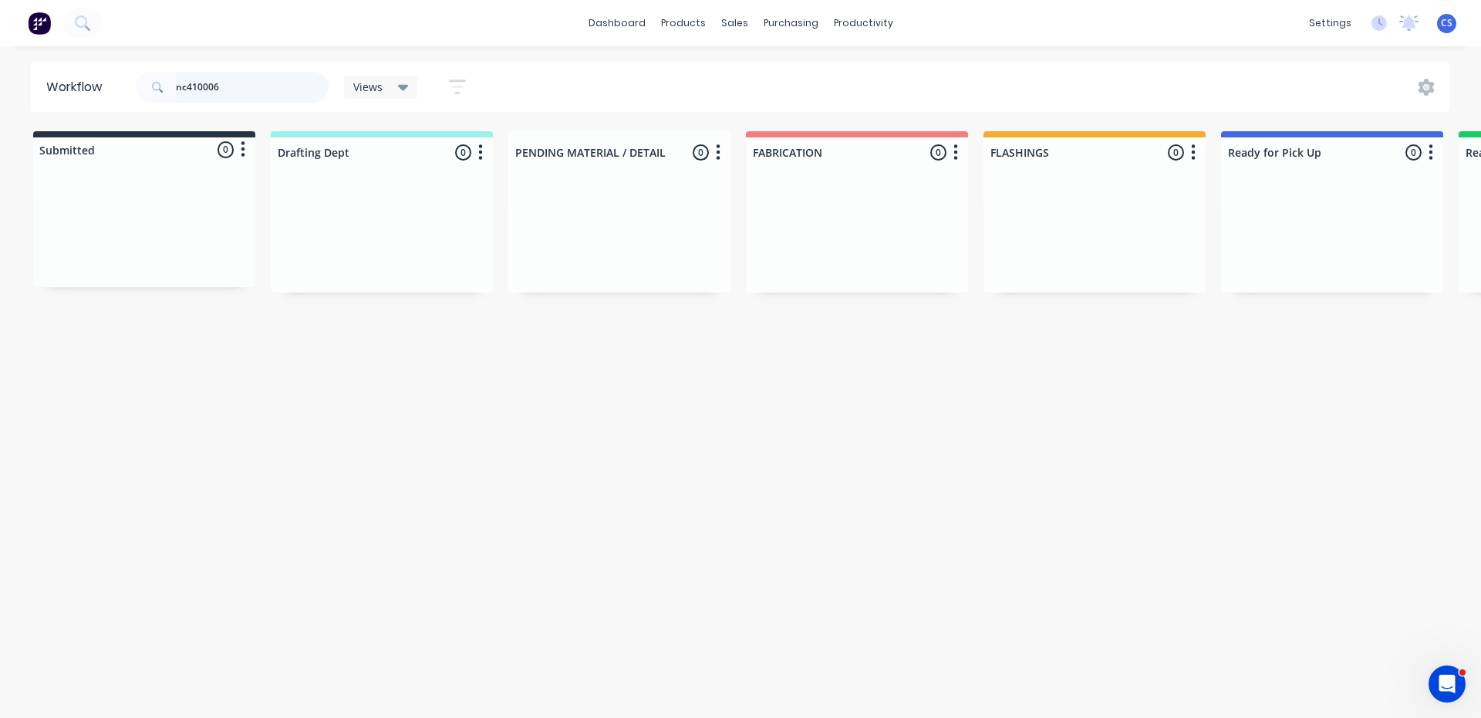
drag, startPoint x: 191, startPoint y: 79, endPoint x: 134, endPoint y: 76, distance: 56.4
click at [134, 76] on div "nc410006 Views Save new view None (Default) edit Nilesh edit Production edit St…" at bounding box center [308, 87] width 350 height 46
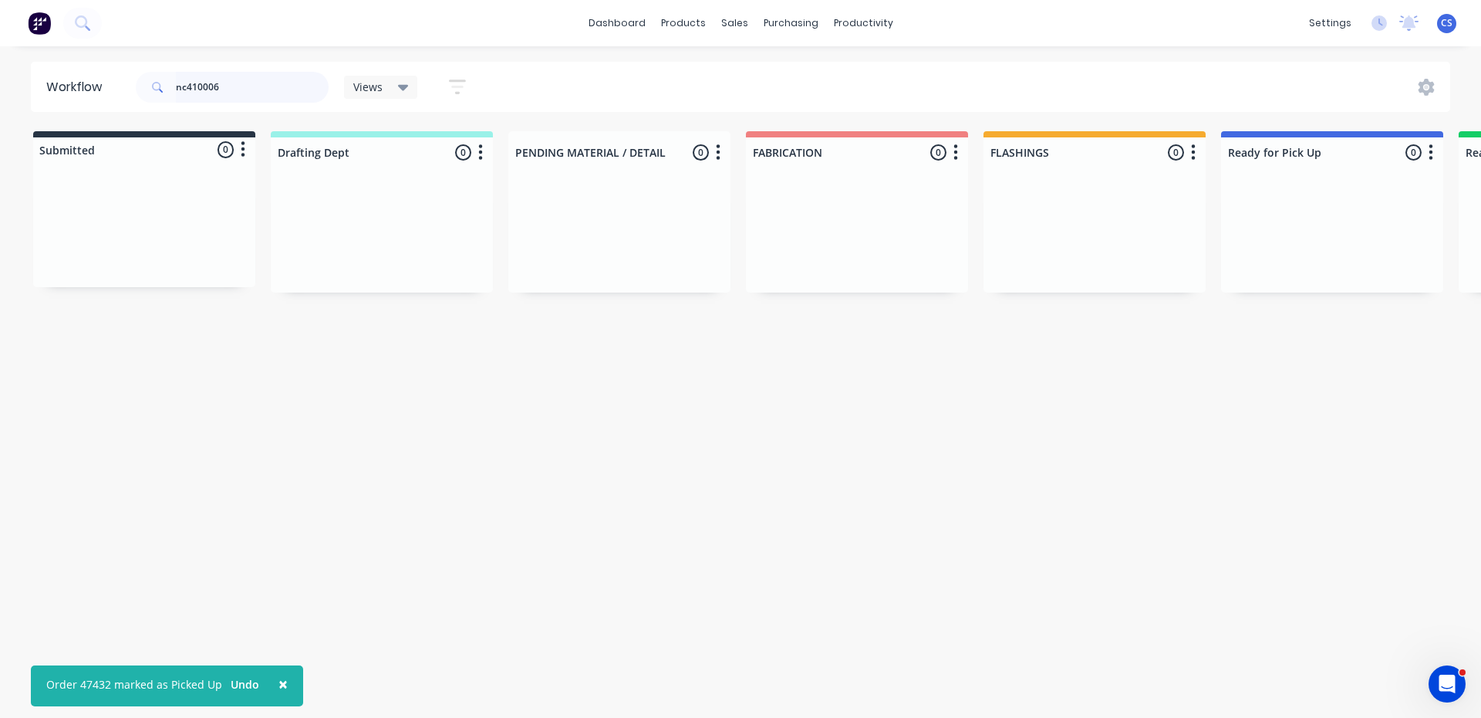
type input "6"
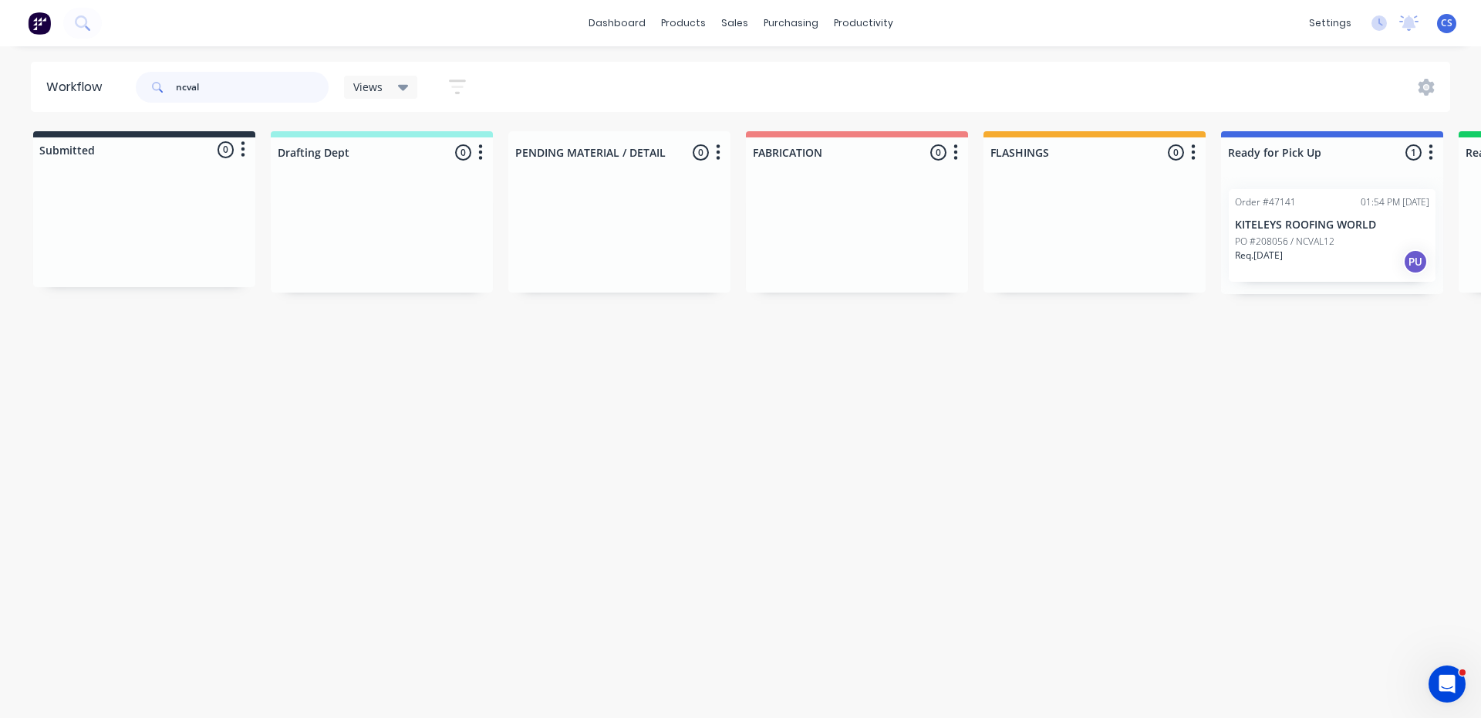
type input "ncval"
click at [1315, 254] on div "Req. [DATE] PU" at bounding box center [1332, 261] width 194 height 26
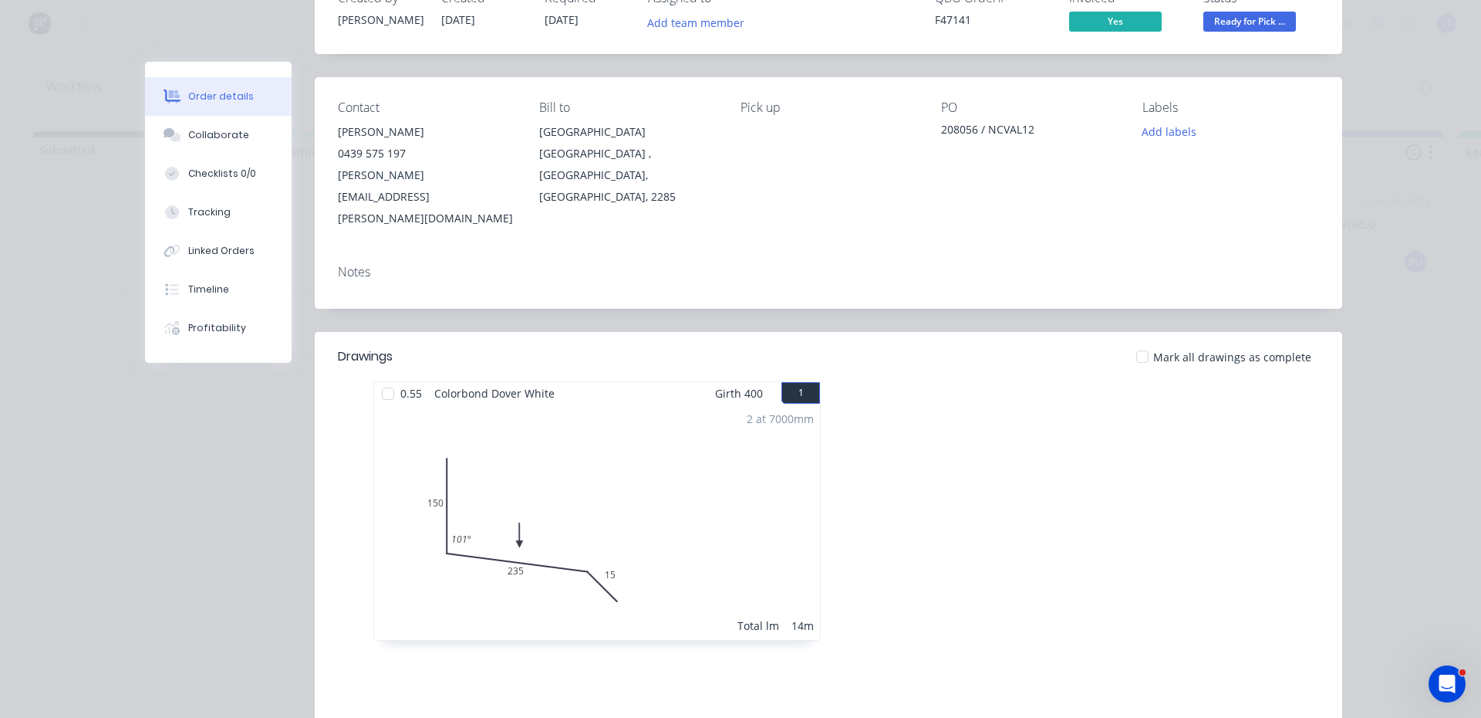
scroll to position [316, 0]
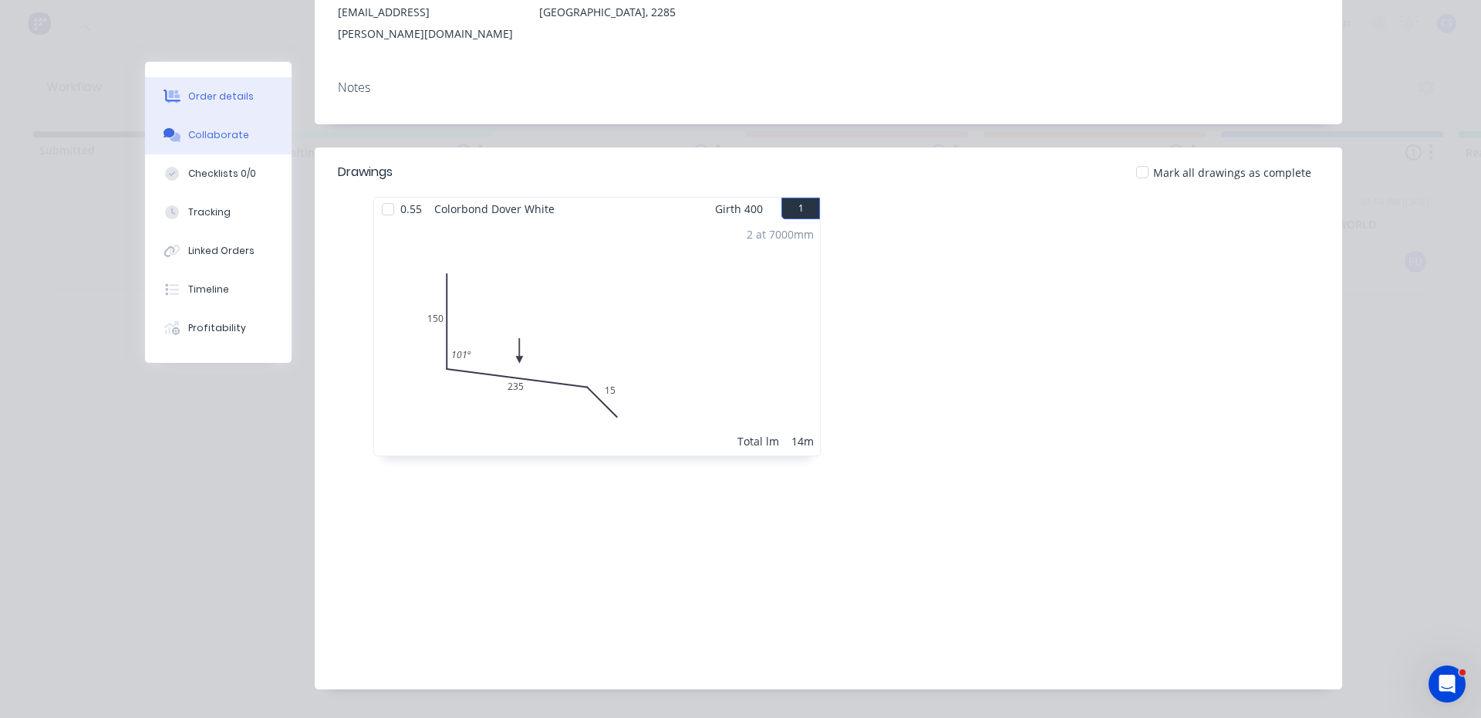
click at [224, 130] on div "Collaborate" at bounding box center [218, 135] width 61 height 14
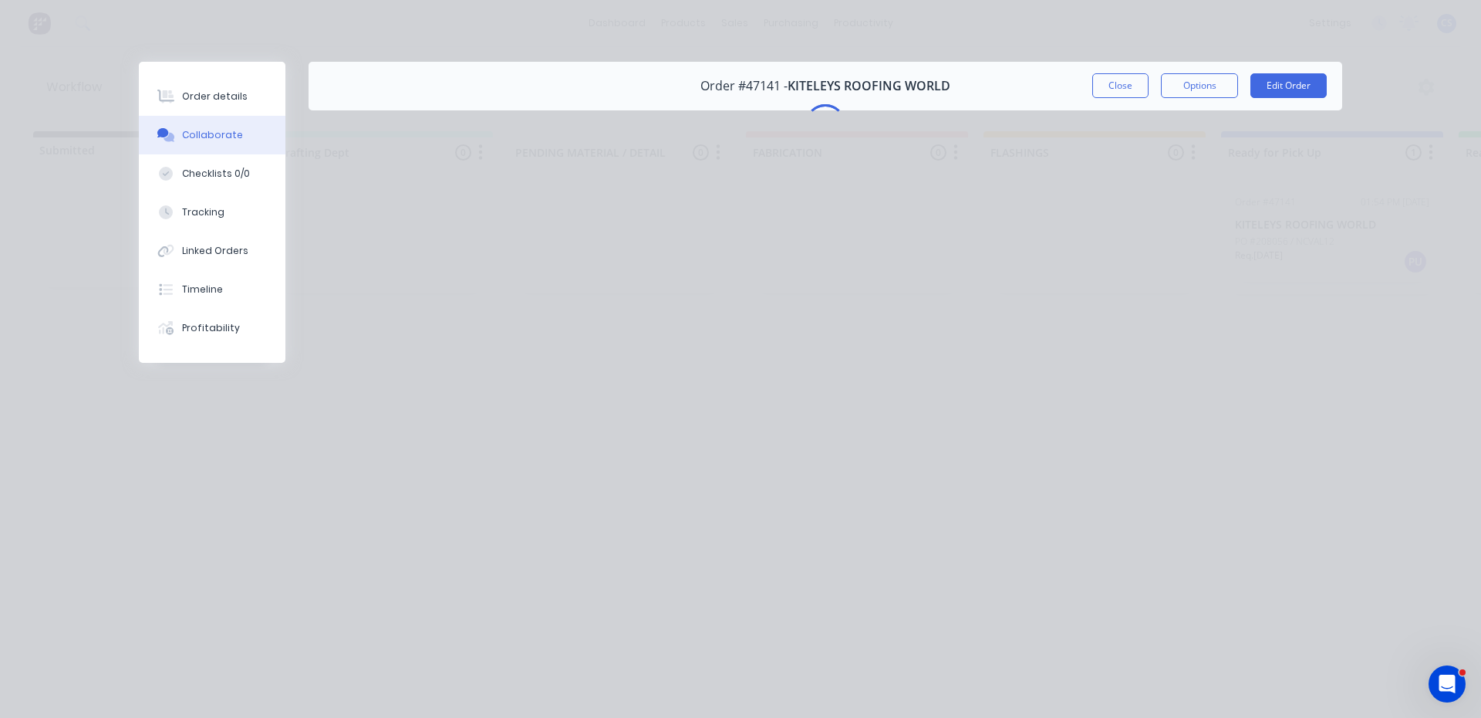
scroll to position [0, 0]
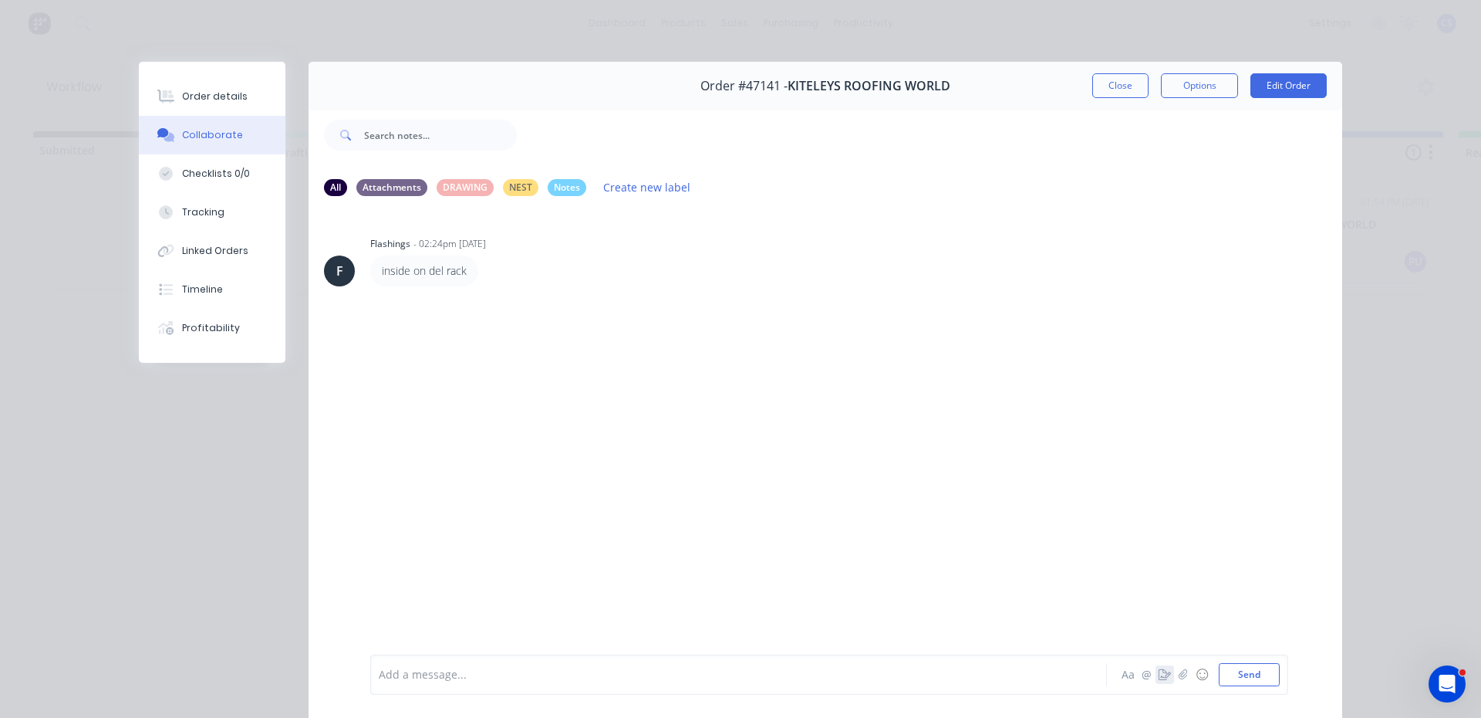
click at [1159, 674] on icon "button" at bounding box center [1165, 674] width 12 height 11
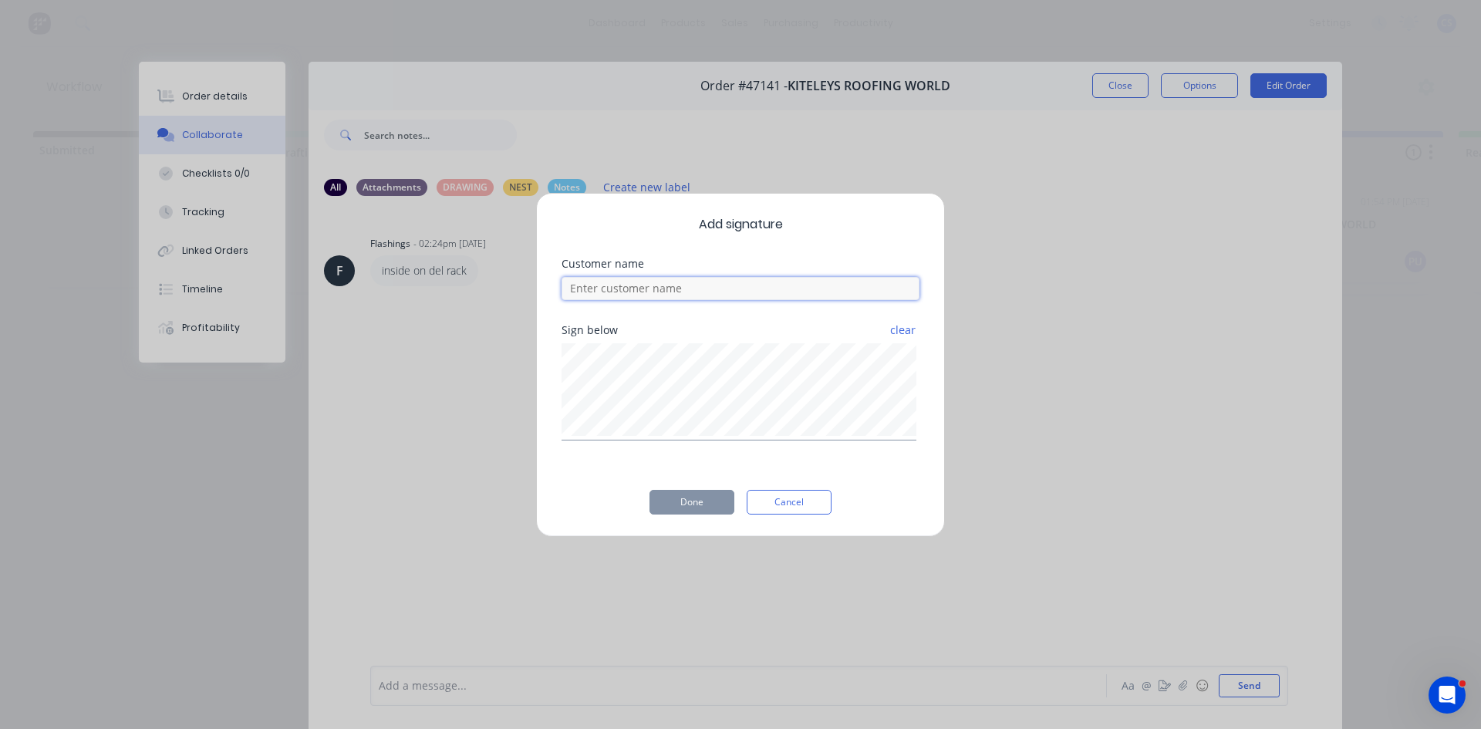
click at [655, 286] on input at bounding box center [741, 288] width 358 height 23
type input "[PERSON_NAME]"
click at [679, 492] on button "Done" at bounding box center [692, 502] width 85 height 25
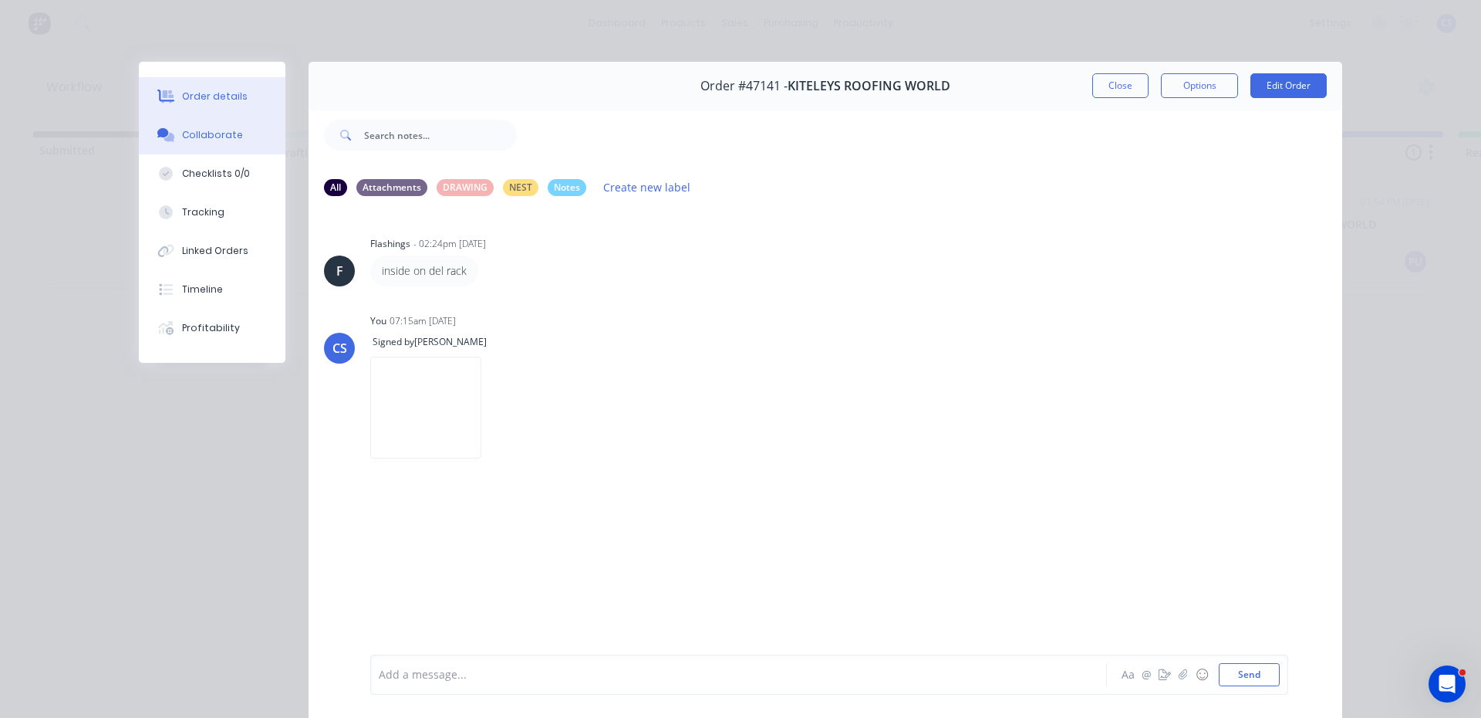
click at [211, 84] on button "Order details" at bounding box center [212, 96] width 147 height 39
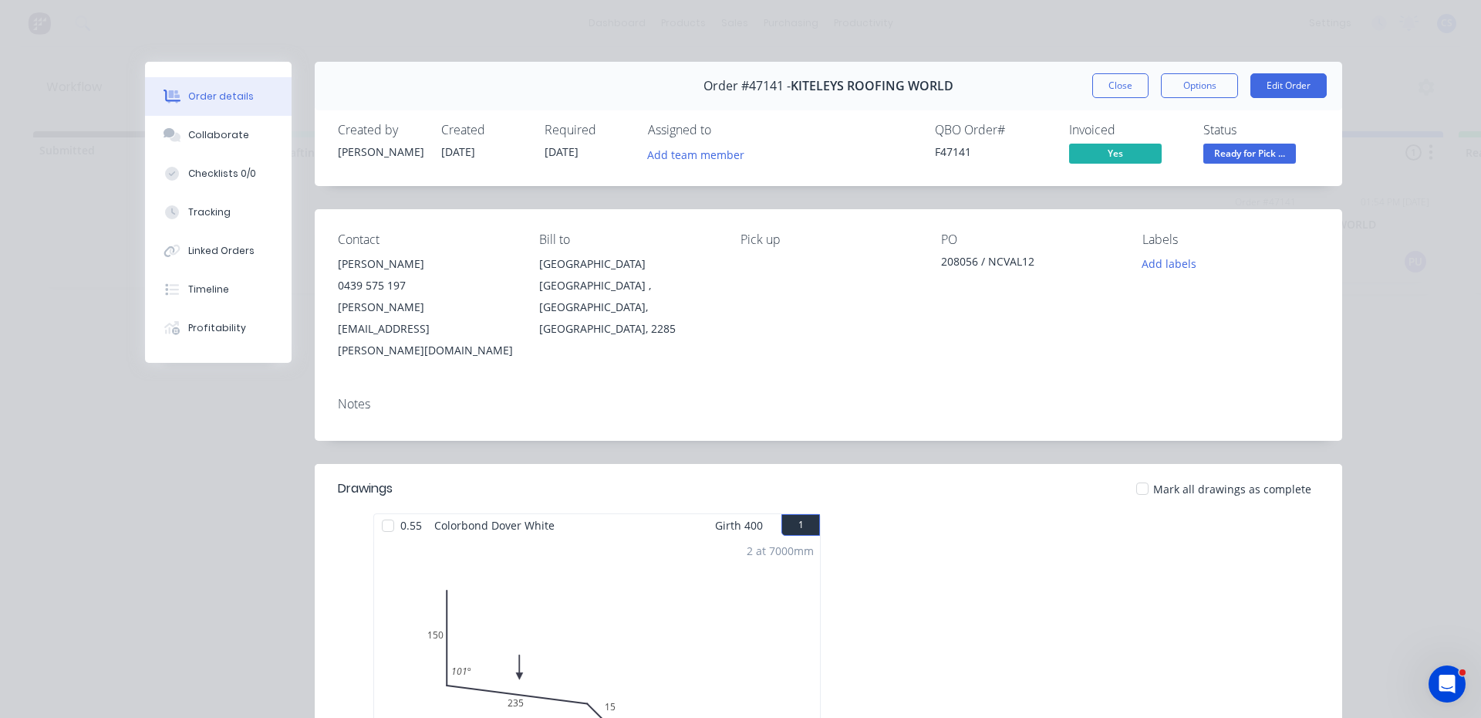
click at [1268, 143] on div "Status Ready for Pick ..." at bounding box center [1262, 145] width 116 height 45
click at [1270, 148] on span "Ready for Pick ..." at bounding box center [1250, 153] width 93 height 19
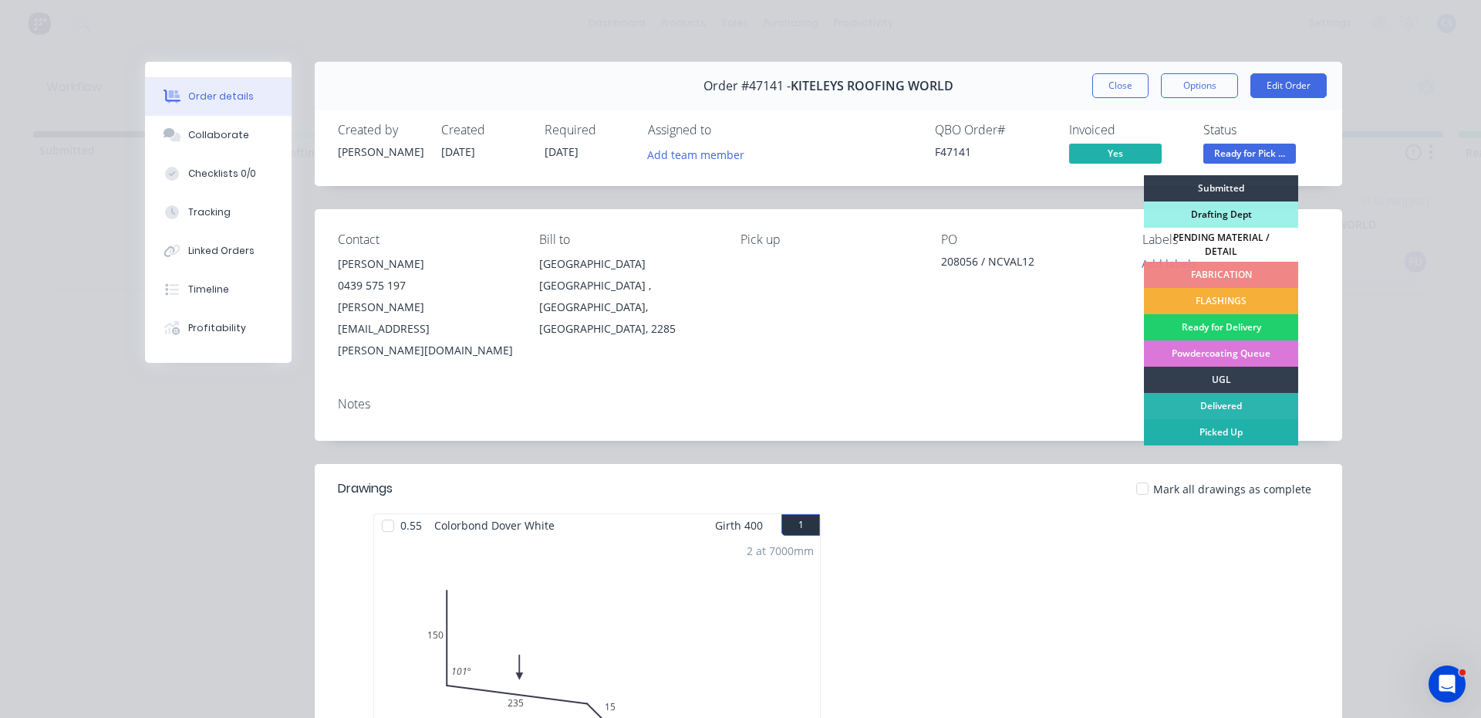
click at [1235, 422] on div "Picked Up" at bounding box center [1221, 432] width 154 height 26
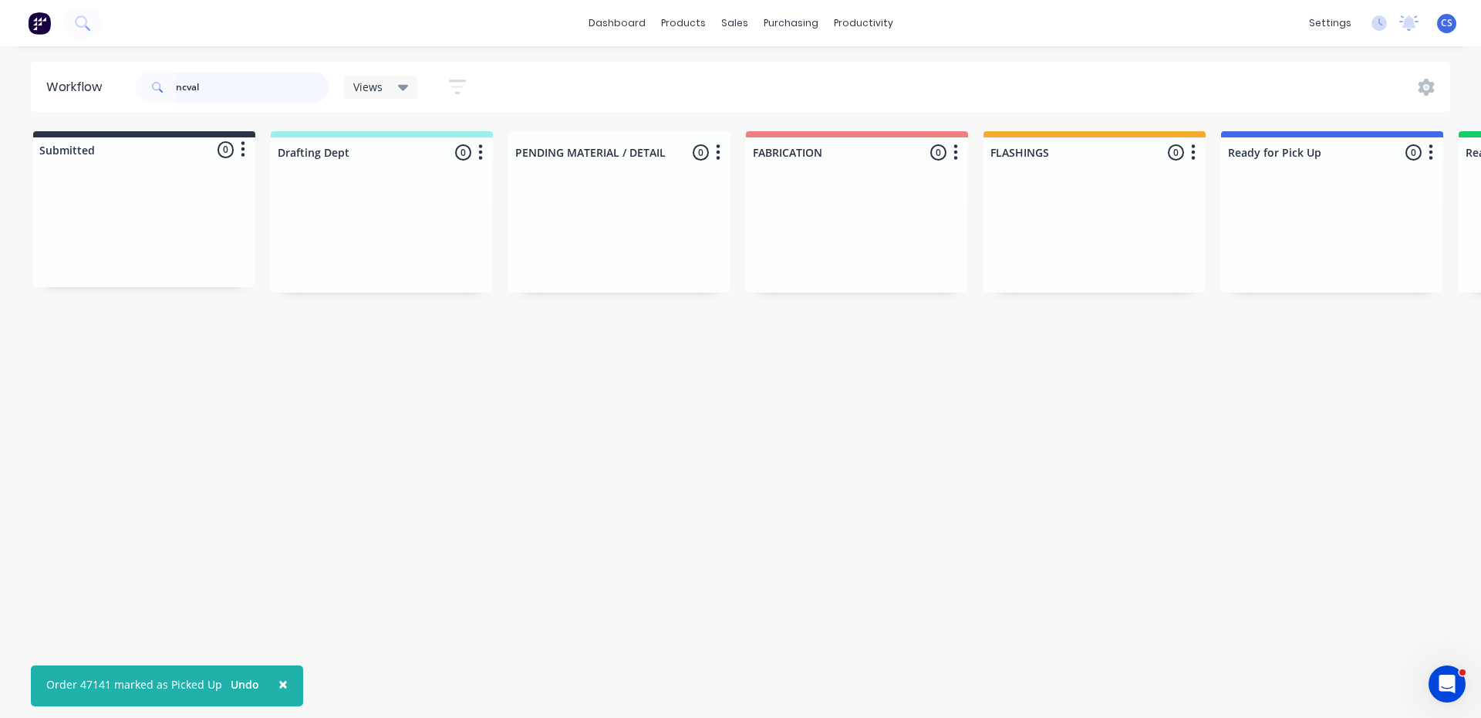
click at [218, 85] on input "ncval" at bounding box center [252, 87] width 153 height 31
type input "n"
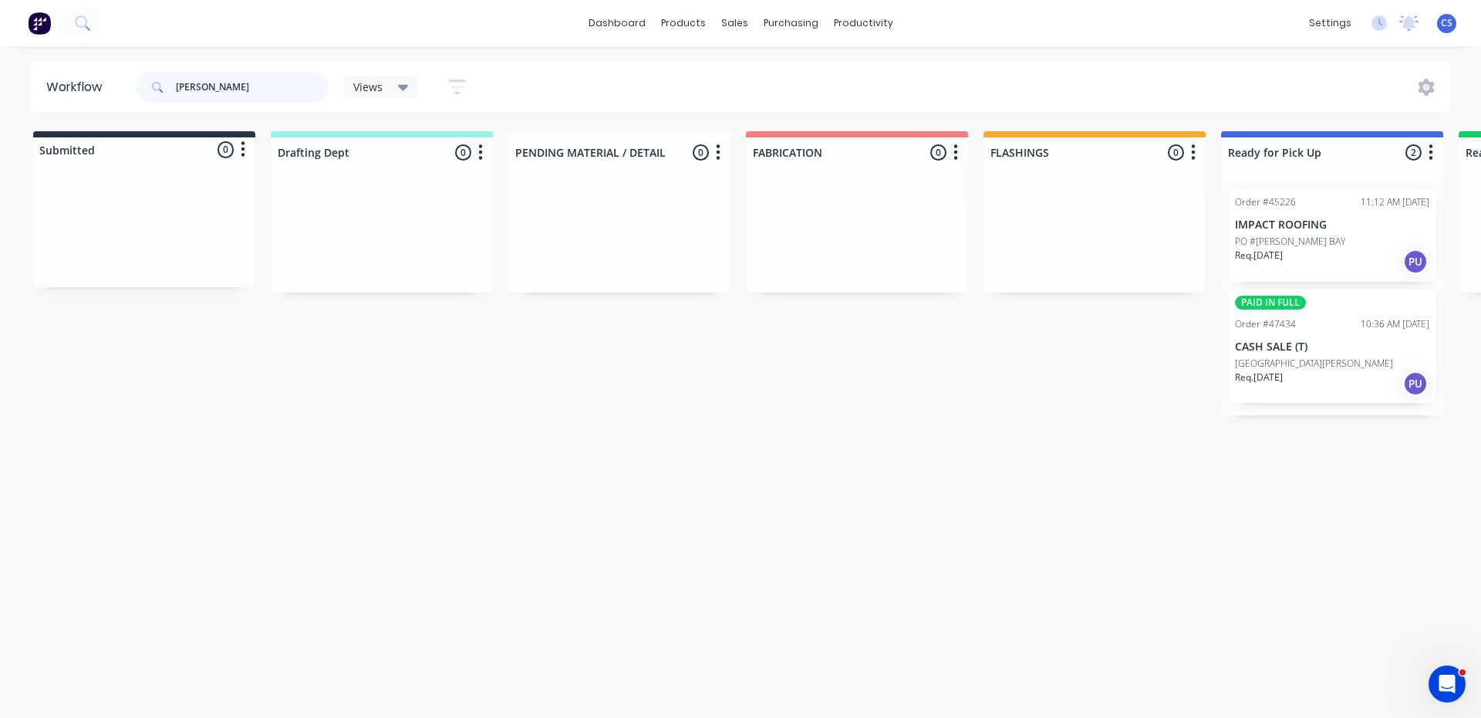
type input "[PERSON_NAME]"
click at [1305, 376] on div "Req. [DATE] PU" at bounding box center [1332, 383] width 194 height 26
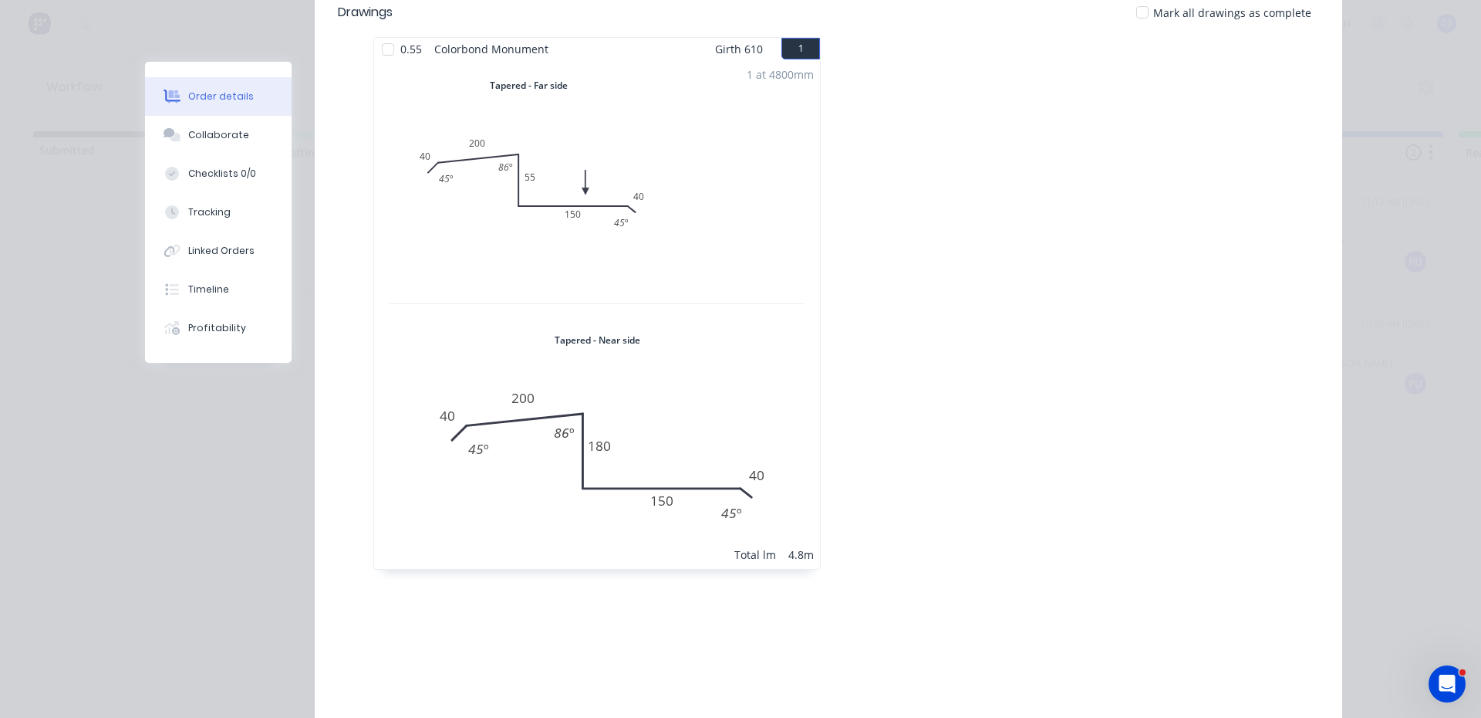
scroll to position [463, 0]
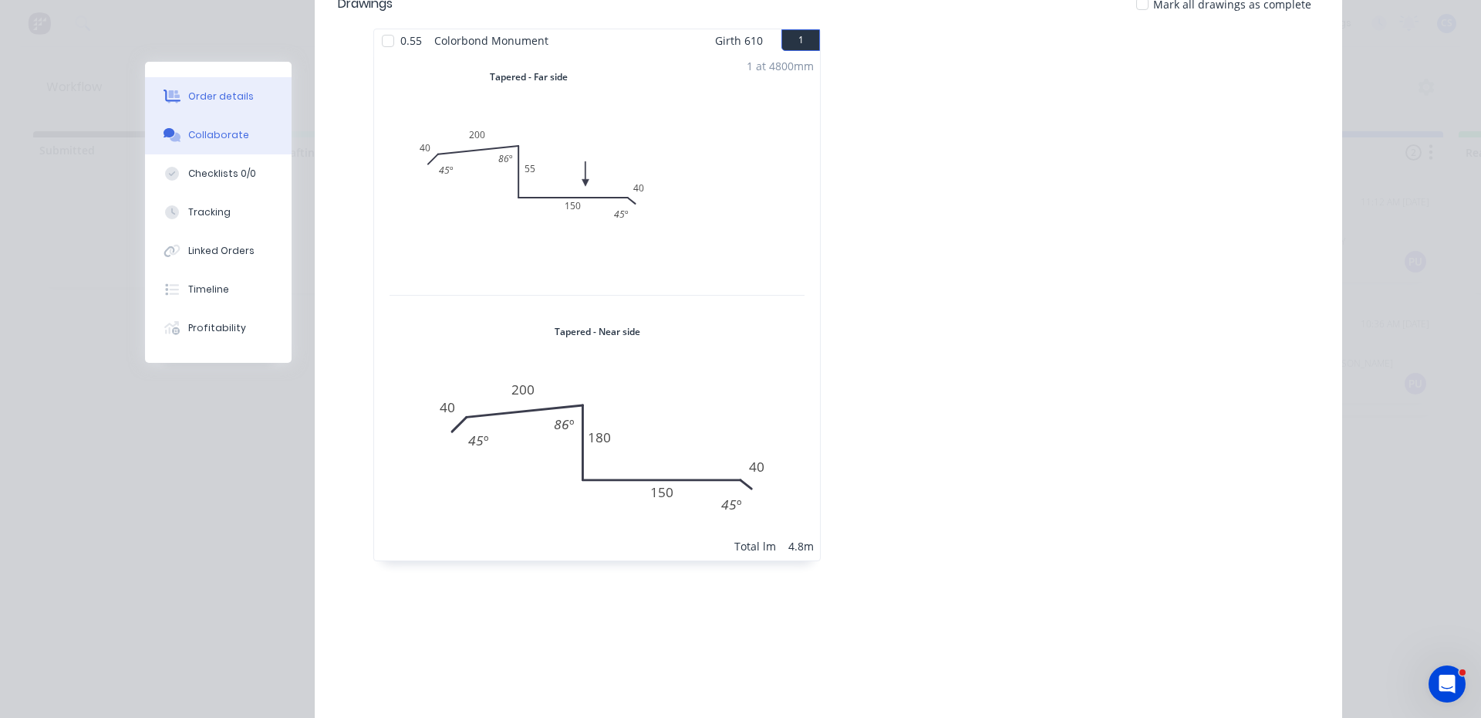
click at [219, 132] on div "Collaborate" at bounding box center [218, 135] width 61 height 14
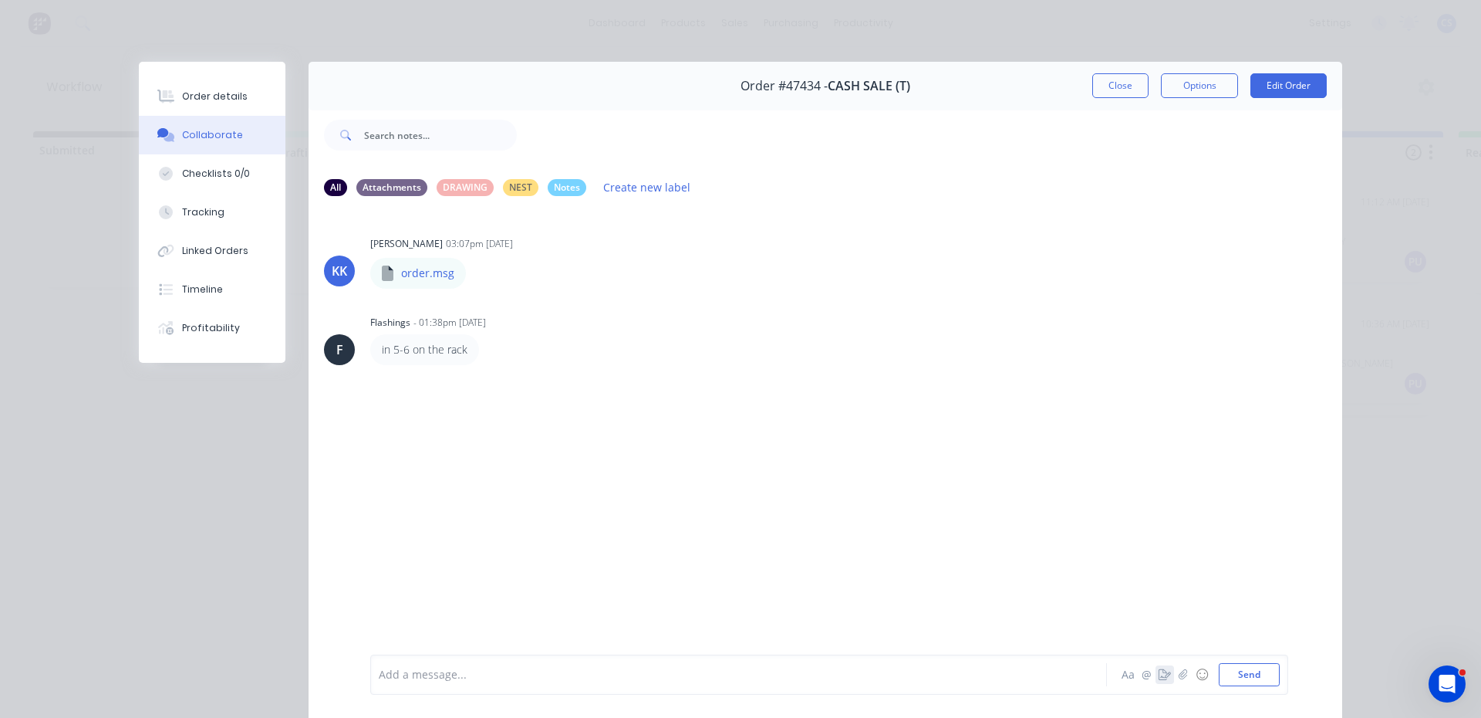
click at [1159, 676] on icon "button" at bounding box center [1165, 674] width 12 height 11
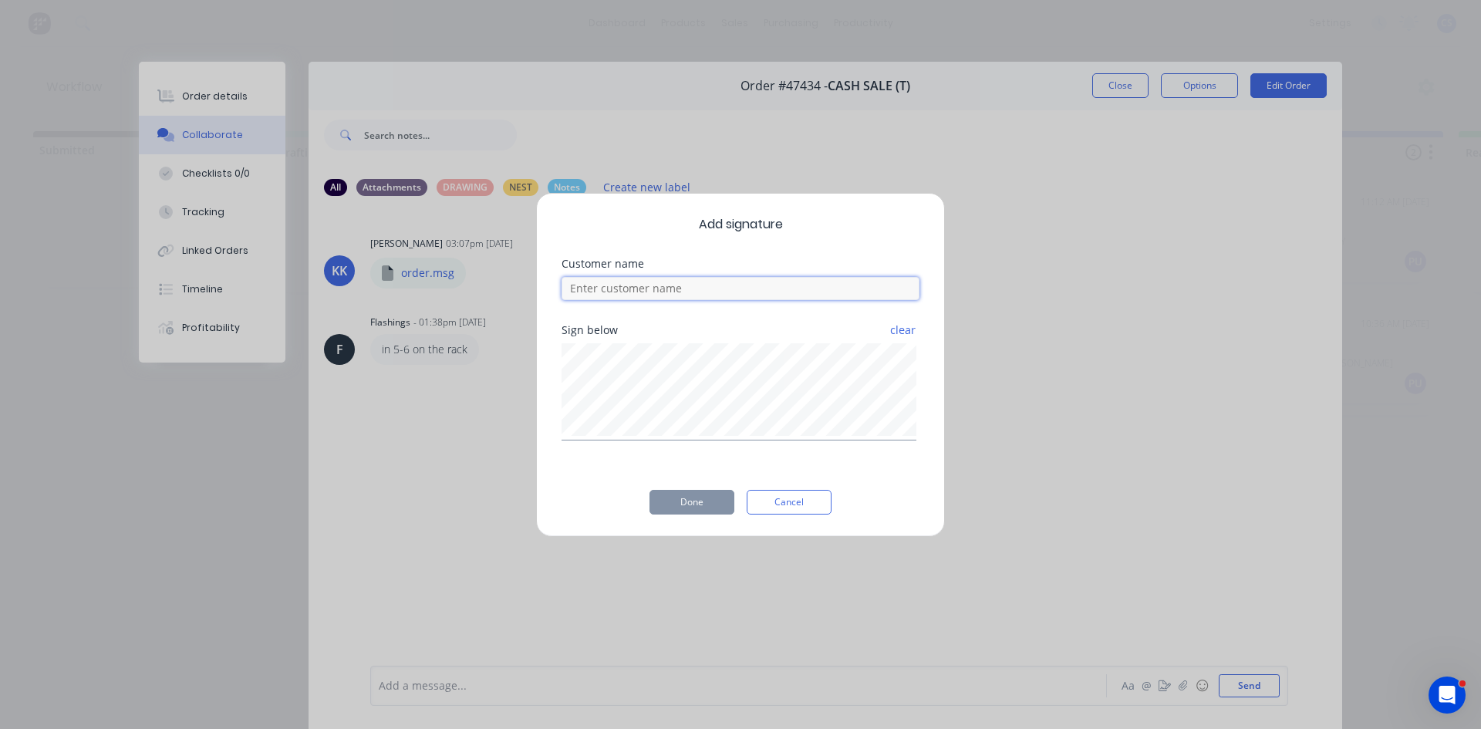
click at [701, 293] on input at bounding box center [741, 288] width 358 height 23
type input "[PERSON_NAME]"
click at [717, 503] on button "Done" at bounding box center [692, 502] width 85 height 25
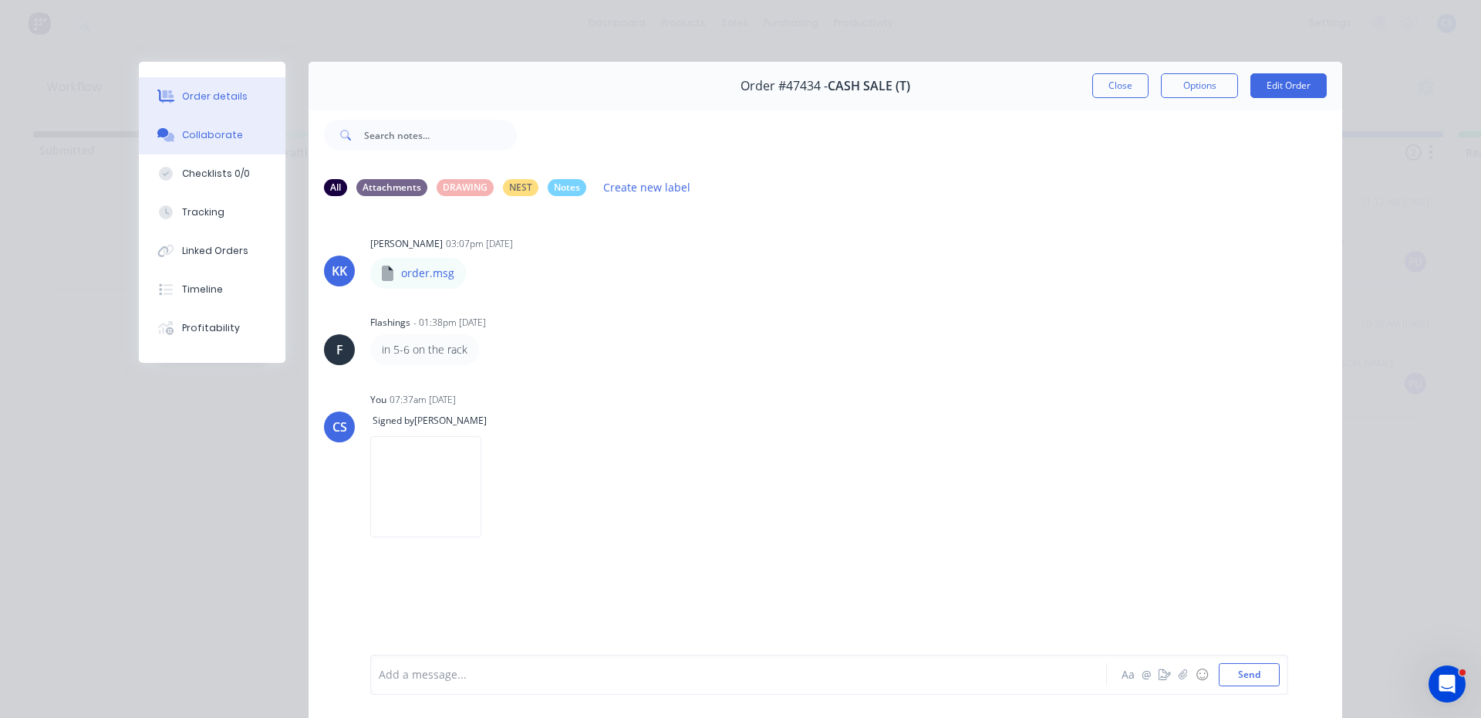
click at [212, 103] on div "Order details" at bounding box center [215, 96] width 66 height 14
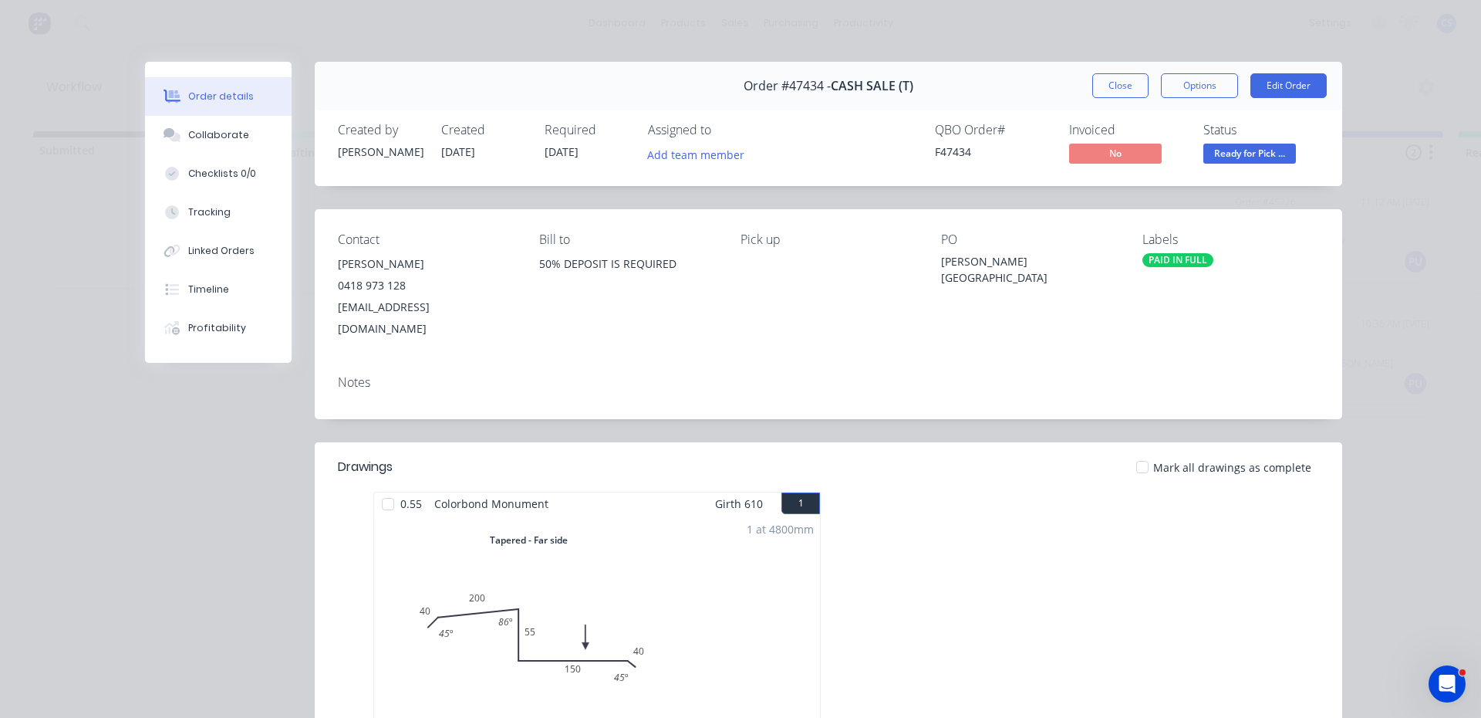
click at [1204, 150] on span "Ready for Pick ..." at bounding box center [1250, 153] width 93 height 19
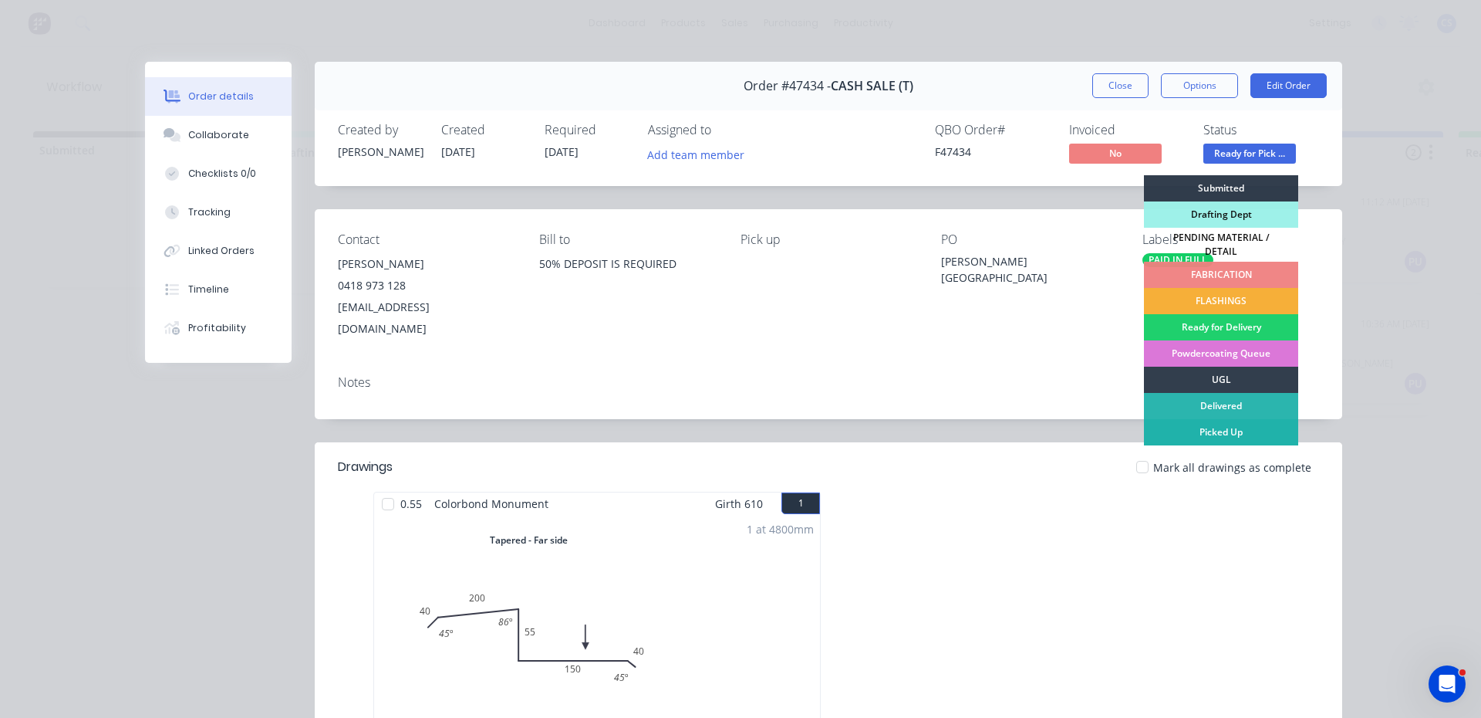
click at [1200, 431] on div "Picked Up" at bounding box center [1221, 432] width 154 height 26
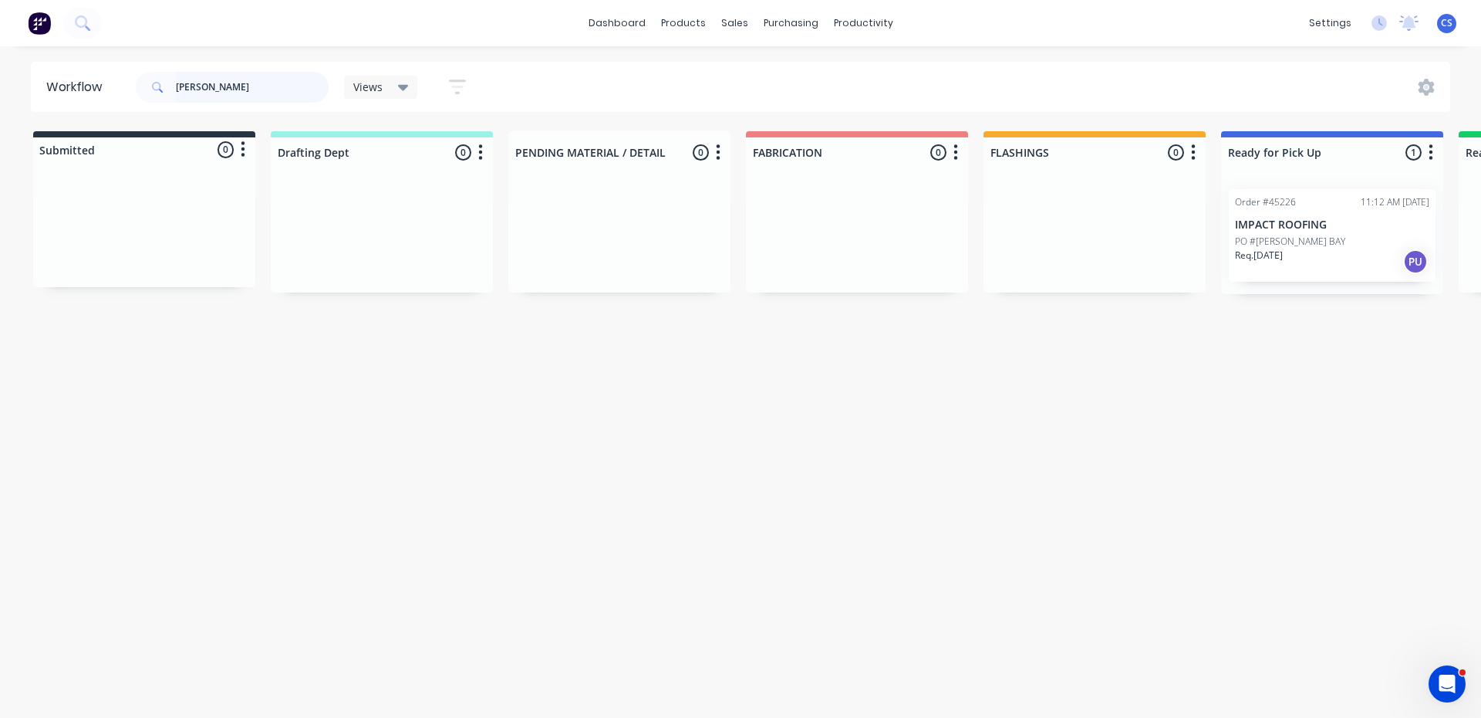
click at [214, 89] on input "[PERSON_NAME]" at bounding box center [252, 87] width 153 height 31
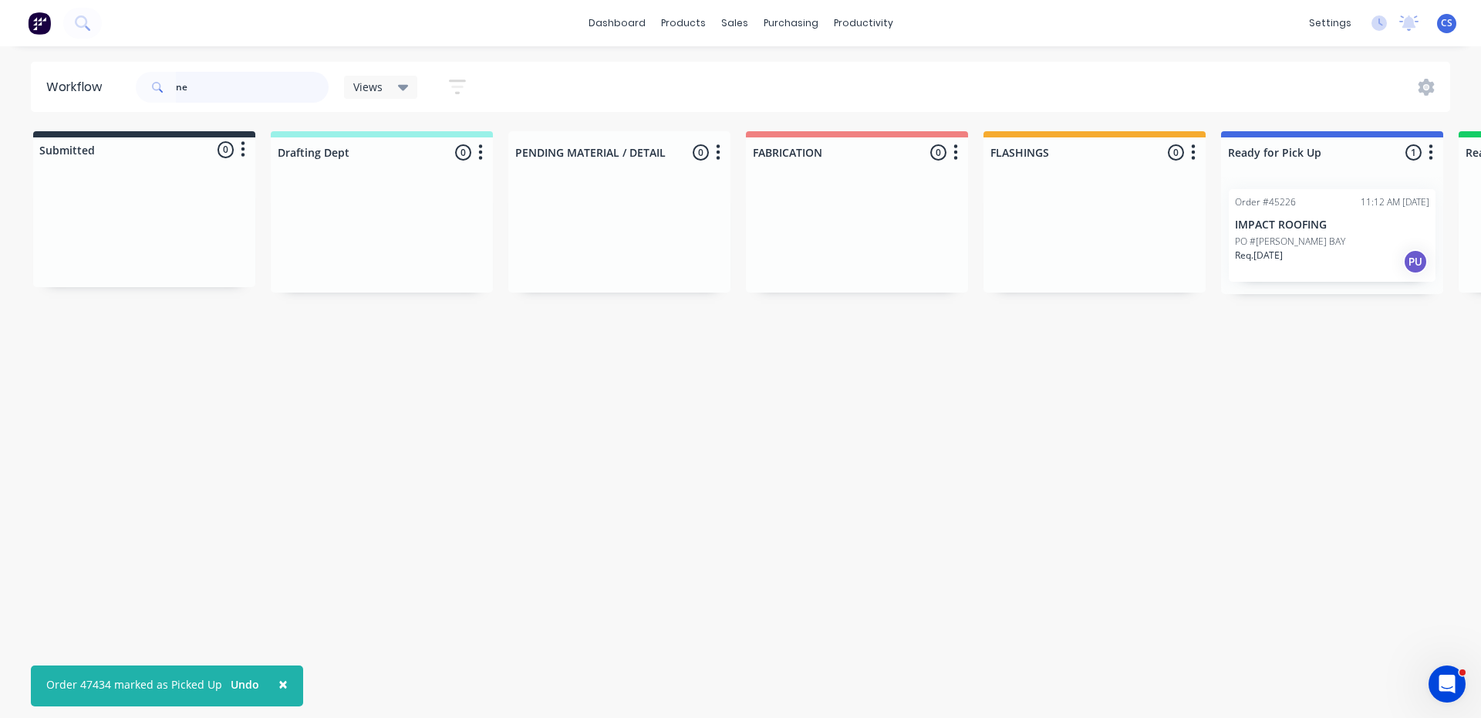
type input "n"
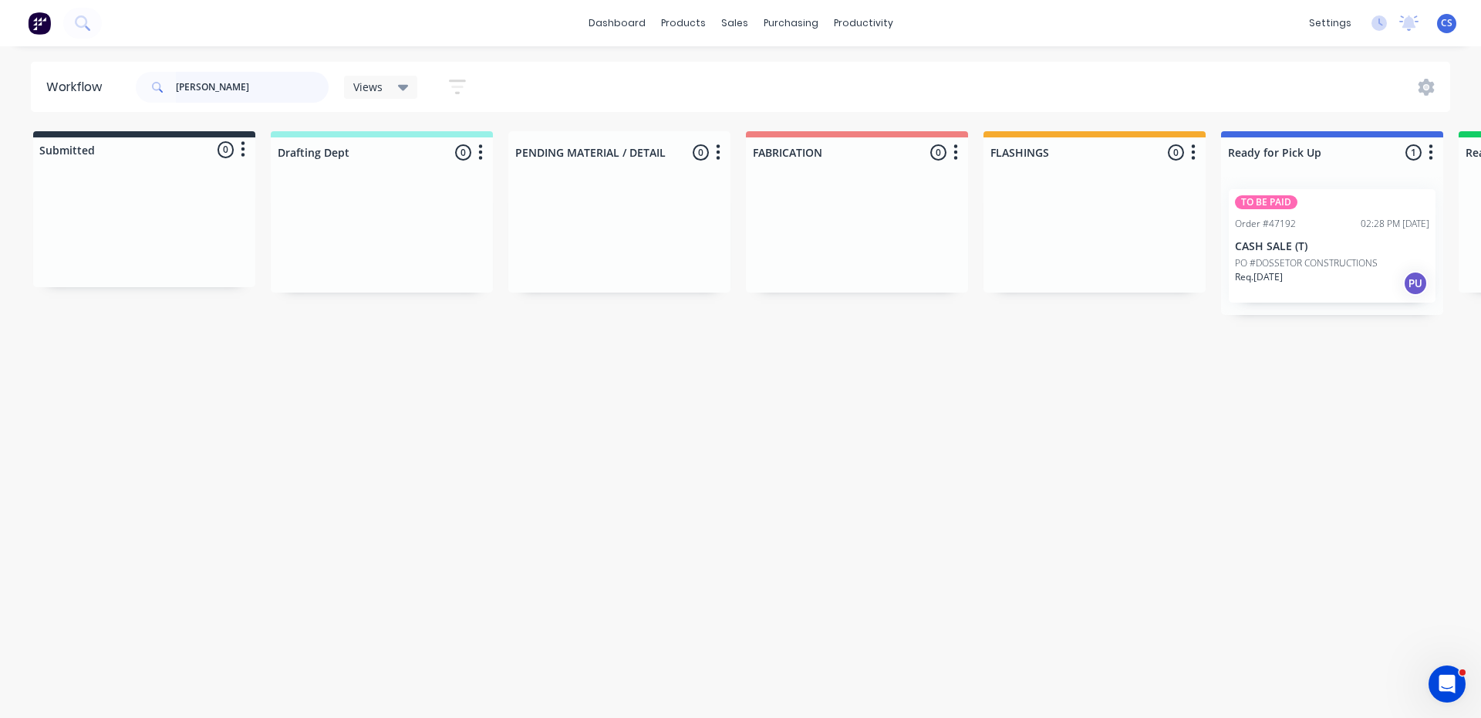
type input "[PERSON_NAME]"
click at [1296, 289] on div "Req. [DATE] PU" at bounding box center [1332, 283] width 194 height 26
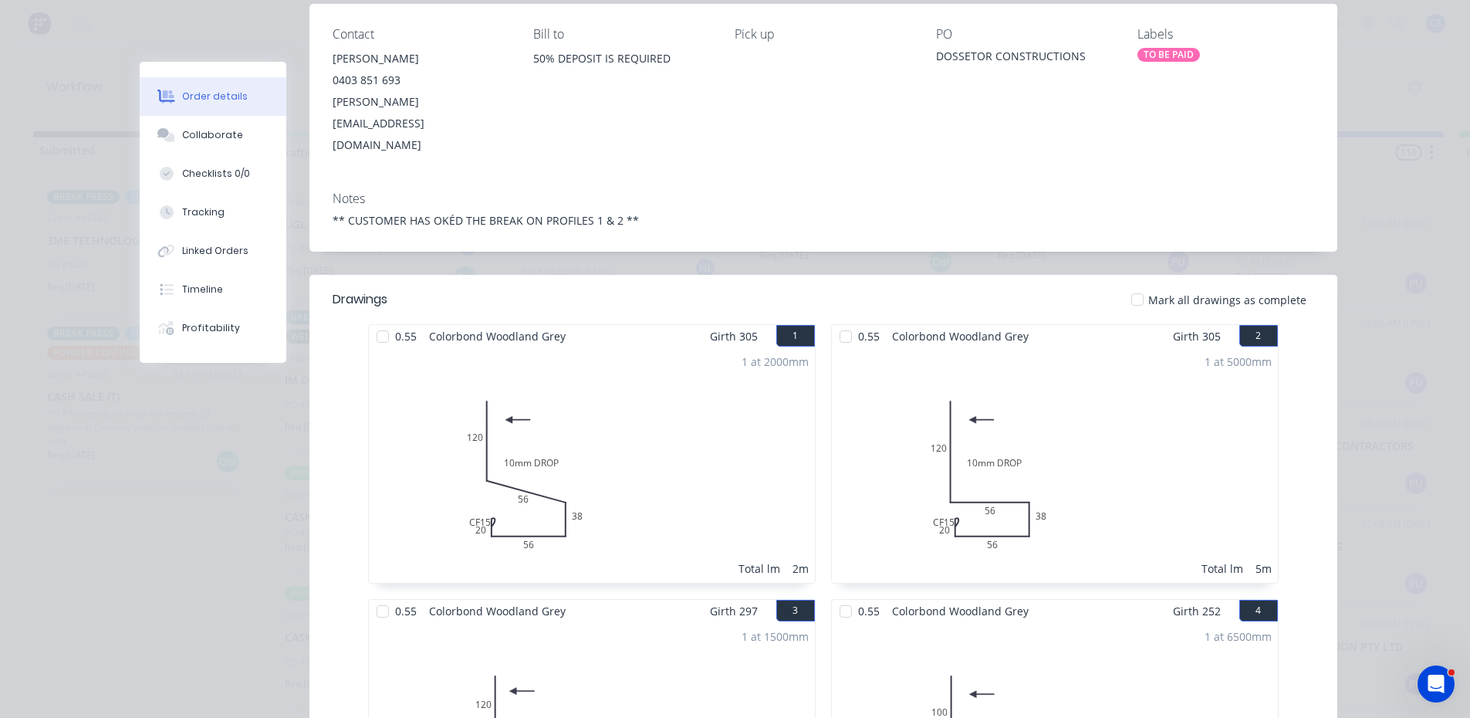
scroll to position [77, 0]
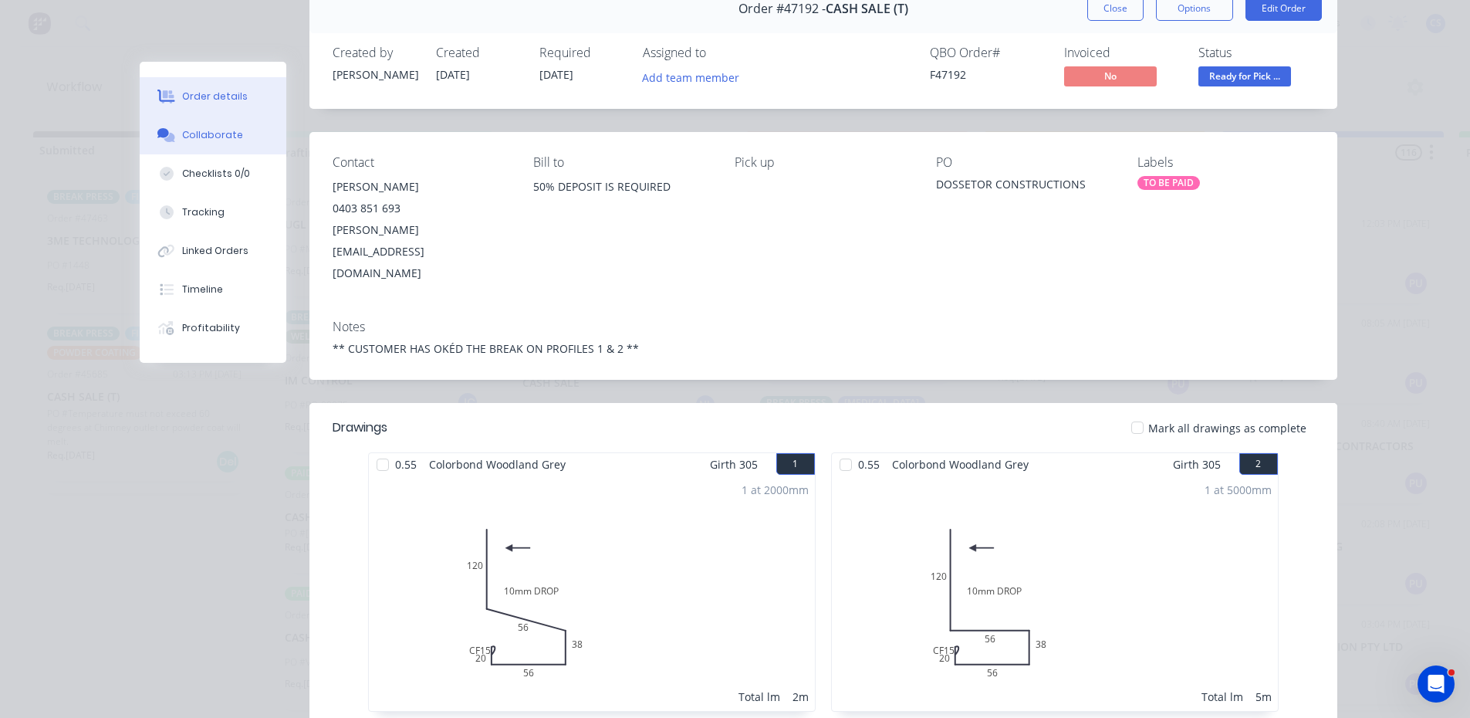
click at [194, 127] on button "Collaborate" at bounding box center [213, 135] width 147 height 39
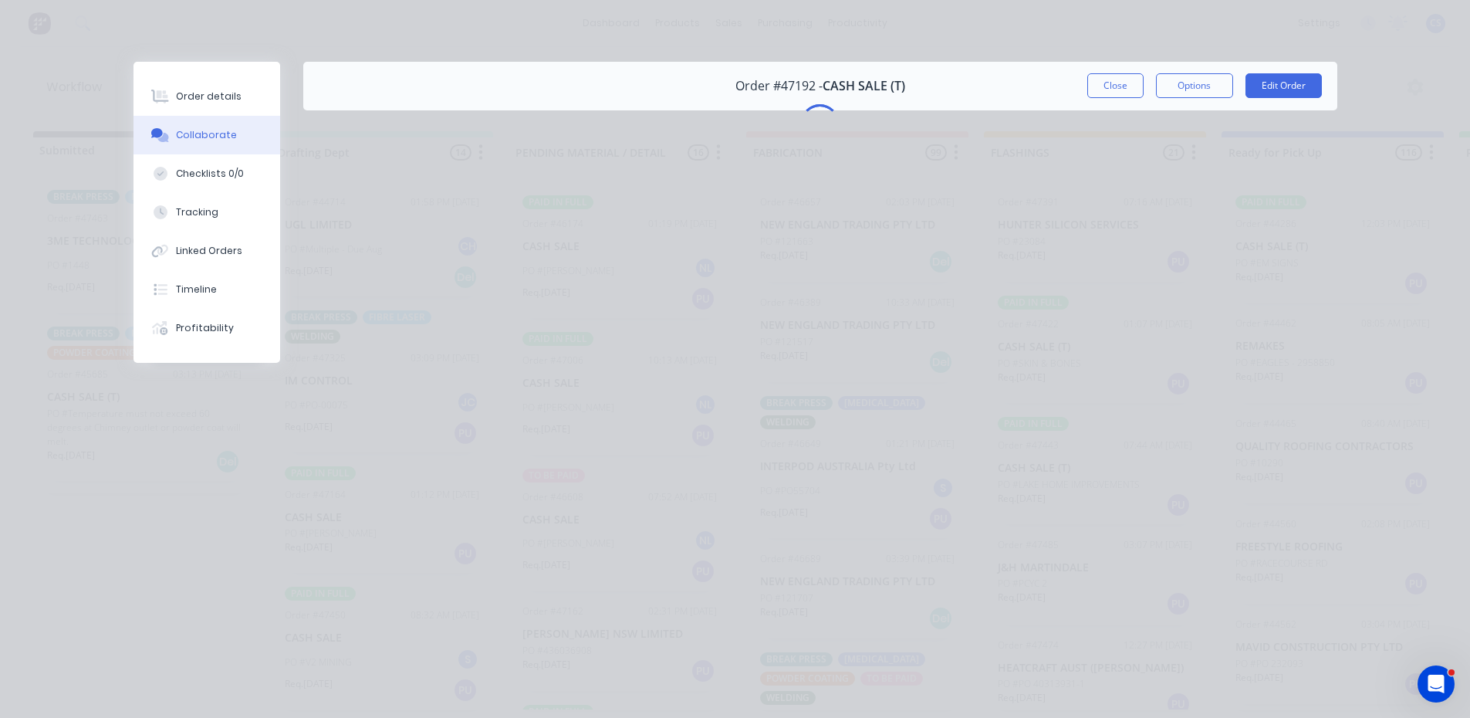
scroll to position [0, 0]
